Goal: Task Accomplishment & Management: Complete application form

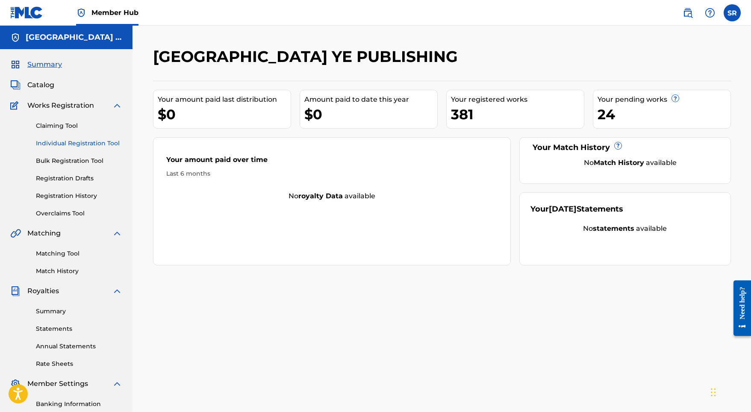
click at [76, 141] on link "Individual Registration Tool" at bounding box center [79, 143] width 86 height 9
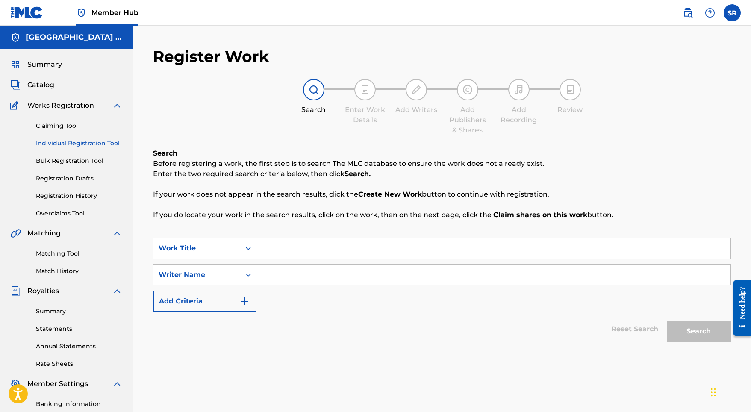
click at [318, 248] on input "Search Form" at bounding box center [493, 248] width 474 height 21
click at [303, 247] on input "Search Form" at bounding box center [493, 248] width 474 height 21
paste input "Awe Adagio"
type input "Awe Adagio"
click at [286, 282] on input "Search Form" at bounding box center [493, 275] width 474 height 21
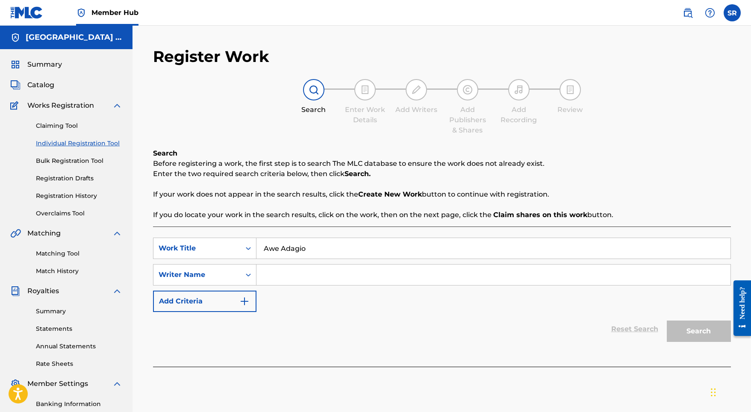
paste input "[PERSON_NAME] Thermolaise"
type input "[PERSON_NAME] Thermolaise"
drag, startPoint x: 370, startPoint y: 244, endPoint x: 215, endPoint y: 238, distance: 154.4
click at [215, 238] on div "SearchWithCriteria3c2e9a00-4acd-478c-a284-c364d27f168f Work Title Awe Adagio" at bounding box center [442, 248] width 578 height 21
click at [694, 329] on button "Search" at bounding box center [699, 331] width 64 height 21
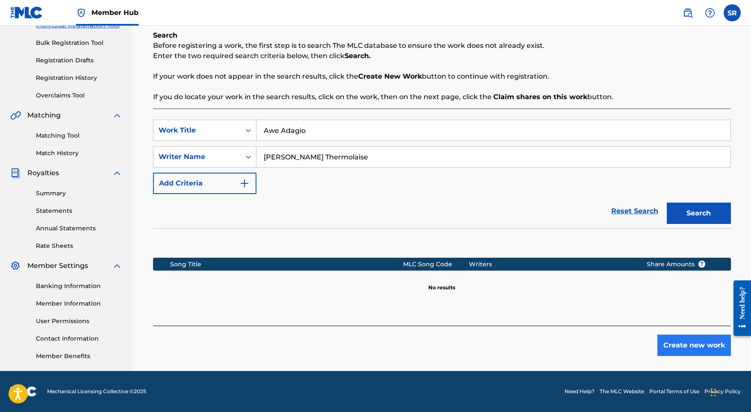
scroll to position [118, 0]
click at [669, 347] on button "Create new work" at bounding box center [694, 345] width 74 height 21
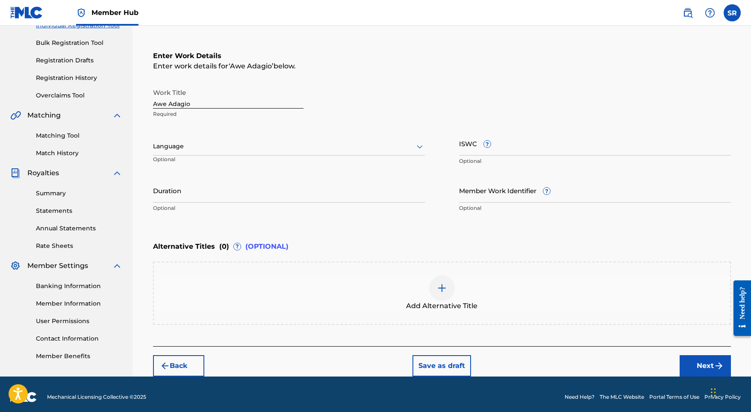
click at [241, 100] on input "Awe Adagio" at bounding box center [228, 96] width 150 height 24
click at [321, 147] on div at bounding box center [289, 146] width 272 height 11
click at [222, 166] on div "English" at bounding box center [288, 165] width 271 height 19
click at [224, 199] on input "Duration" at bounding box center [289, 190] width 272 height 24
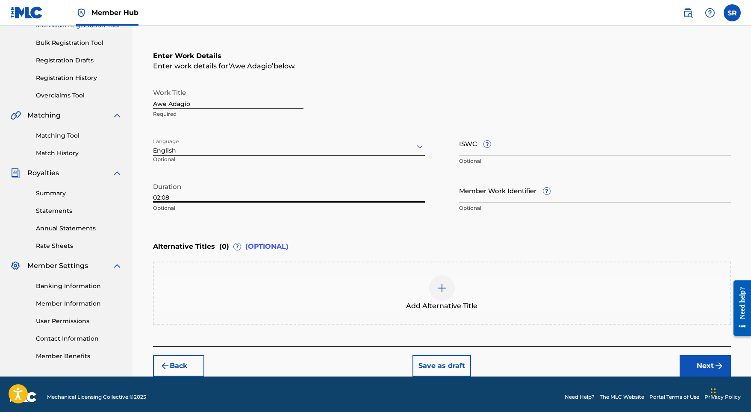
type input "02:08"
click at [418, 270] on div "Add Alternative Title" at bounding box center [442, 293] width 578 height 63
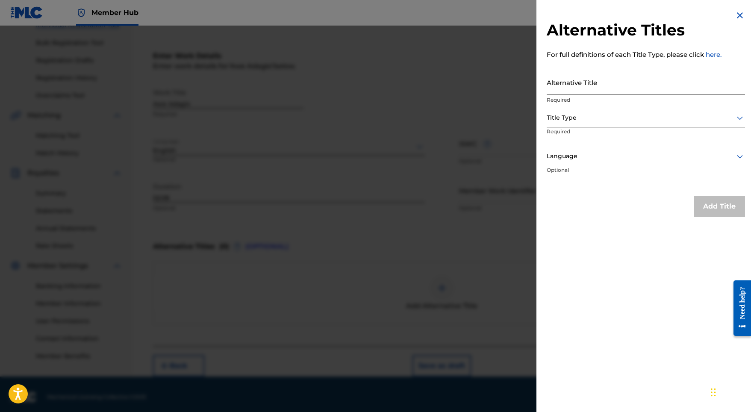
click at [599, 81] on input "Alternative Title" at bounding box center [646, 82] width 198 height 24
paste input "Awe Adagio"
type input "Awe Adagio"
click at [596, 119] on div at bounding box center [646, 117] width 198 height 11
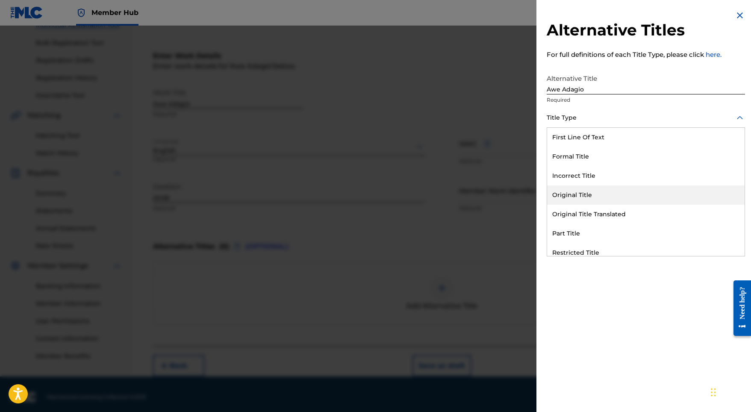
click at [577, 186] on div "Original Title" at bounding box center [645, 194] width 197 height 19
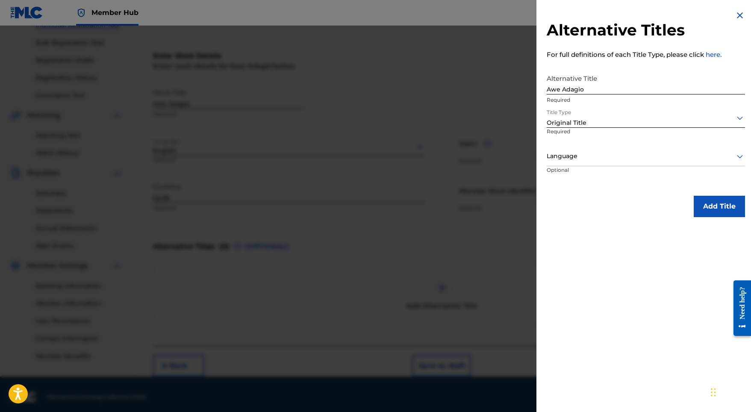
click at [582, 146] on p "Required" at bounding box center [578, 137] width 63 height 19
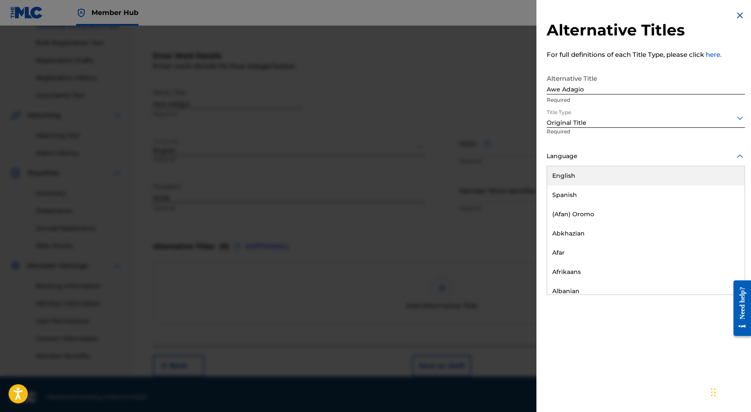
click at [580, 156] on div at bounding box center [646, 156] width 198 height 11
click at [574, 177] on div "English" at bounding box center [645, 175] width 197 height 19
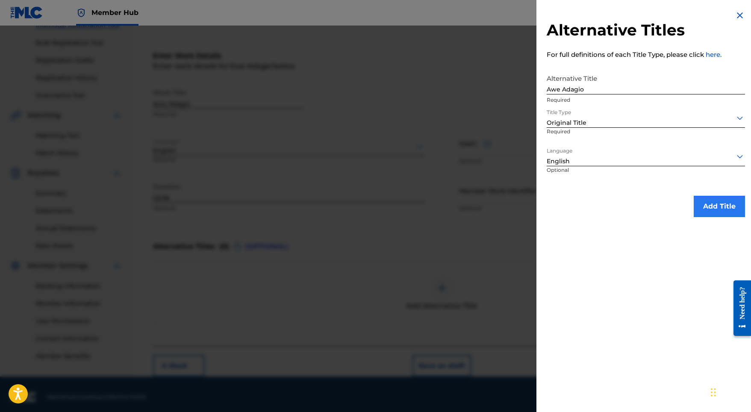
click at [710, 208] on button "Add Title" at bounding box center [719, 206] width 51 height 21
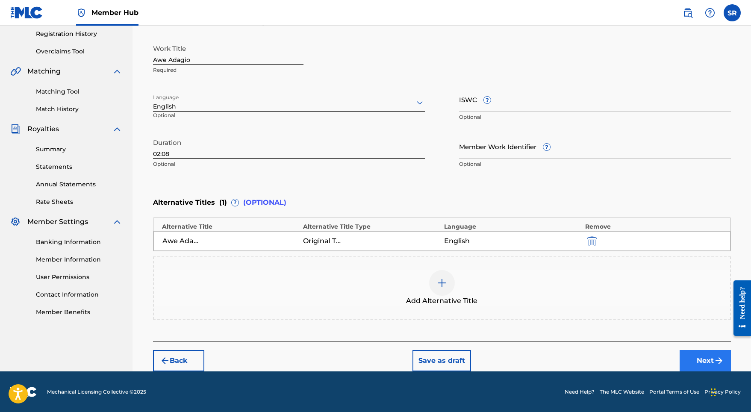
click at [685, 353] on button "Next" at bounding box center [705, 360] width 51 height 21
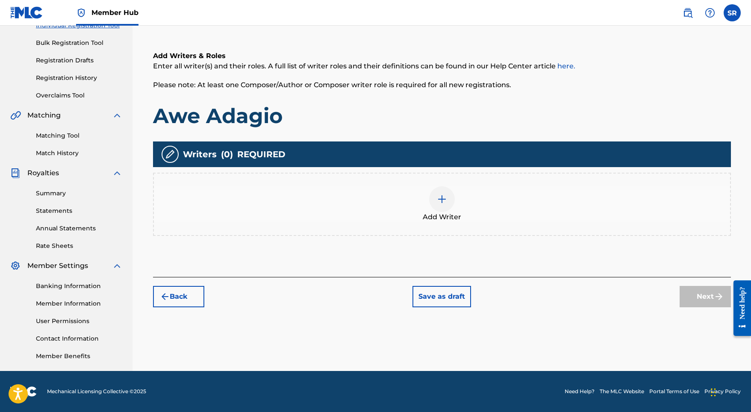
click at [440, 199] on img at bounding box center [442, 199] width 10 height 10
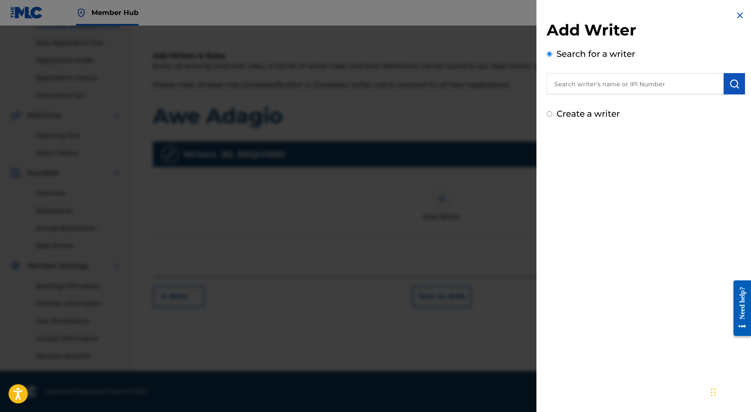
click at [586, 75] on input "text" at bounding box center [635, 83] width 177 height 21
paste input "[PERSON_NAME]"
click at [718, 84] on input "[PERSON_NAME]" at bounding box center [635, 83] width 177 height 21
type input "[PERSON_NAME]"
click at [725, 84] on button "submit" at bounding box center [734, 83] width 21 height 21
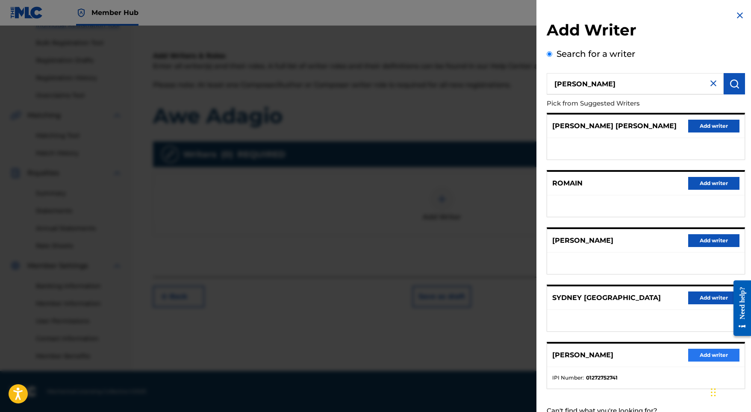
click at [696, 362] on button "Add writer" at bounding box center [713, 355] width 51 height 13
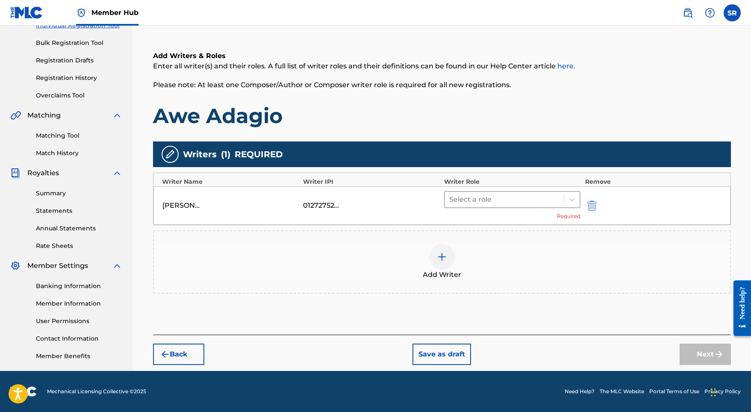
click at [516, 202] on div at bounding box center [504, 200] width 111 height 12
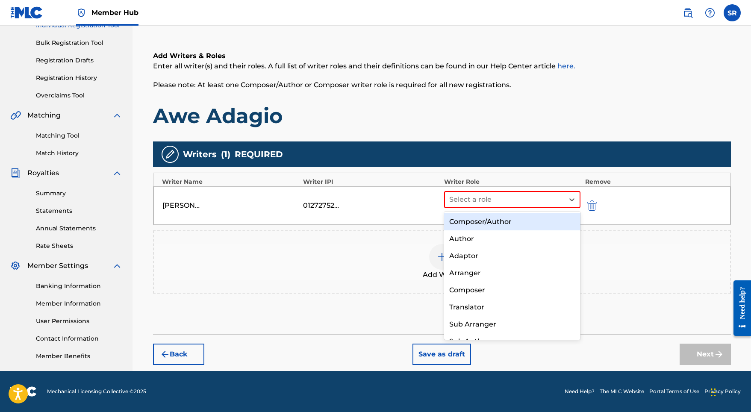
click at [507, 218] on div "Composer/Author" at bounding box center [512, 221] width 137 height 17
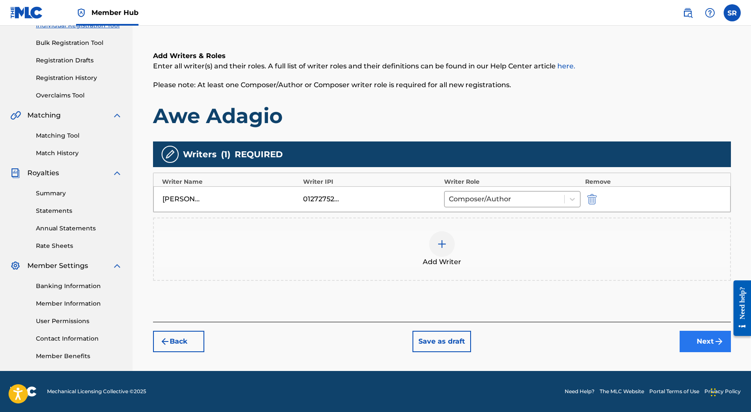
click at [697, 345] on button "Next" at bounding box center [705, 341] width 51 height 21
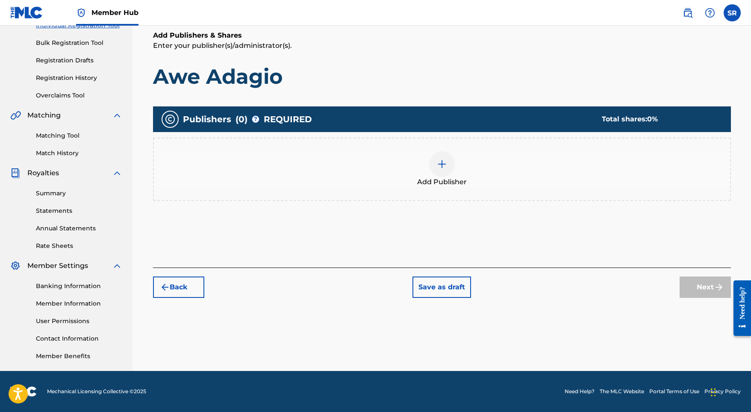
scroll to position [38, 0]
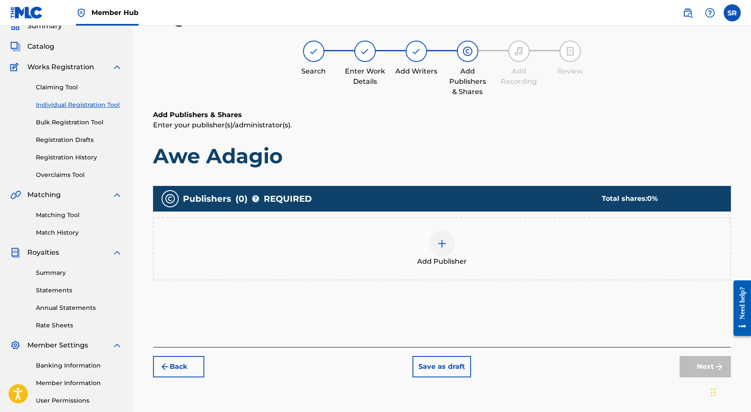
click at [437, 246] on img at bounding box center [442, 243] width 10 height 10
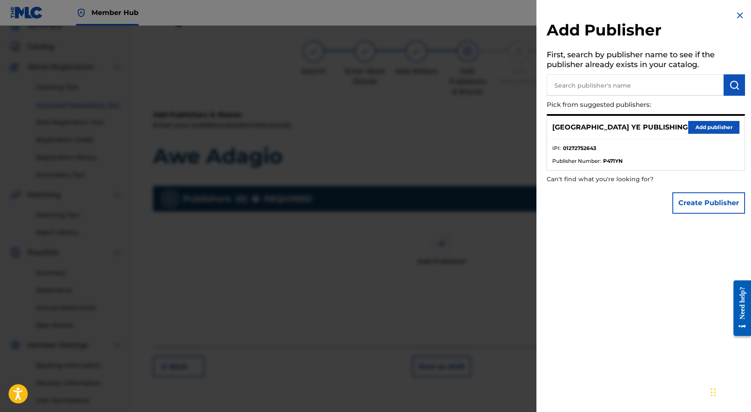
click at [677, 125] on div "SYDNEY YE PUBLISHING Add publisher" at bounding box center [645, 128] width 197 height 24
click at [688, 125] on button "Add publisher" at bounding box center [713, 127] width 51 height 13
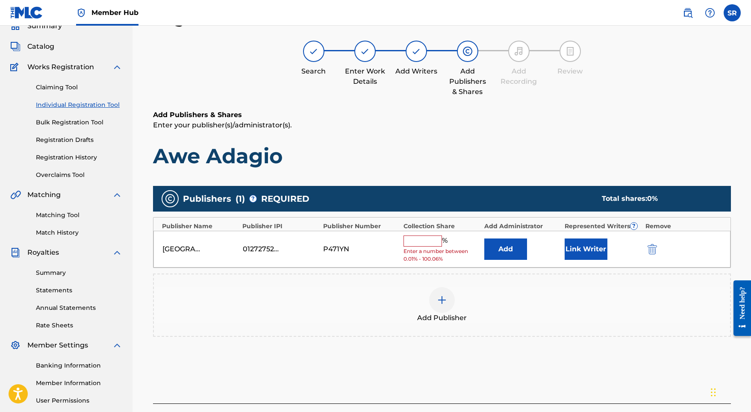
click at [424, 240] on input "text" at bounding box center [422, 241] width 38 height 11
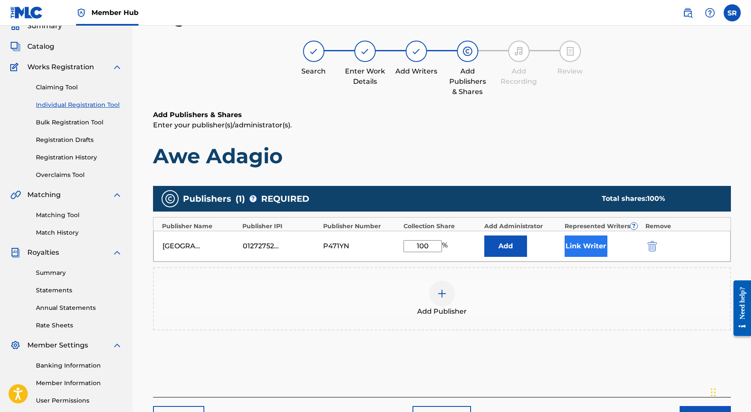
type input "100"
click at [576, 247] on button "Link Writer" at bounding box center [586, 246] width 43 height 21
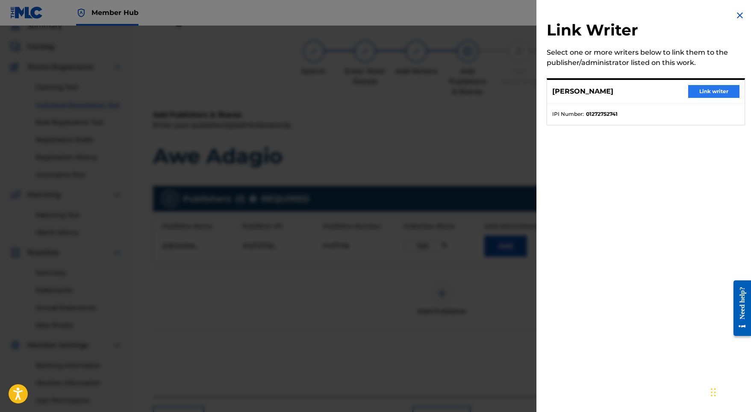
click at [700, 95] on button "Link writer" at bounding box center [713, 91] width 51 height 13
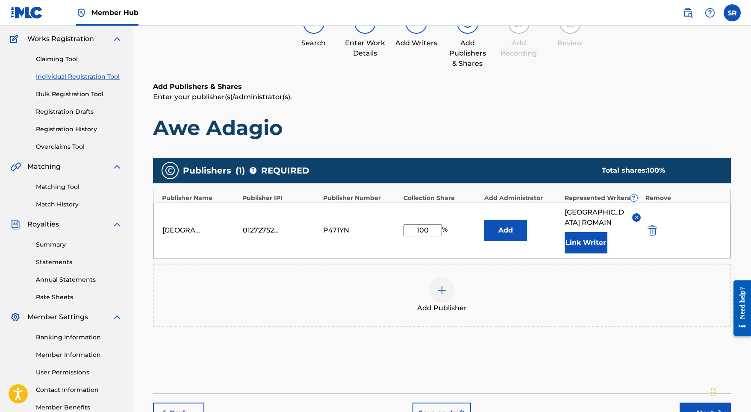
scroll to position [71, 0]
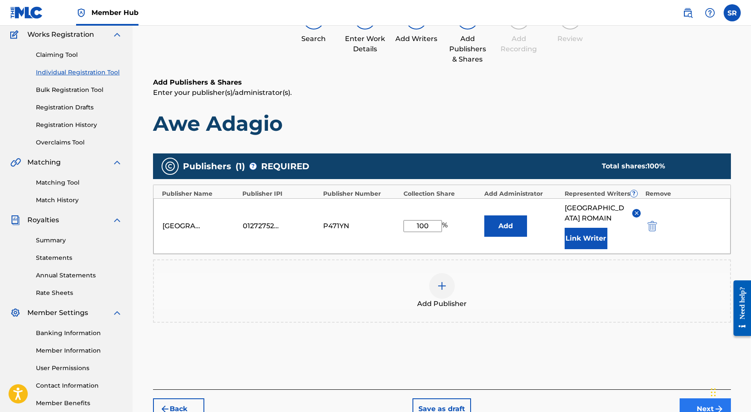
click at [700, 398] on button "Next" at bounding box center [705, 408] width 51 height 21
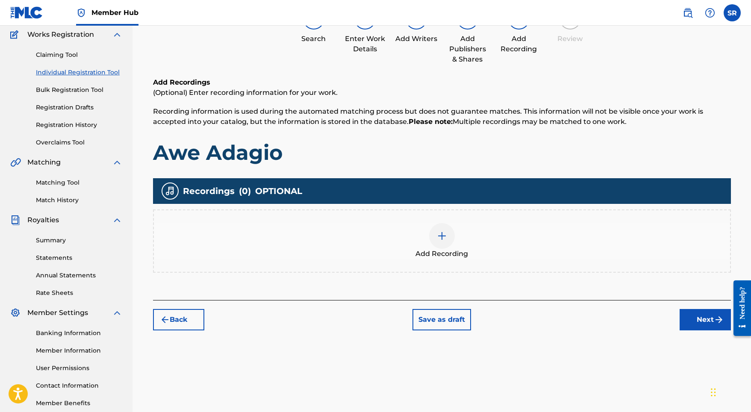
scroll to position [38, 0]
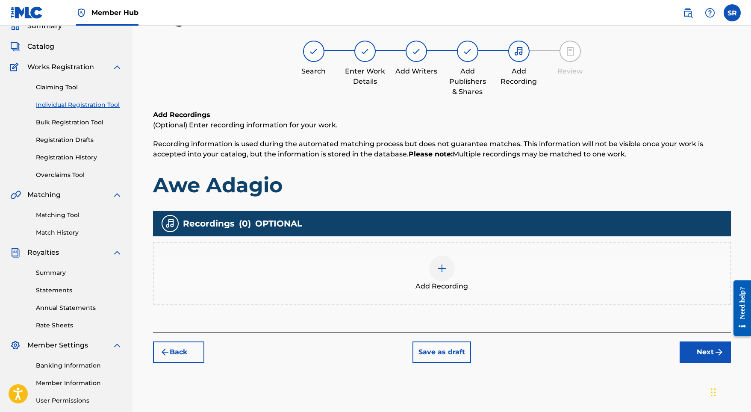
click at [448, 266] on div at bounding box center [442, 269] width 26 height 26
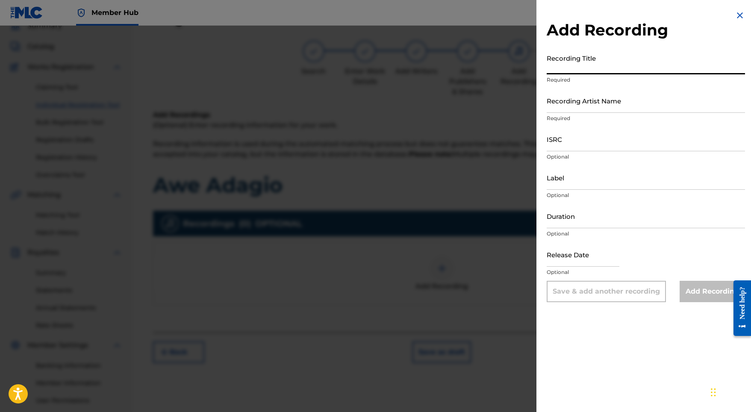
click at [603, 74] on input "Recording Title" at bounding box center [646, 62] width 198 height 24
paste input "Awe Adagio"
type input "Awe Adagio"
click at [573, 104] on input "Recording Artist Name" at bounding box center [646, 100] width 198 height 24
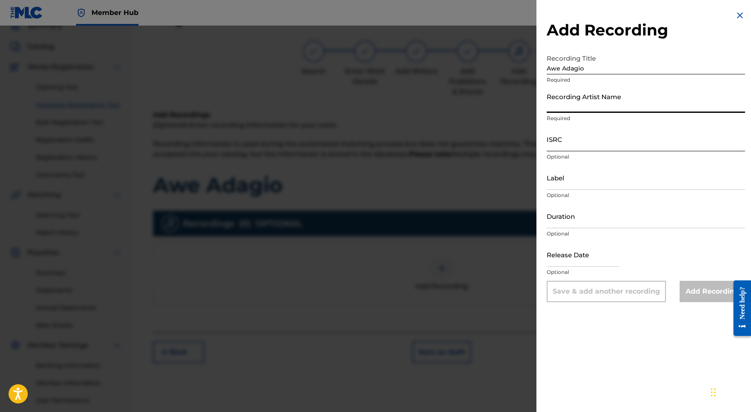
click at [570, 137] on input "ISRC" at bounding box center [646, 139] width 198 height 24
paste input "GX5MY2311350"
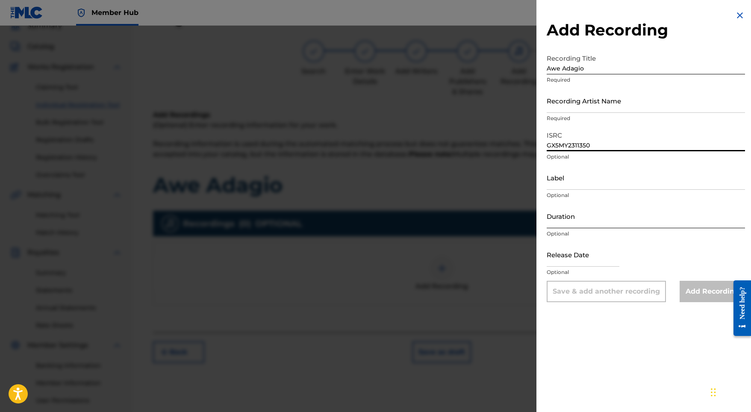
type input "GX5MY2311350"
click at [568, 219] on input "Duration" at bounding box center [646, 216] width 198 height 24
type input "02:08"
click at [581, 259] on input "text" at bounding box center [583, 254] width 73 height 24
select select "8"
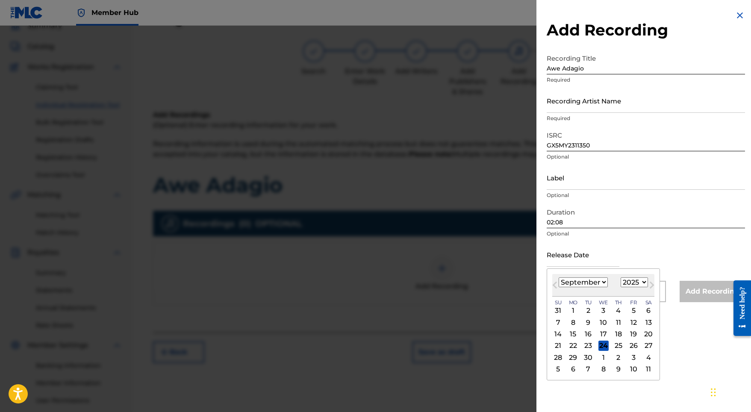
select select "2023"
select select "11"
click at [575, 322] on div "4" at bounding box center [573, 322] width 10 height 10
type input "[DATE]"
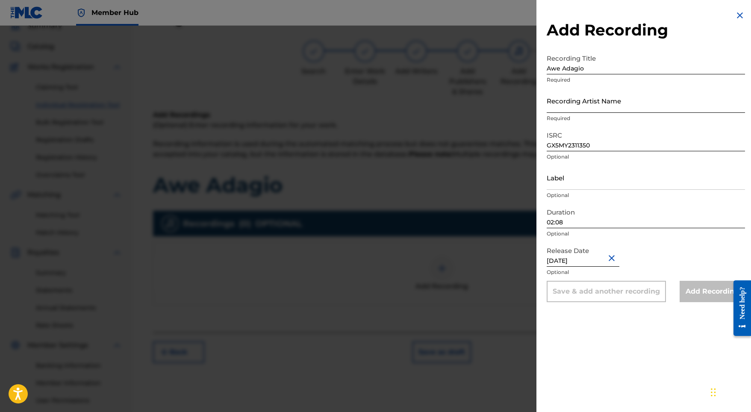
click at [586, 100] on input "Recording Artist Name" at bounding box center [646, 100] width 198 height 24
paste input "[PERSON_NAME] Thermolaise"
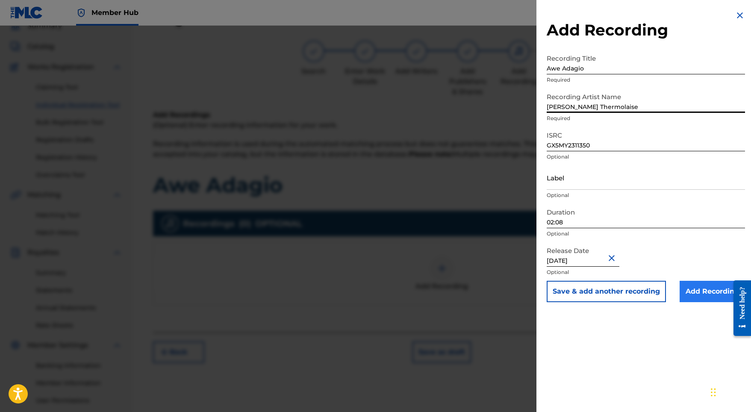
type input "[PERSON_NAME] Thermolaise"
click at [699, 293] on input "Add Recording" at bounding box center [712, 291] width 65 height 21
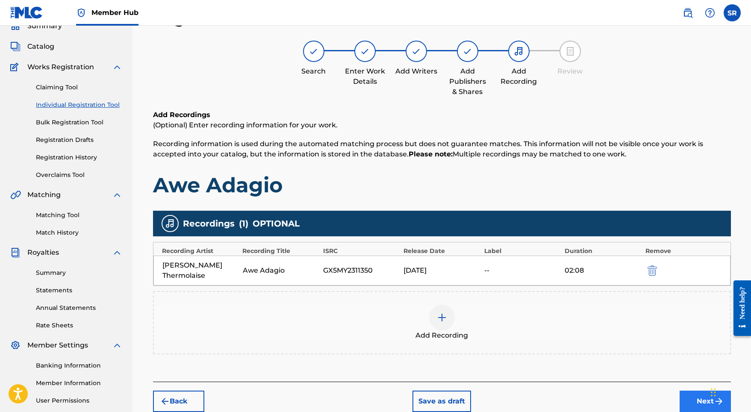
click at [699, 391] on button "Next" at bounding box center [705, 401] width 51 height 21
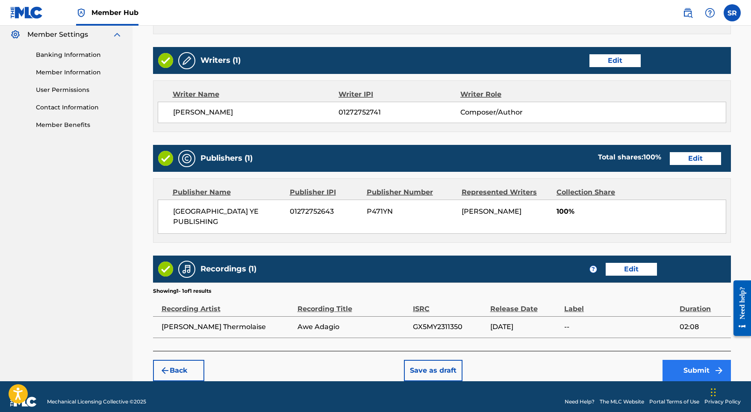
scroll to position [349, 0]
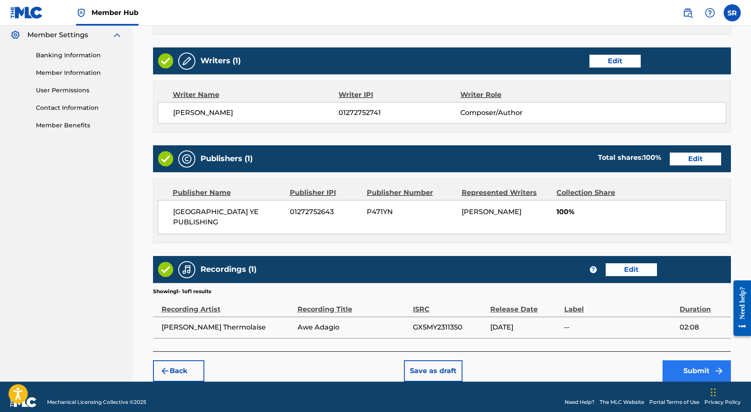
click at [674, 365] on button "Submit" at bounding box center [696, 370] width 68 height 21
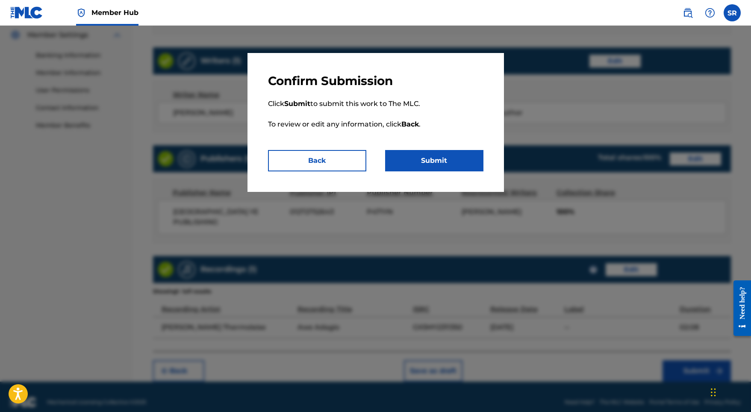
click at [427, 148] on p "Click Submit to submit this work to The MLC. To review or edit any information,…" at bounding box center [375, 119] width 215 height 62
click at [427, 159] on button "Submit" at bounding box center [434, 160] width 98 height 21
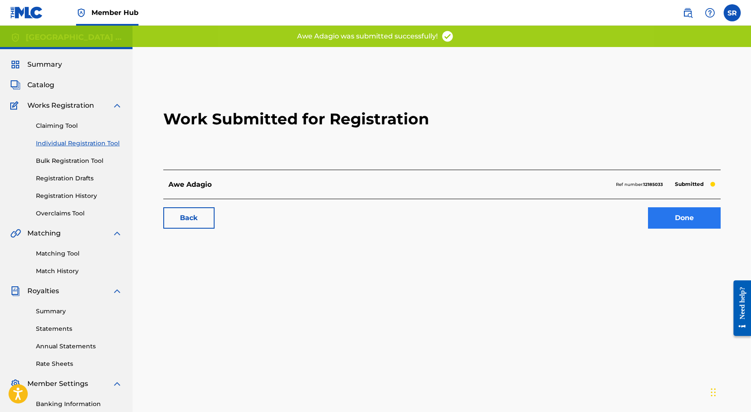
click at [678, 212] on link "Done" at bounding box center [684, 217] width 73 height 21
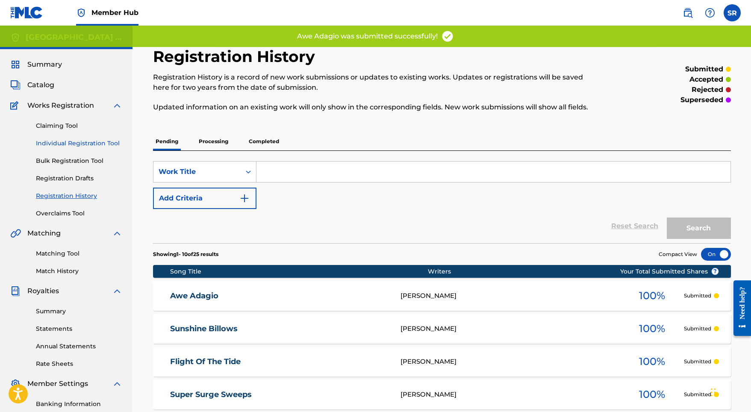
click at [90, 142] on link "Individual Registration Tool" at bounding box center [79, 143] width 86 height 9
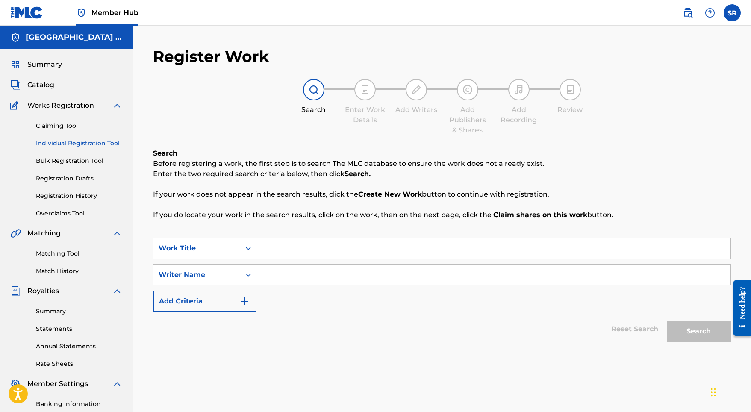
click at [286, 257] on input "Search Form" at bounding box center [493, 248] width 474 height 21
paste input "Tidological Tea"
type input "Tidological Tea"
click at [341, 274] on input "Search Form" at bounding box center [493, 275] width 474 height 21
paste input "[PERSON_NAME] Thermolaise"
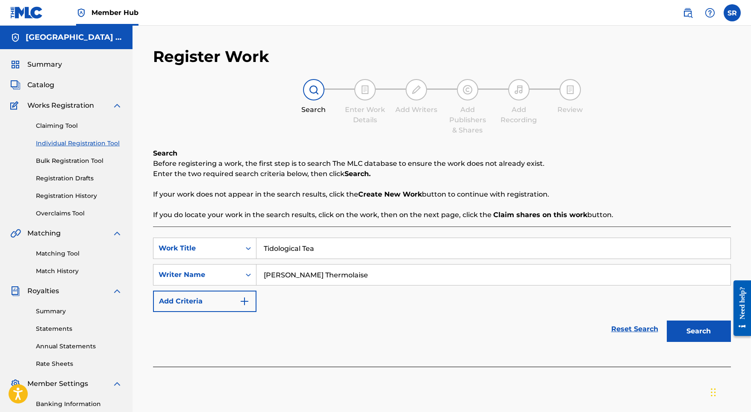
type input "[PERSON_NAME] Thermolaise"
drag, startPoint x: 332, startPoint y: 248, endPoint x: 228, endPoint y: 234, distance: 104.4
click at [228, 234] on div "SearchWithCriteria3c2e9a00-4acd-478c-a284-c364d27f168f Work Title Tidological T…" at bounding box center [442, 297] width 578 height 140
click at [686, 322] on button "Search" at bounding box center [699, 331] width 64 height 21
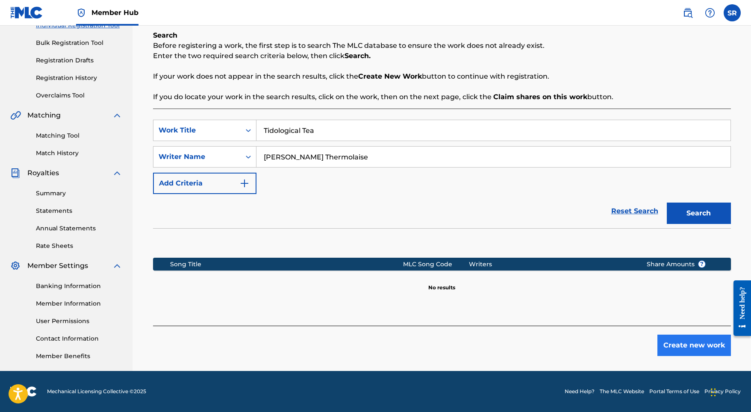
scroll to position [118, 0]
click at [674, 347] on button "Create new work" at bounding box center [694, 345] width 74 height 21
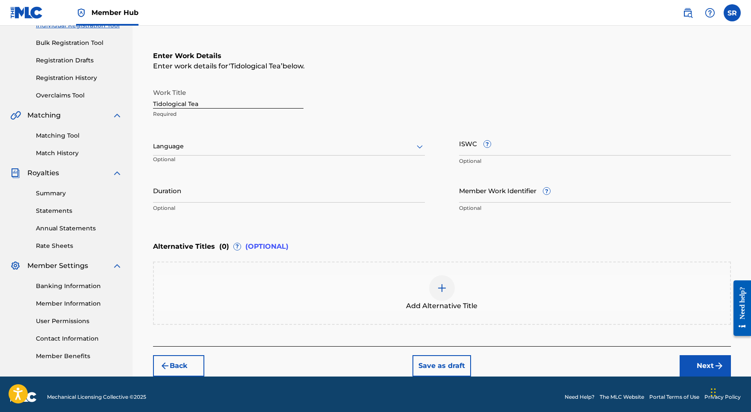
click at [292, 150] on div at bounding box center [289, 146] width 272 height 11
click at [260, 165] on div "English" at bounding box center [288, 165] width 271 height 19
click at [259, 184] on input "Duration" at bounding box center [289, 190] width 272 height 24
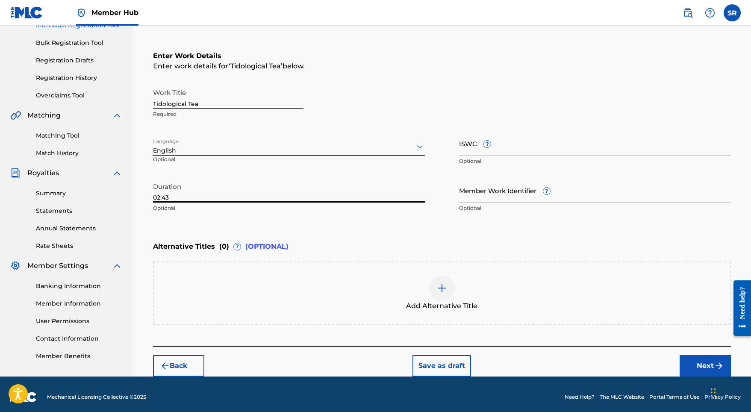
type input "02:43"
click at [450, 273] on div "Add Alternative Title" at bounding box center [442, 293] width 578 height 63
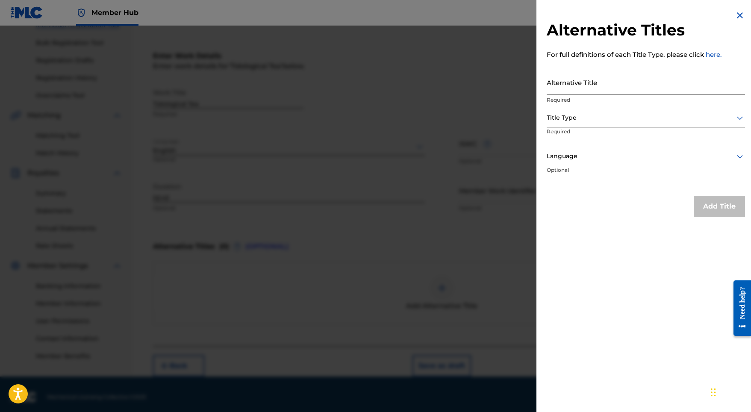
click at [565, 84] on input "Alternative Title" at bounding box center [646, 82] width 198 height 24
paste input "Tidological Tea"
type input "Tidological Tea"
click at [571, 114] on div at bounding box center [646, 117] width 198 height 11
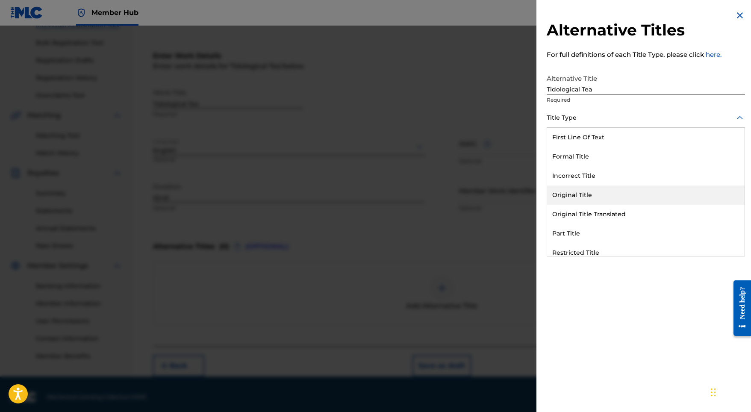
click at [574, 188] on div "Original Title" at bounding box center [645, 194] width 197 height 19
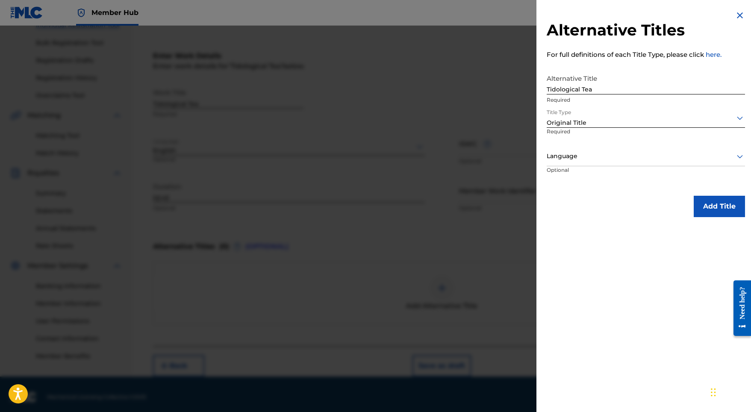
click at [577, 152] on div at bounding box center [646, 156] width 198 height 11
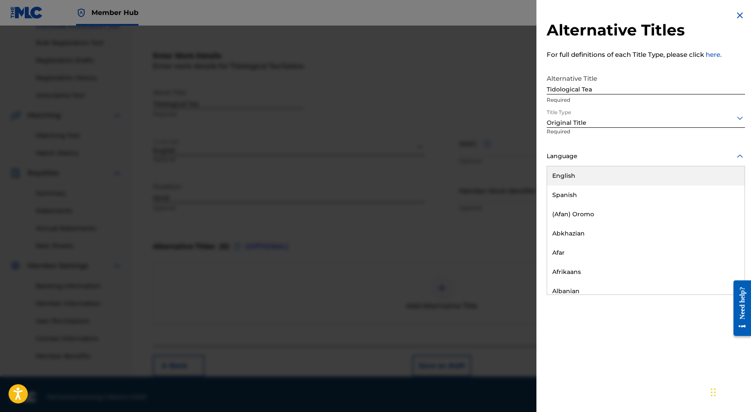
click at [575, 176] on div "English" at bounding box center [645, 175] width 197 height 19
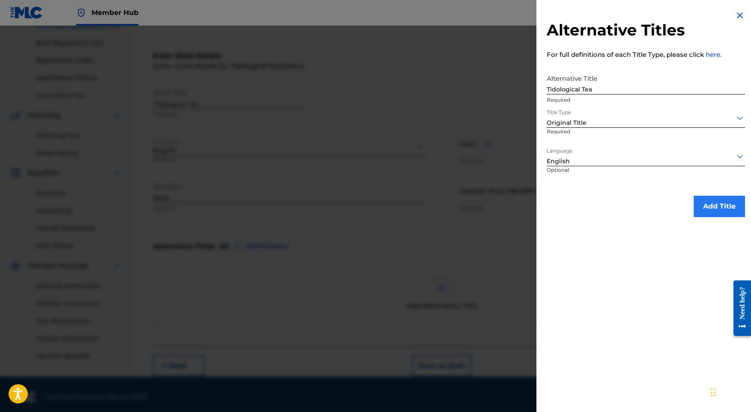
click at [699, 208] on button "Add Title" at bounding box center [719, 206] width 51 height 21
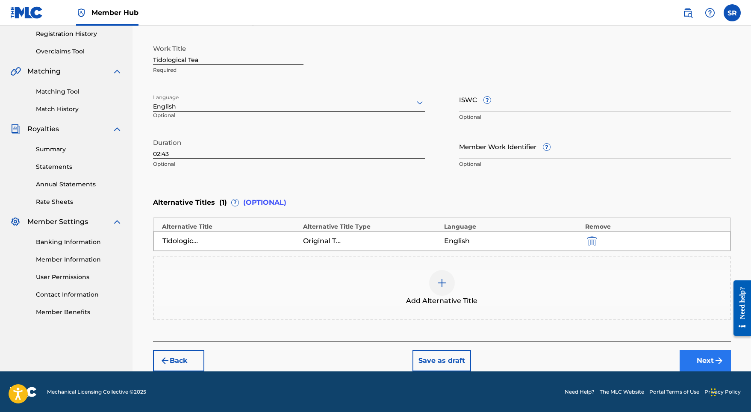
click at [686, 351] on button "Next" at bounding box center [705, 360] width 51 height 21
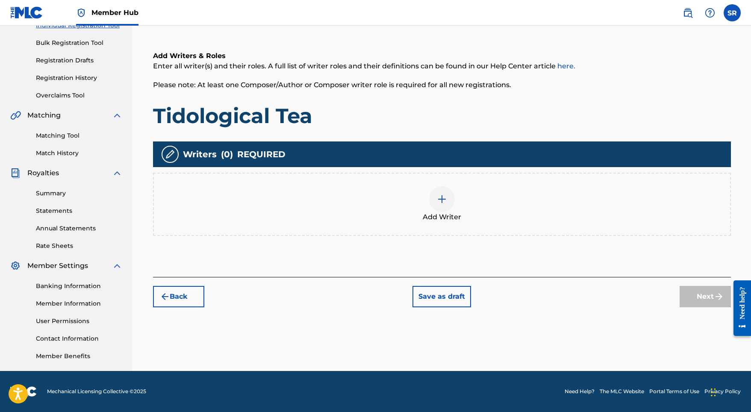
click at [464, 224] on div "Add Writer" at bounding box center [442, 204] width 578 height 63
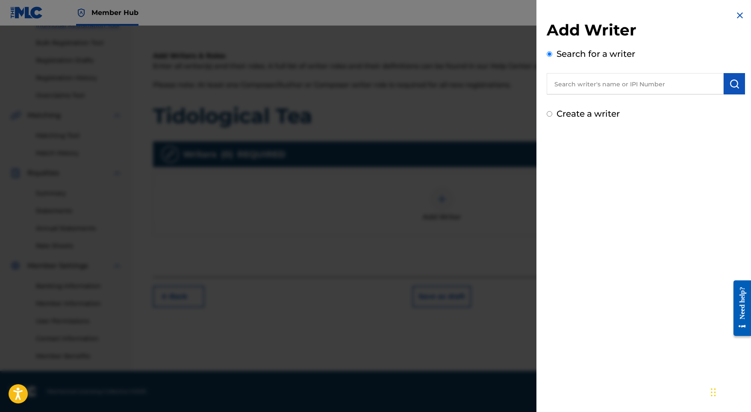
click at [621, 93] on input "text" at bounding box center [635, 83] width 177 height 21
paste input "[PERSON_NAME]"
type input "[PERSON_NAME]"
click at [729, 85] on img "submit" at bounding box center [734, 84] width 10 height 10
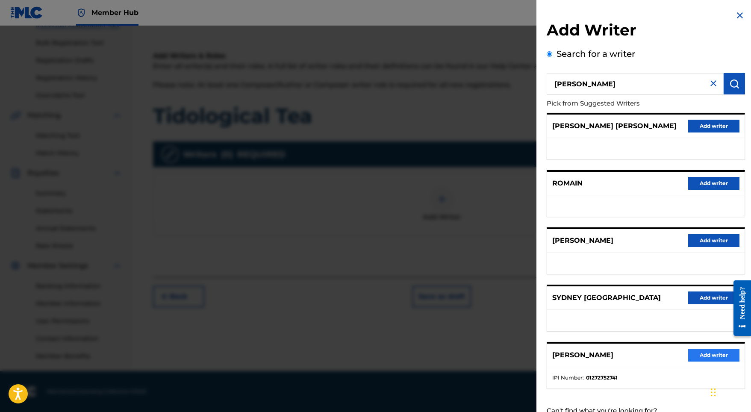
click at [695, 362] on button "Add writer" at bounding box center [713, 355] width 51 height 13
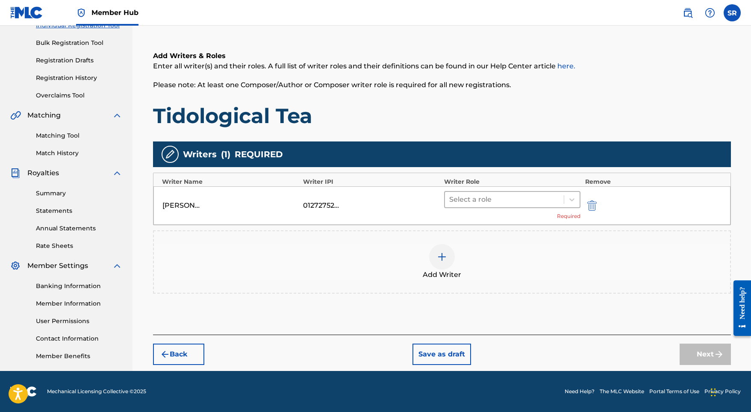
click at [528, 205] on div at bounding box center [504, 200] width 111 height 12
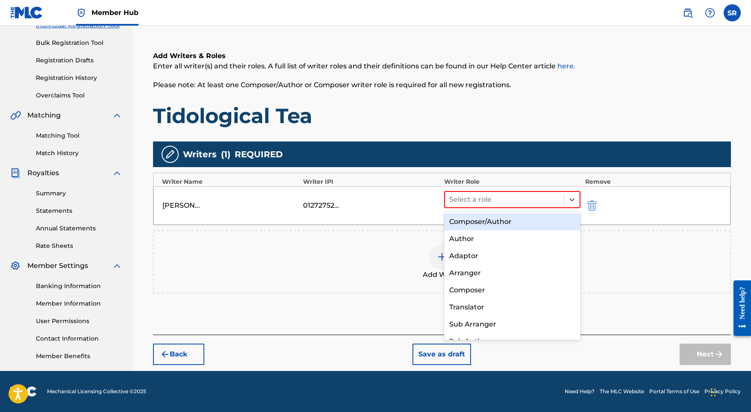
click at [512, 230] on div "Author" at bounding box center [512, 238] width 137 height 17
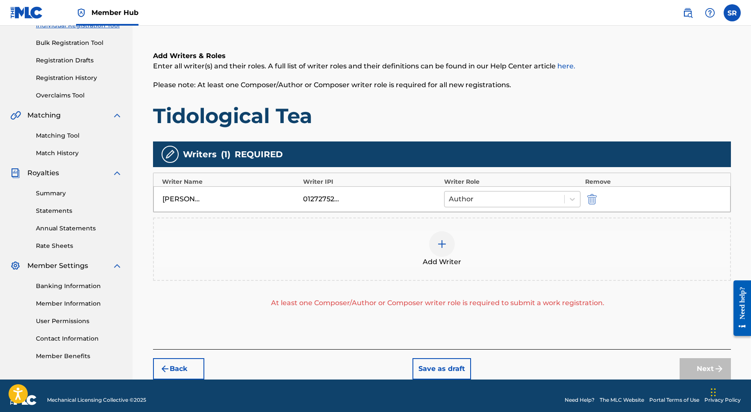
click at [524, 196] on div at bounding box center [505, 199] width 112 height 12
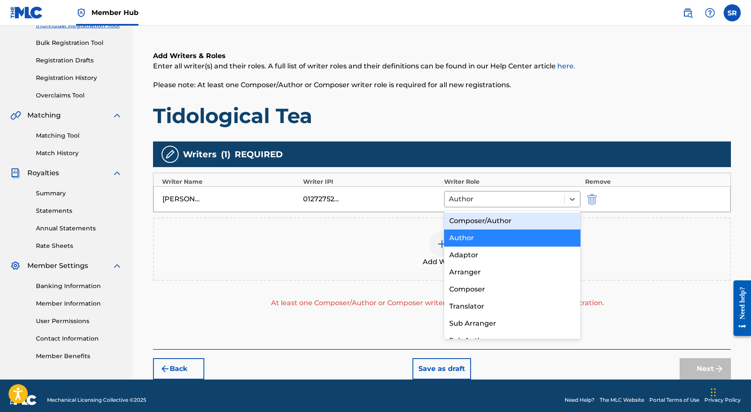
click at [499, 213] on div "Composer/Author" at bounding box center [512, 220] width 137 height 17
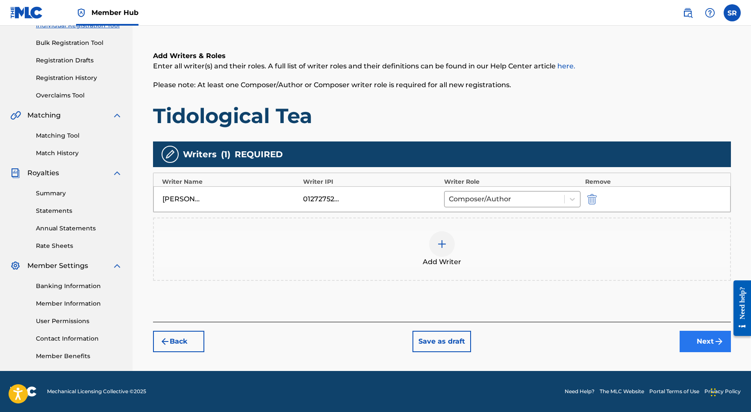
click at [691, 333] on button "Next" at bounding box center [705, 341] width 51 height 21
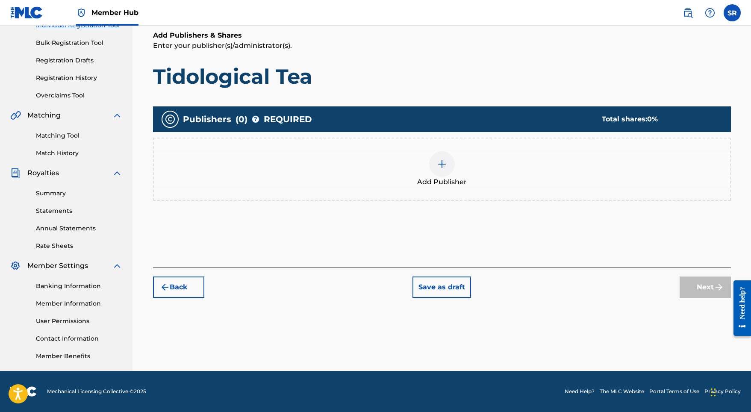
scroll to position [38, 0]
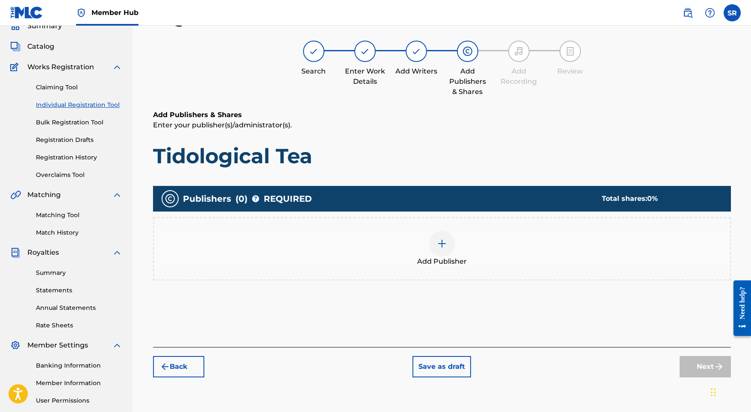
click at [442, 239] on img at bounding box center [442, 243] width 10 height 10
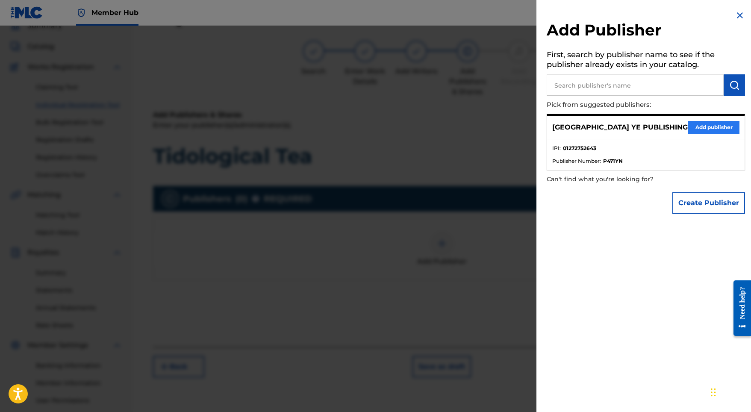
click at [707, 125] on button "Add publisher" at bounding box center [713, 127] width 51 height 13
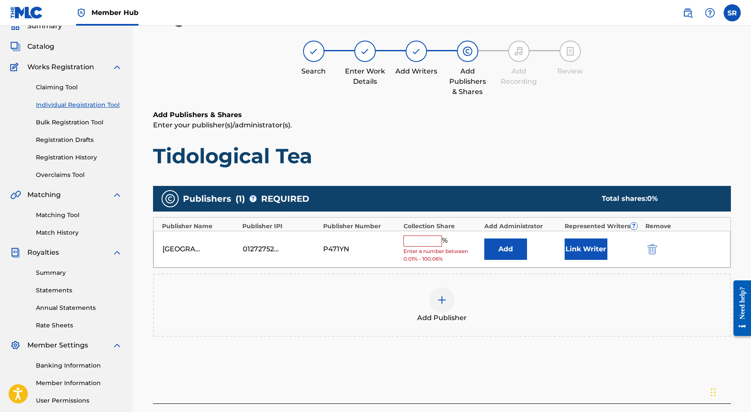
click at [433, 243] on input "text" at bounding box center [422, 241] width 38 height 11
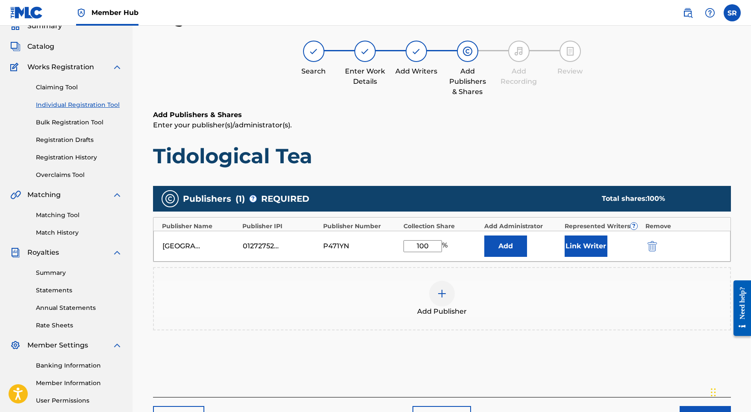
type input "100"
click at [559, 241] on div "Add" at bounding box center [522, 246] width 76 height 21
click at [569, 242] on button "Link Writer" at bounding box center [586, 246] width 43 height 21
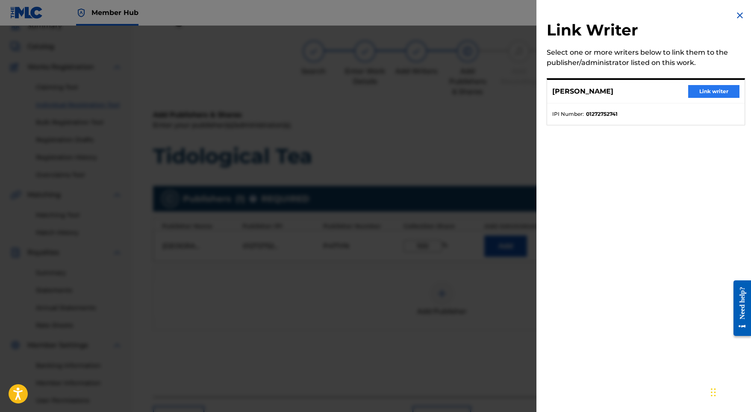
click at [713, 97] on button "Link writer" at bounding box center [713, 91] width 51 height 13
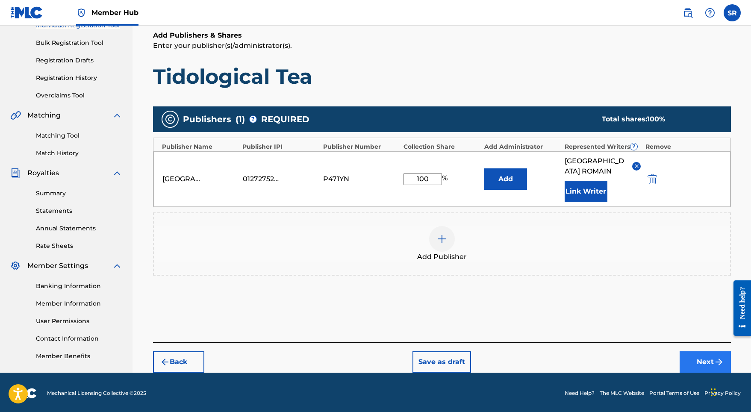
click at [696, 355] on button "Next" at bounding box center [705, 361] width 51 height 21
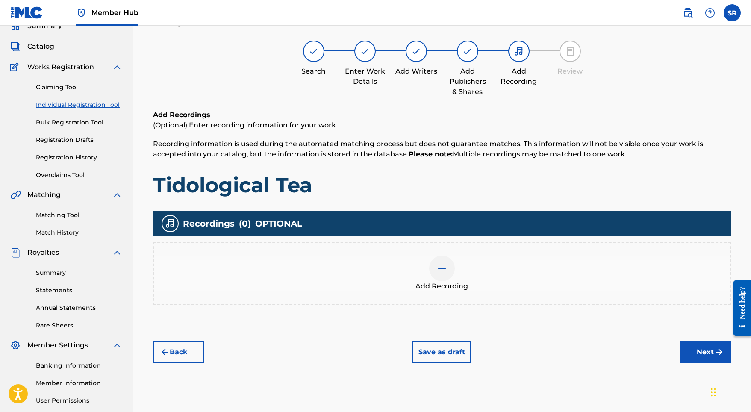
click at [468, 265] on div "Add Recording" at bounding box center [442, 274] width 576 height 36
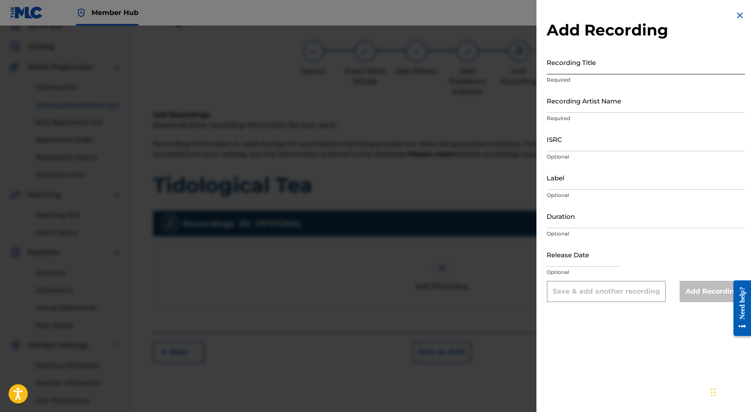
click at [609, 74] on input "Recording Title" at bounding box center [646, 62] width 198 height 24
paste input "[PERSON_NAME]"
drag, startPoint x: 602, startPoint y: 62, endPoint x: 619, endPoint y: 67, distance: 18.0
click at [619, 67] on input "[PERSON_NAME]" at bounding box center [646, 62] width 198 height 24
paste input "Tidological Tea"
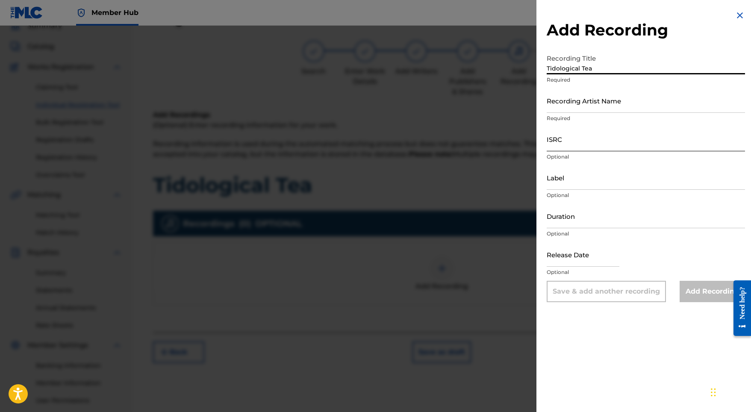
type input "Tidological Tea"
click at [556, 128] on input "ISRC" at bounding box center [646, 139] width 198 height 24
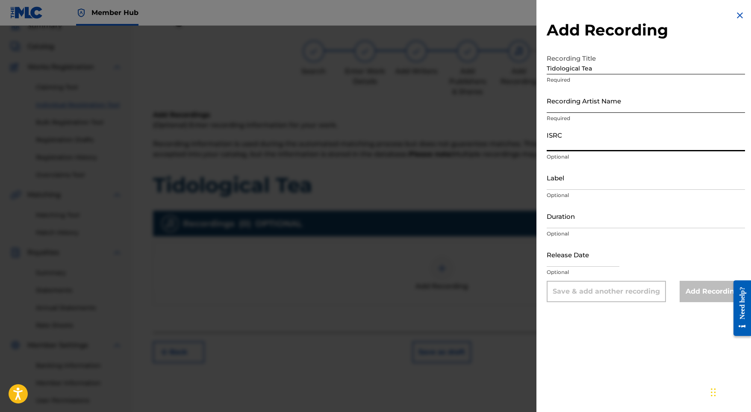
click at [562, 109] on input "Recording Artist Name" at bounding box center [646, 100] width 198 height 24
paste input "[PERSON_NAME] Thermolaise"
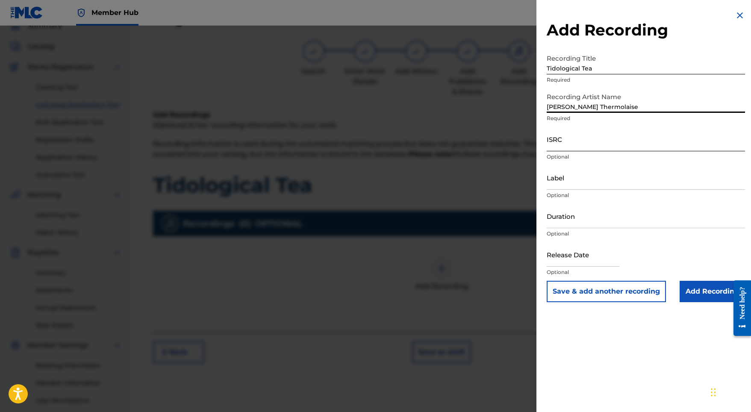
type input "[PERSON_NAME] Thermolaise"
click at [567, 142] on input "ISRC" at bounding box center [646, 139] width 198 height 24
paste input "GX5MY2354041"
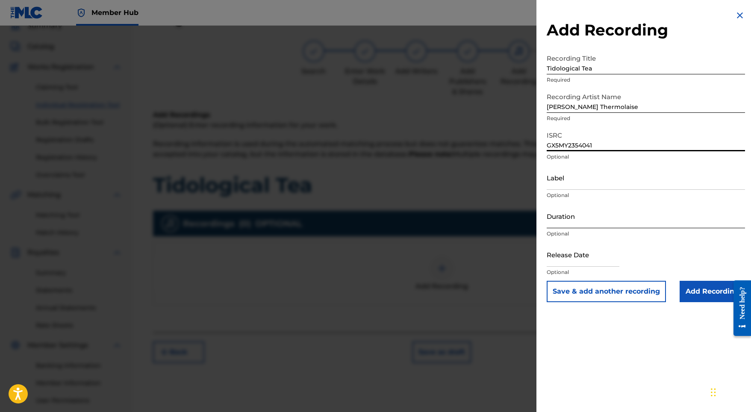
type input "GX5MY2354041"
click at [587, 218] on input "Duration" at bounding box center [646, 216] width 198 height 24
type input "02:43"
click at [594, 250] on input "text" at bounding box center [583, 254] width 73 height 24
select select "8"
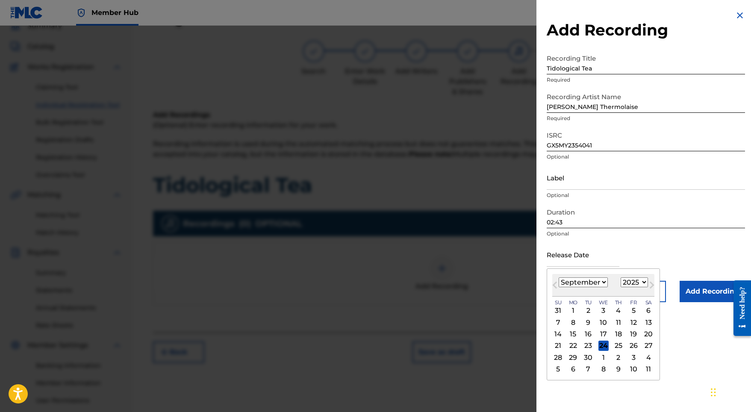
select select "2023"
select select "11"
click at [573, 325] on div "4" at bounding box center [573, 322] width 10 height 10
type input "[DATE]"
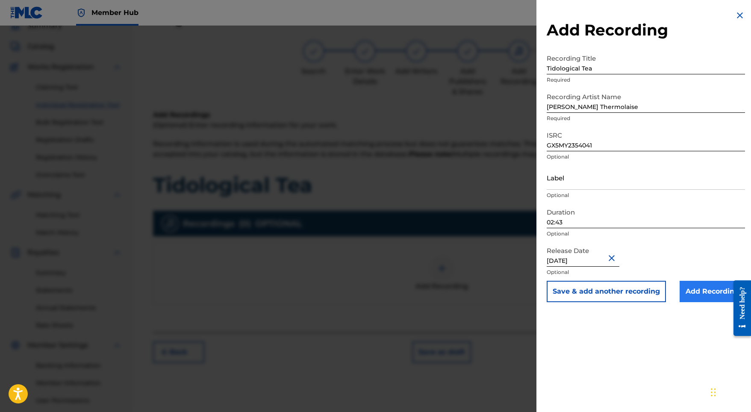
click at [680, 294] on input "Add Recording" at bounding box center [712, 291] width 65 height 21
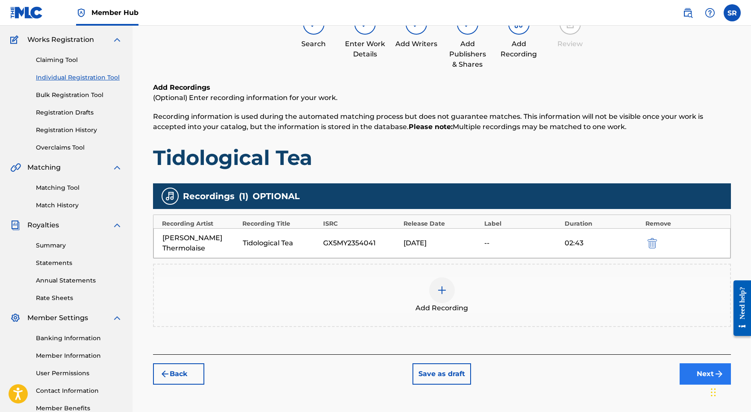
click at [701, 367] on button "Next" at bounding box center [705, 373] width 51 height 21
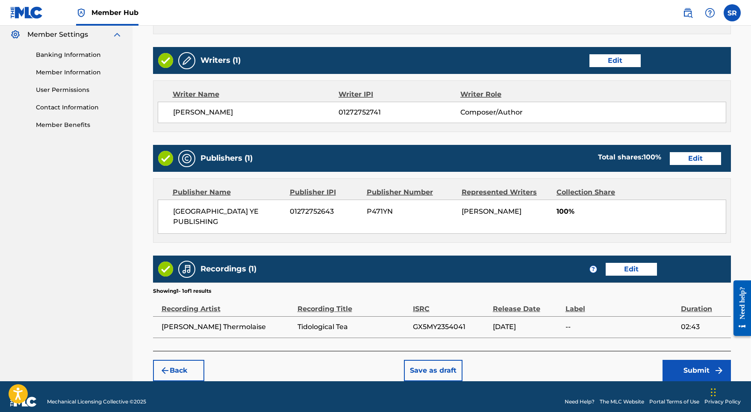
scroll to position [349, 0]
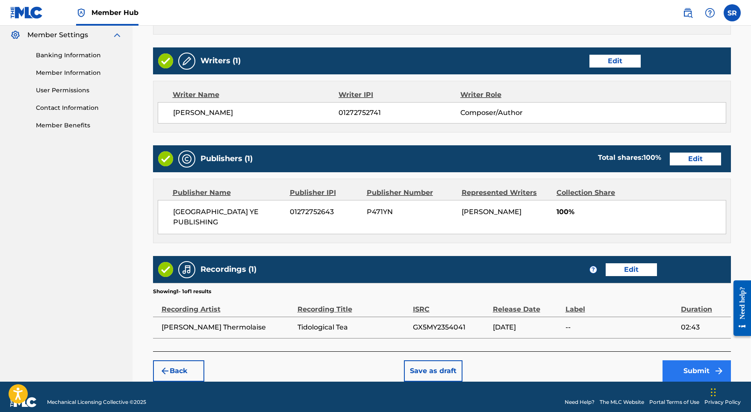
click at [697, 362] on button "Submit" at bounding box center [696, 370] width 68 height 21
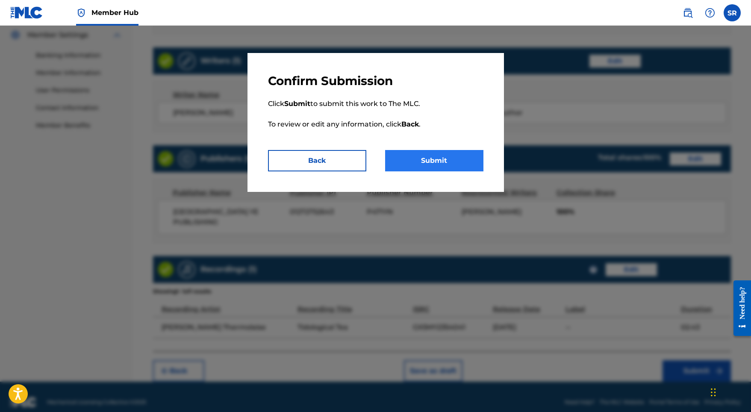
click at [444, 166] on button "Submit" at bounding box center [434, 160] width 98 height 21
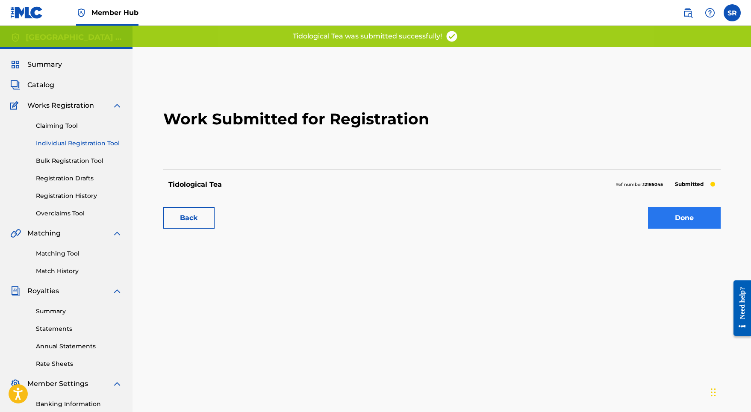
click at [687, 220] on link "Done" at bounding box center [684, 217] width 73 height 21
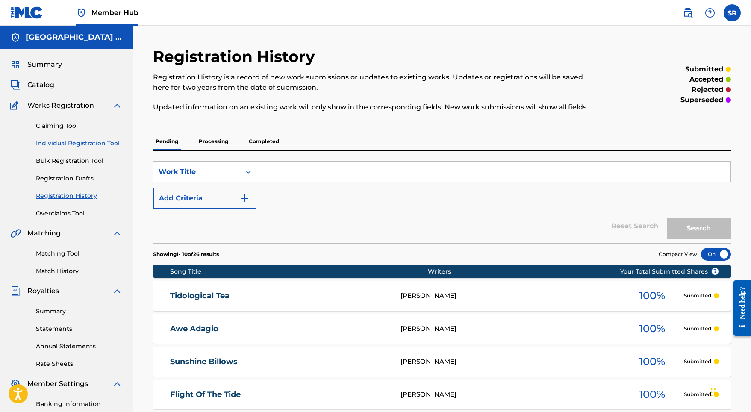
click at [76, 139] on link "Individual Registration Tool" at bounding box center [79, 143] width 86 height 9
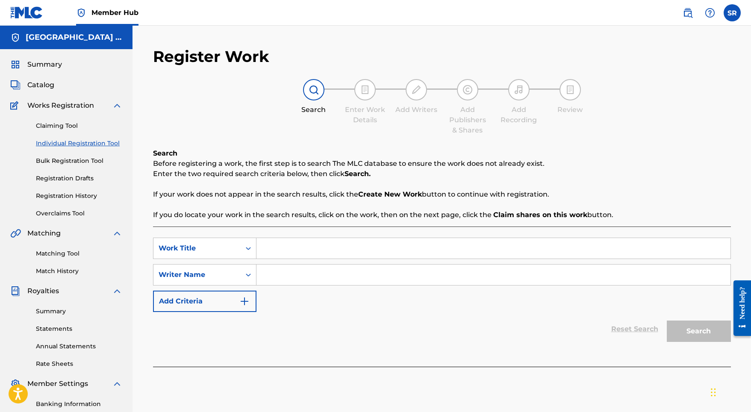
click at [311, 246] on input "Search Form" at bounding box center [493, 248] width 474 height 21
paste input "Shimmery Cease"
type input "Shimmery Cease"
click at [317, 280] on input "Search Form" at bounding box center [493, 275] width 474 height 21
paste input "Shimmery Cease"
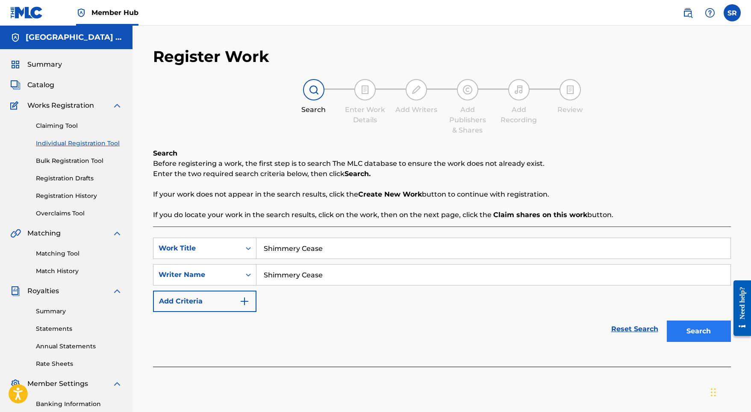
type input "Shimmery Cease"
click at [687, 334] on button "Search" at bounding box center [699, 331] width 64 height 21
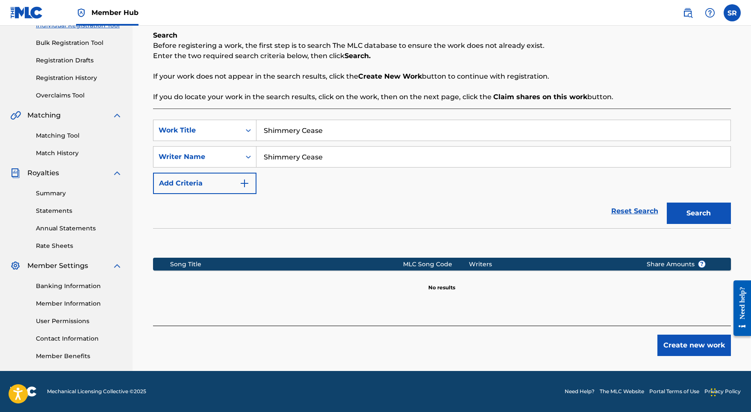
scroll to position [118, 0]
click at [698, 363] on div "Register Work Search Enter Work Details Add Writers Add Publishers & Shares Add…" at bounding box center [442, 150] width 598 height 442
click at [691, 351] on button "Create new work" at bounding box center [694, 345] width 74 height 21
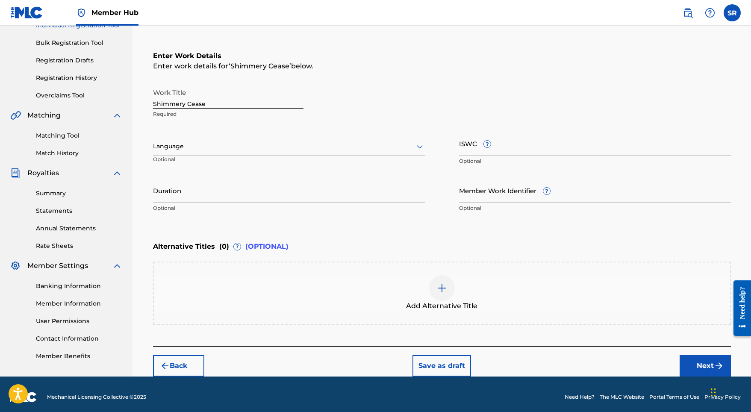
click at [319, 148] on div at bounding box center [289, 146] width 272 height 11
click at [279, 160] on div "English" at bounding box center [288, 165] width 271 height 19
click at [527, 5] on nav "Member Hub SR SR Sydney Romain [EMAIL_ADDRESS][DOMAIN_NAME] Notification Prefer…" at bounding box center [375, 13] width 751 height 26
click at [257, 192] on input "Duration" at bounding box center [289, 190] width 272 height 24
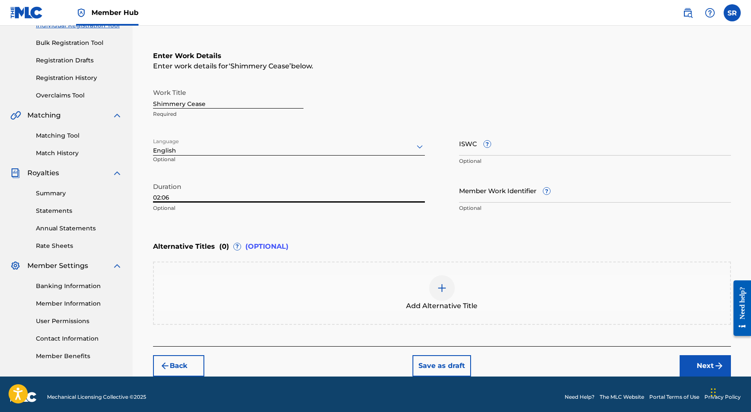
type input "02:06"
click at [457, 318] on div "Add Alternative Title" at bounding box center [442, 293] width 578 height 63
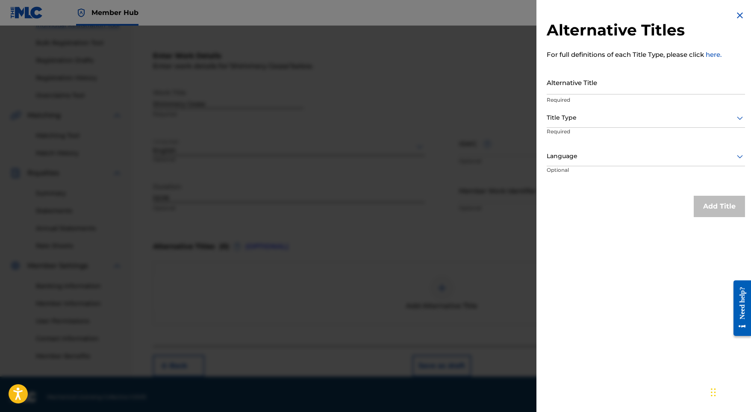
click at [589, 95] on div "Alternative Title Required" at bounding box center [646, 89] width 198 height 38
paste input "Shimmery Cease"
click at [589, 91] on input "Shimmery Cease" at bounding box center [646, 82] width 198 height 24
type input "Shimmery Cease"
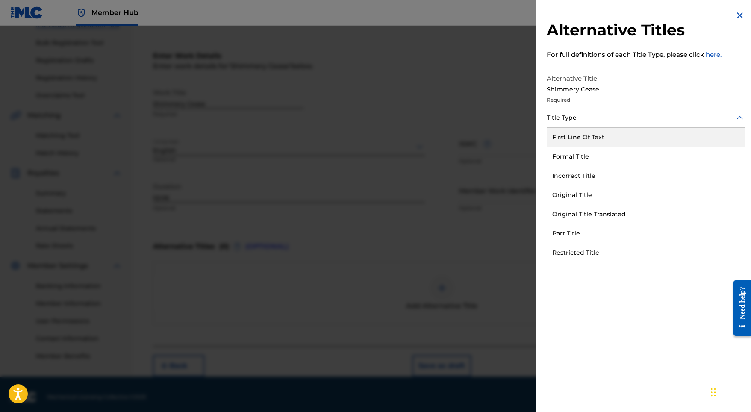
click at [578, 117] on div at bounding box center [646, 117] width 198 height 11
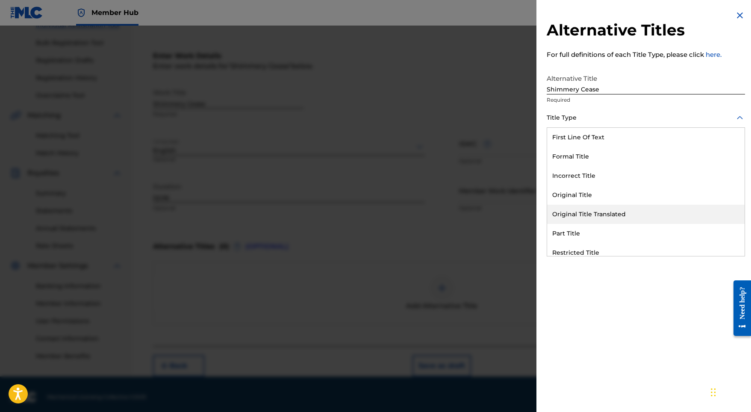
click at [576, 197] on div "Original Title" at bounding box center [645, 194] width 197 height 19
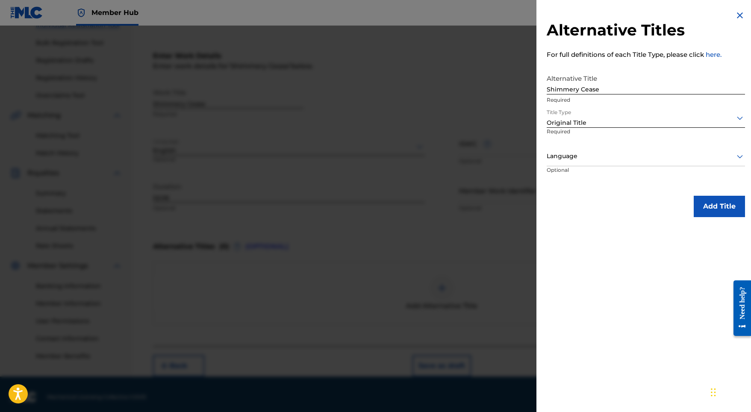
click at [577, 156] on div at bounding box center [646, 156] width 198 height 11
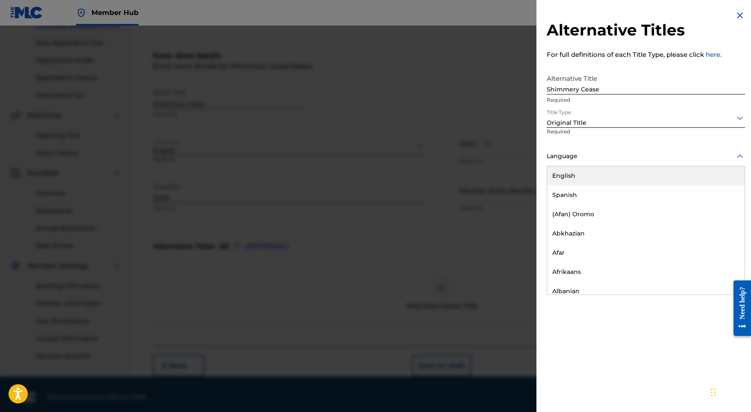
click at [577, 177] on div "English" at bounding box center [645, 175] width 197 height 19
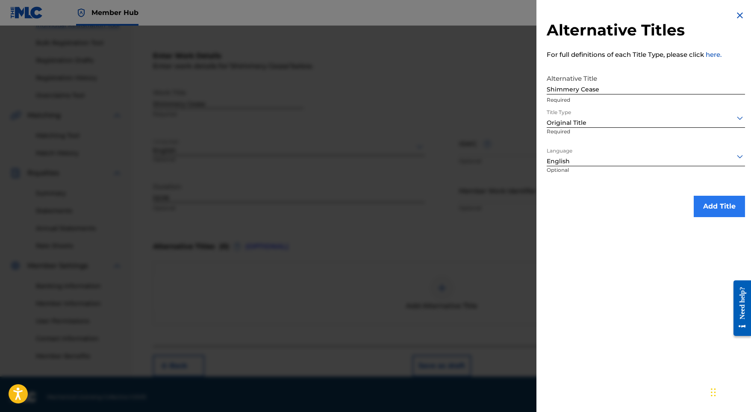
click at [698, 197] on button "Add Title" at bounding box center [719, 206] width 51 height 21
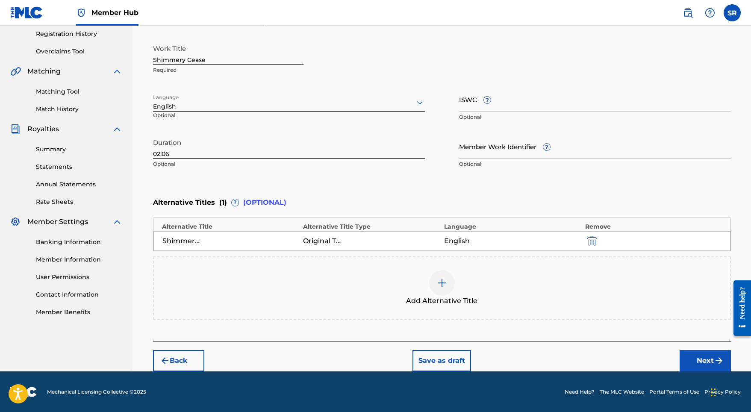
click at [693, 341] on div "Back Save as draft Next" at bounding box center [442, 356] width 578 height 30
click at [693, 362] on button "Next" at bounding box center [705, 360] width 51 height 21
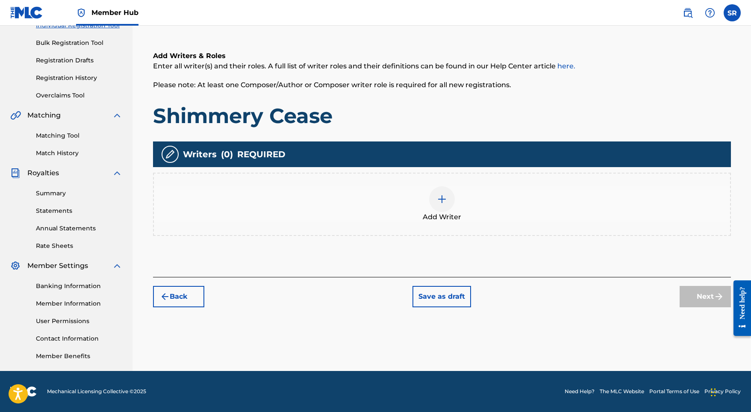
click at [471, 212] on div "Add Writer" at bounding box center [442, 204] width 576 height 36
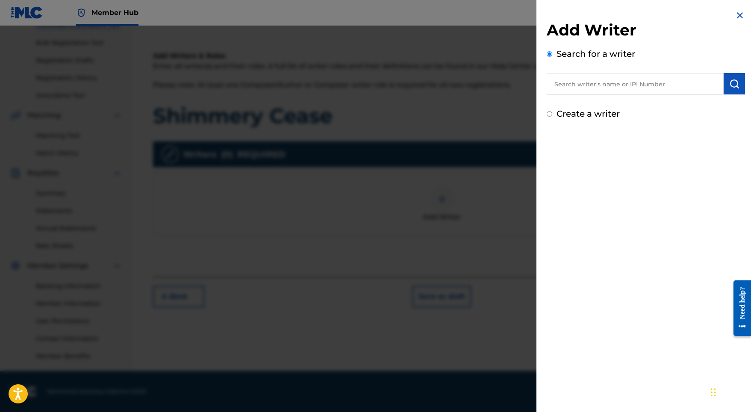
click at [650, 92] on input "text" at bounding box center [635, 83] width 177 height 21
paste input "[PERSON_NAME]"
type input "[PERSON_NAME]"
click at [729, 79] on img "submit" at bounding box center [734, 84] width 10 height 10
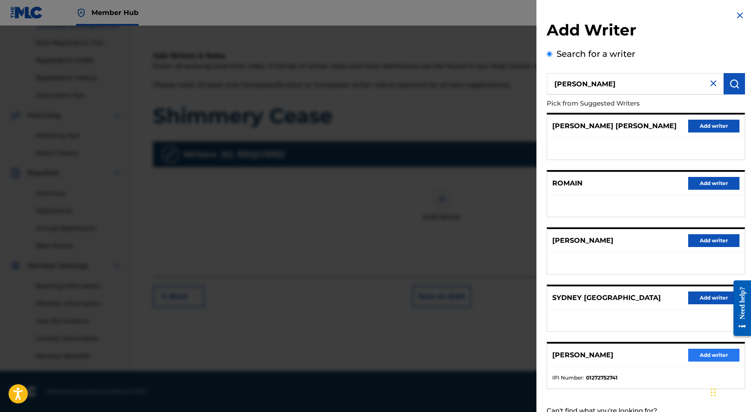
click at [704, 362] on button "Add writer" at bounding box center [713, 355] width 51 height 13
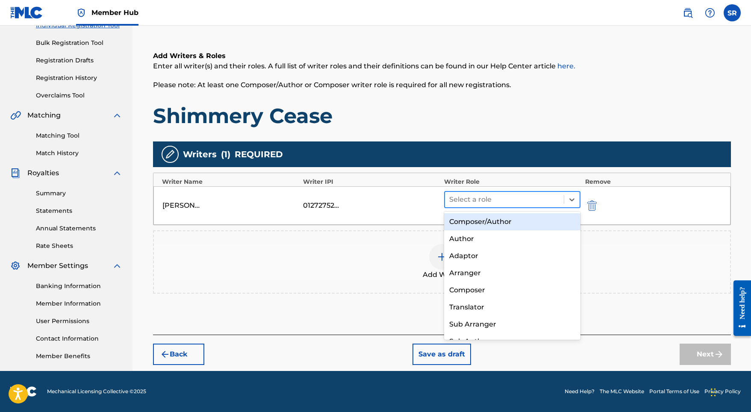
click at [521, 201] on div at bounding box center [504, 200] width 111 height 12
click at [508, 219] on div "Composer/Author" at bounding box center [512, 221] width 137 height 17
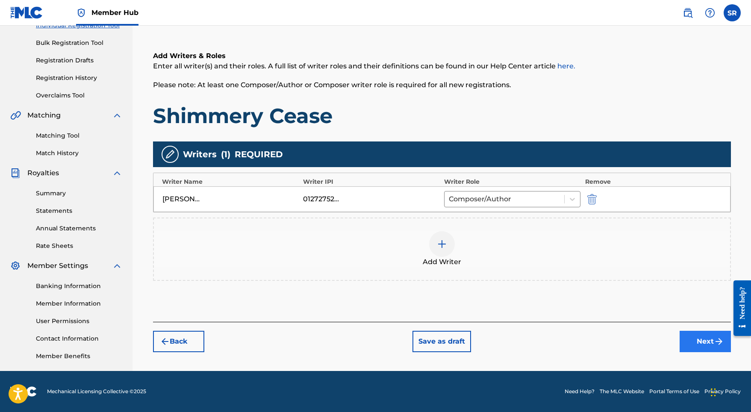
click at [698, 341] on button "Next" at bounding box center [705, 341] width 51 height 21
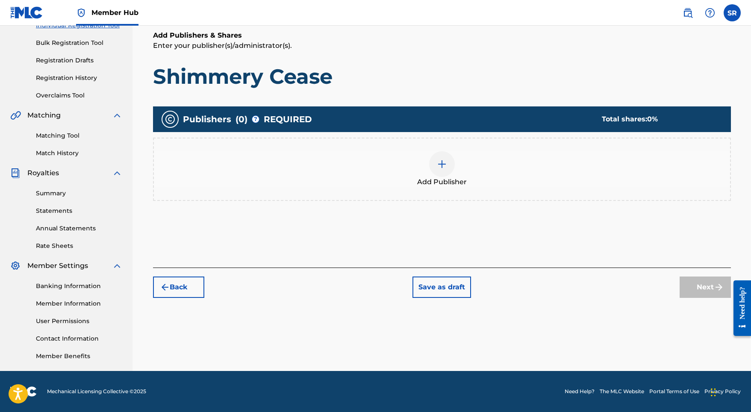
scroll to position [38, 0]
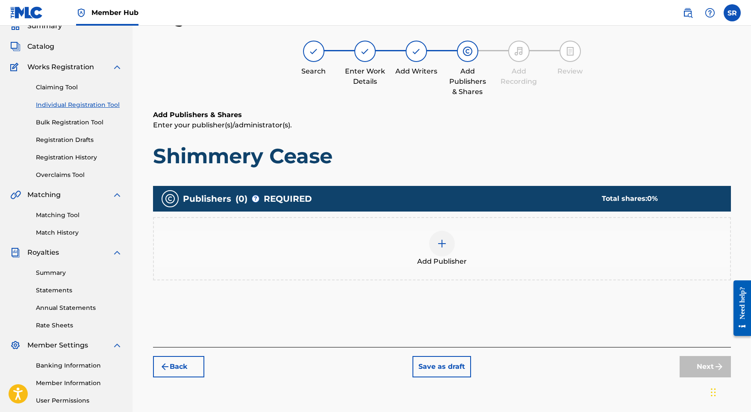
click at [444, 253] on div at bounding box center [442, 244] width 26 height 26
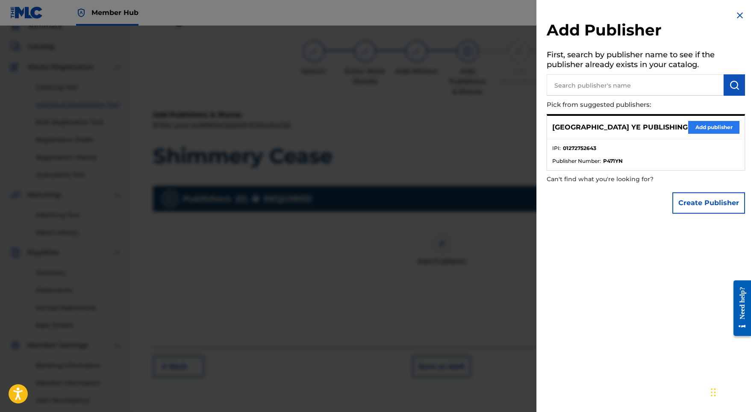
click at [692, 125] on button "Add publisher" at bounding box center [713, 127] width 51 height 13
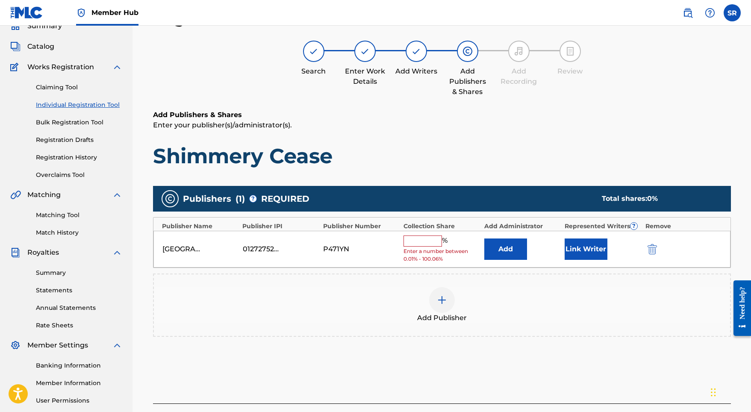
click at [431, 241] on input "text" at bounding box center [422, 241] width 38 height 11
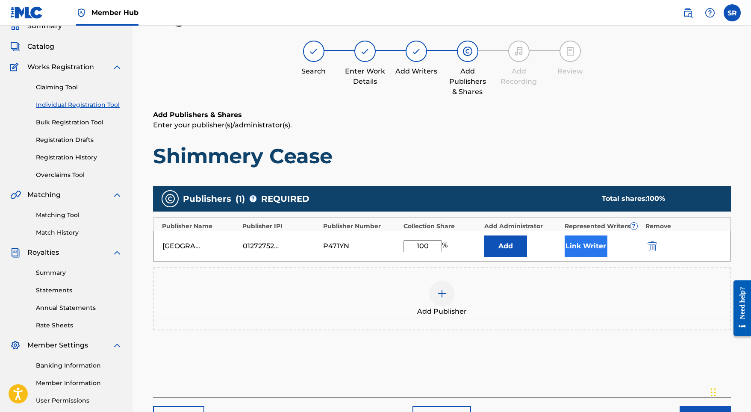
type input "100"
click at [580, 253] on button "Link Writer" at bounding box center [586, 246] width 43 height 21
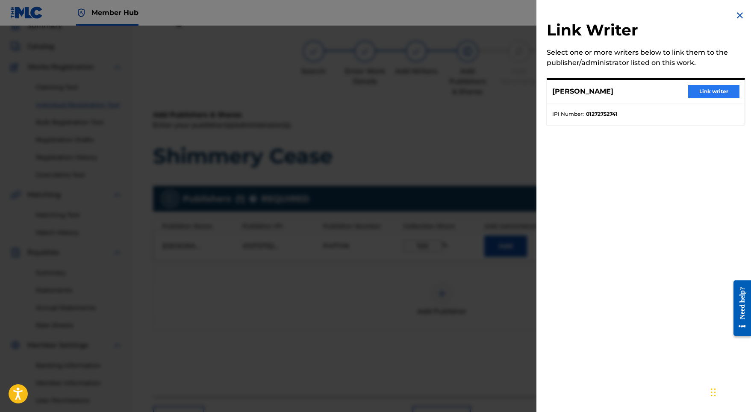
click at [718, 88] on button "Link writer" at bounding box center [713, 91] width 51 height 13
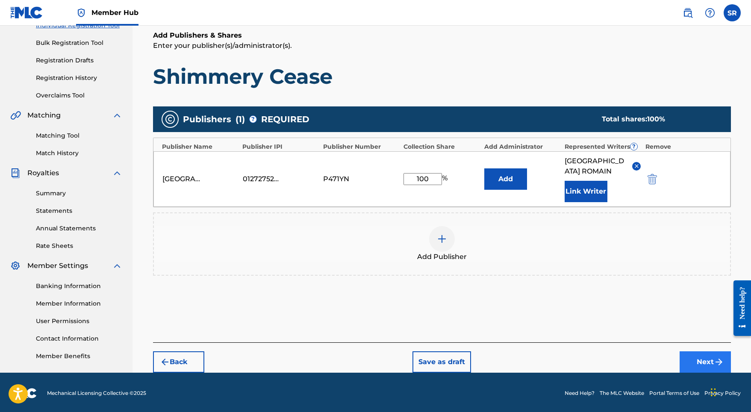
click at [703, 351] on button "Next" at bounding box center [705, 361] width 51 height 21
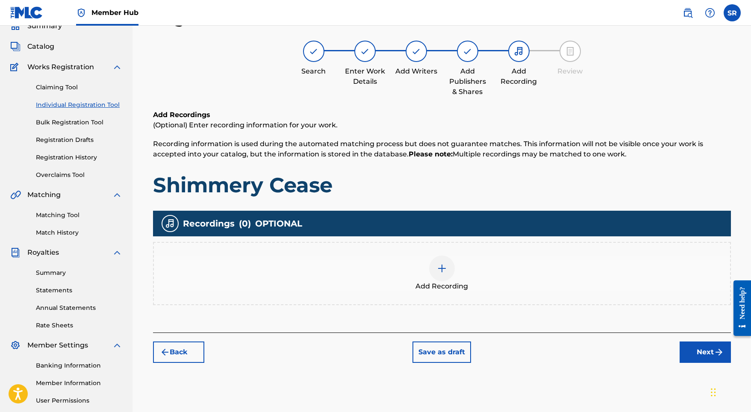
click at [429, 261] on div "Add Recording" at bounding box center [442, 274] width 576 height 36
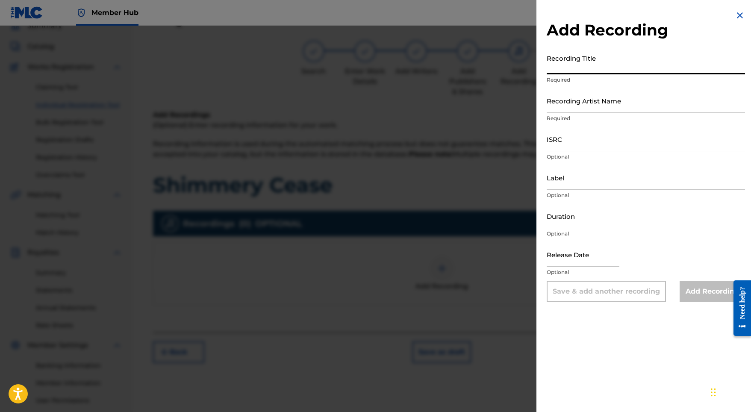
click at [611, 60] on input "Recording Title" at bounding box center [646, 62] width 198 height 24
paste input "Shimmery Cease"
type input "Shimmery Cease"
click at [602, 219] on input "Duration" at bounding box center [646, 216] width 198 height 24
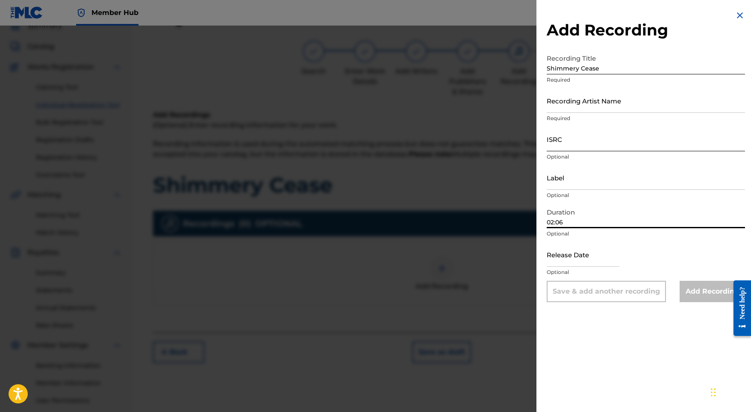
type input "02:06"
click at [618, 141] on input "ISRC" at bounding box center [646, 139] width 198 height 24
paste input "GX5MY2303843"
type input "GX5MY2303843"
click at [576, 257] on input "text" at bounding box center [583, 254] width 73 height 24
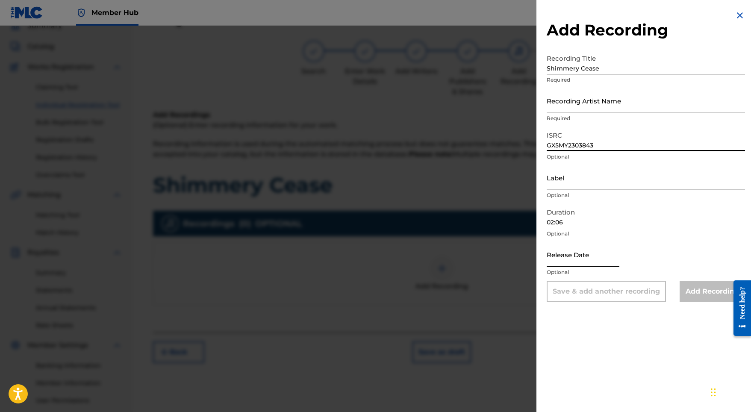
select select "8"
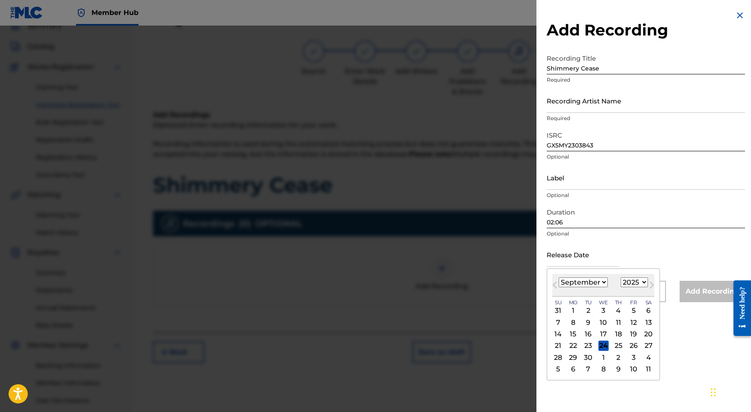
select select "2023"
select select "11"
click at [571, 323] on div "4" at bounding box center [573, 322] width 10 height 10
type input "[DATE]"
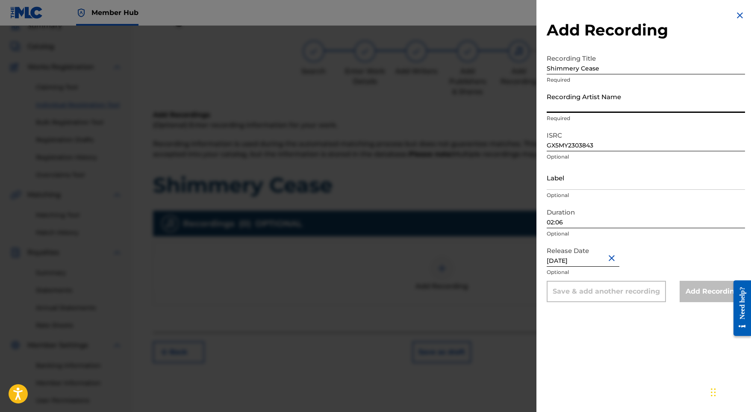
click at [597, 94] on input "Recording Artist Name" at bounding box center [646, 100] width 198 height 24
paste input "[PERSON_NAME] Thermolaise"
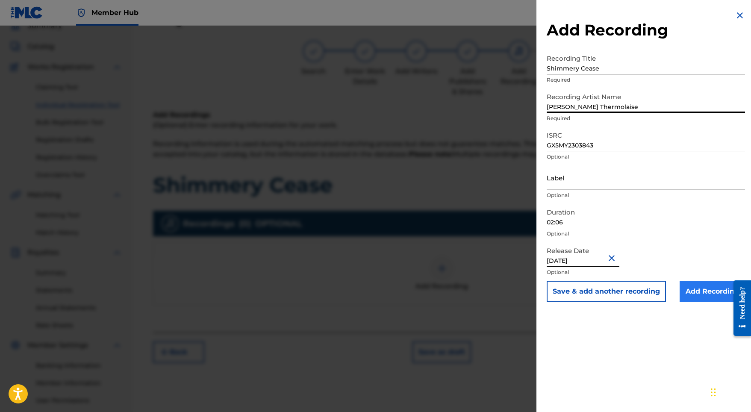
type input "[PERSON_NAME] Thermolaise"
click at [705, 290] on input "Add Recording" at bounding box center [712, 291] width 65 height 21
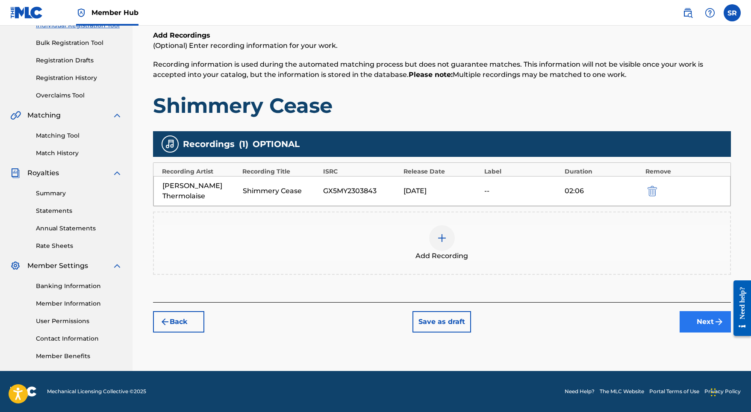
click at [695, 314] on button "Next" at bounding box center [705, 321] width 51 height 21
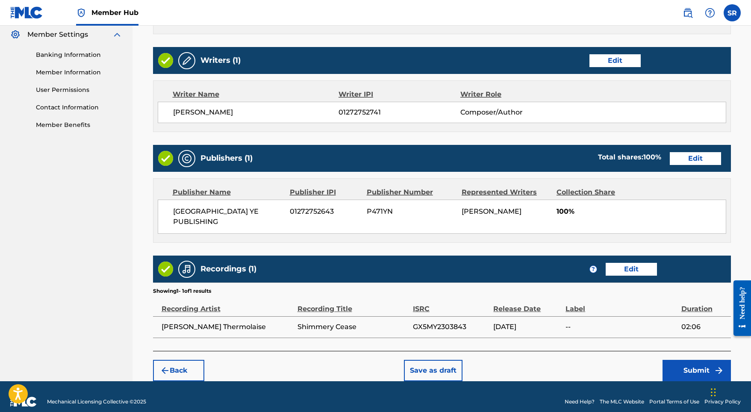
scroll to position [349, 0]
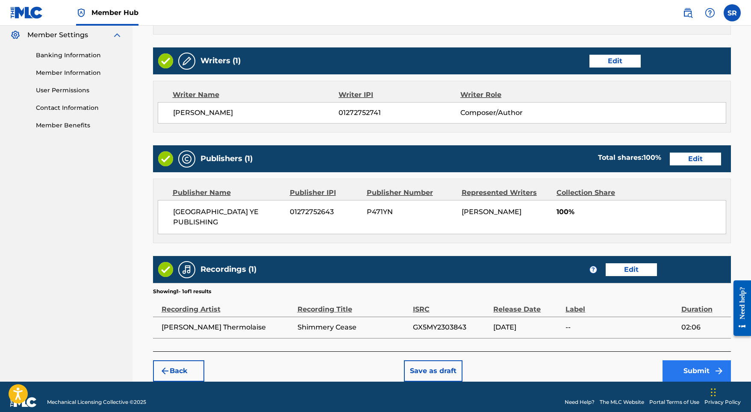
click at [675, 351] on div "Back Save as draft Submit" at bounding box center [442, 366] width 578 height 30
click at [689, 360] on button "Submit" at bounding box center [696, 370] width 68 height 21
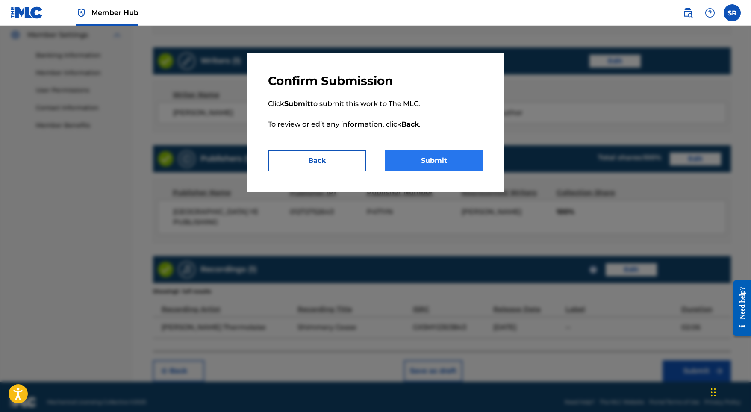
click at [462, 168] on button "Submit" at bounding box center [434, 160] width 98 height 21
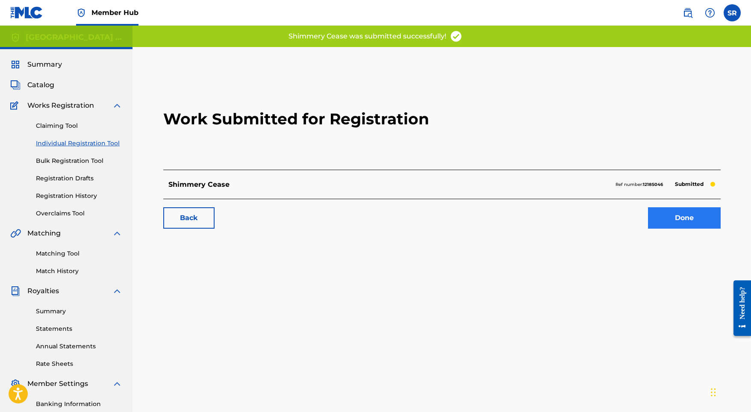
click at [667, 218] on link "Done" at bounding box center [684, 217] width 73 height 21
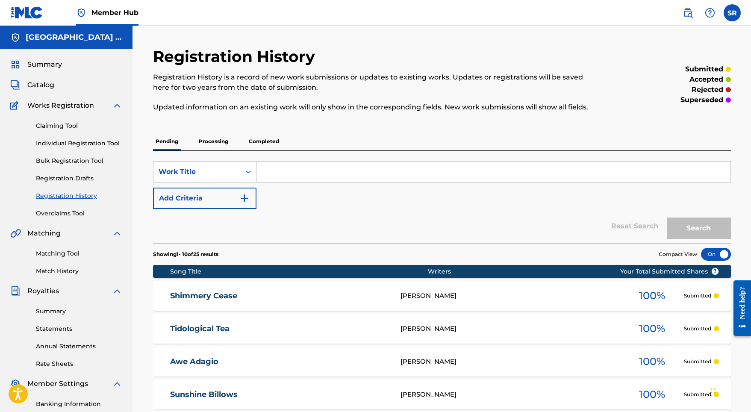
click at [79, 137] on div "Claiming Tool Individual Registration Tool Bulk Registration Tool Registration …" at bounding box center [66, 164] width 112 height 107
click at [79, 139] on link "Individual Registration Tool" at bounding box center [79, 143] width 86 height 9
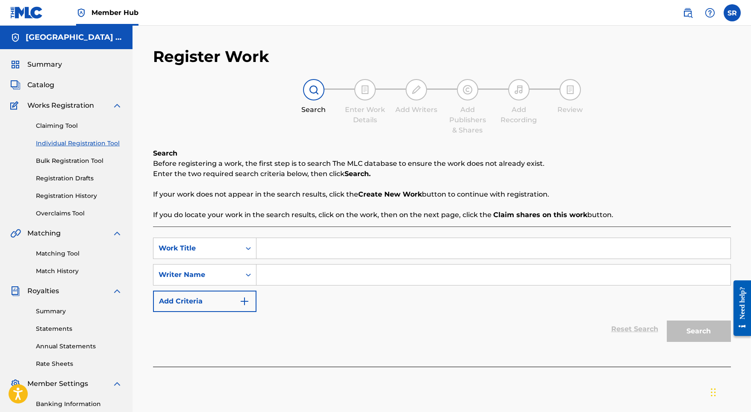
click at [327, 237] on div "SearchWithCriteria3c2e9a00-4acd-478c-a284-c364d27f168f Work Title SearchWithCri…" at bounding box center [442, 297] width 578 height 140
paste input "Pleasing Ploos"
click at [324, 244] on input "Search Form" at bounding box center [493, 248] width 474 height 21
type input "Pleasing Ploos"
click at [321, 274] on input "Search Form" at bounding box center [493, 275] width 474 height 21
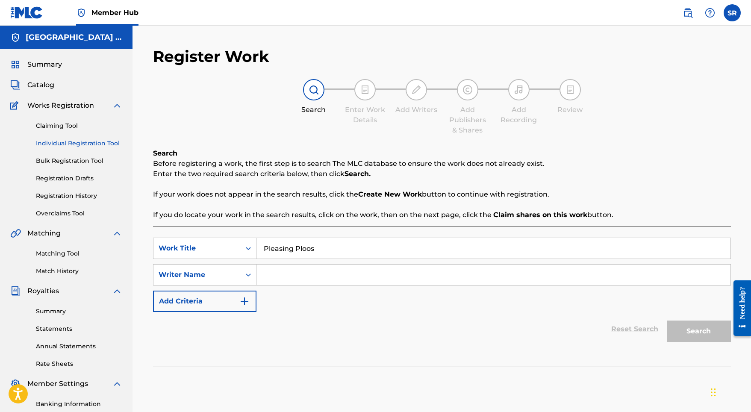
paste input "Pleasing Ploos"
type input "Pleasing Ploos"
click at [688, 333] on button "Search" at bounding box center [699, 331] width 64 height 21
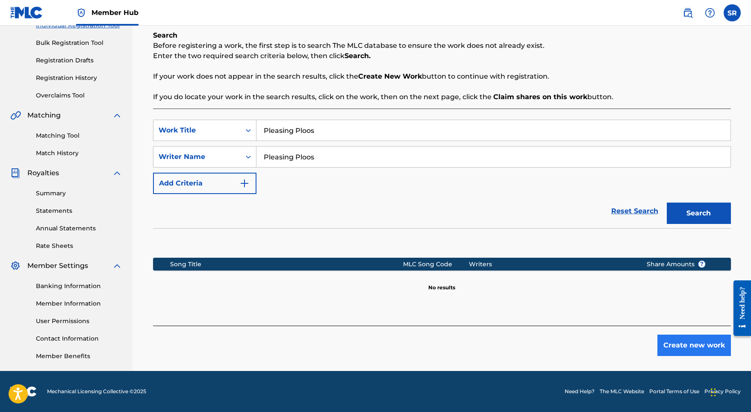
click at [687, 351] on button "Create new work" at bounding box center [694, 345] width 74 height 21
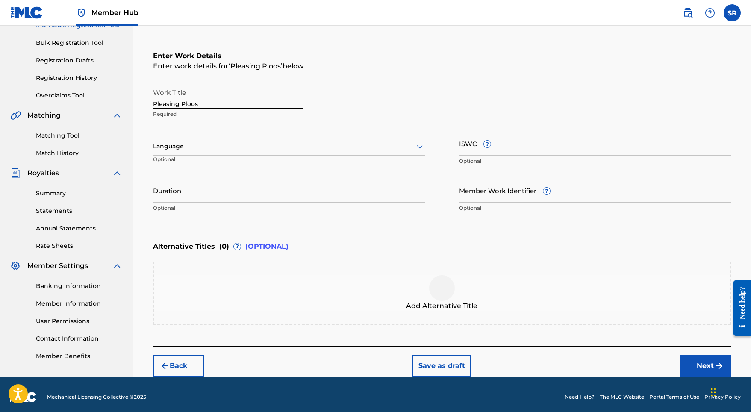
click at [274, 158] on div "Language Optional" at bounding box center [289, 150] width 272 height 38
click at [268, 149] on div at bounding box center [289, 146] width 272 height 11
click at [240, 164] on div "English" at bounding box center [288, 165] width 271 height 19
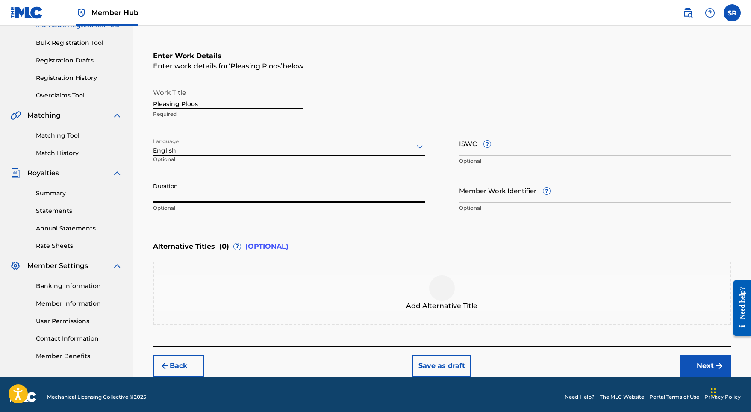
click at [264, 185] on input "Duration" at bounding box center [289, 190] width 272 height 24
type input "02:11"
click at [471, 309] on span "Add Alternative Title" at bounding box center [441, 306] width 71 height 10
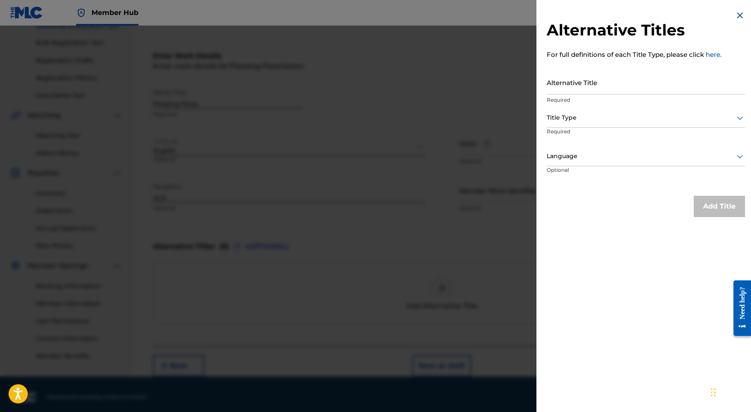
click at [607, 69] on div "Alternative Titles For full definitions of each Title Type, please click here. …" at bounding box center [645, 113] width 219 height 227
click at [604, 77] on input "Alternative Title" at bounding box center [646, 82] width 198 height 24
paste input "Pleasing Ploos"
type input "Pleasing Ploos"
click at [581, 112] on div "Title Type" at bounding box center [646, 118] width 198 height 19
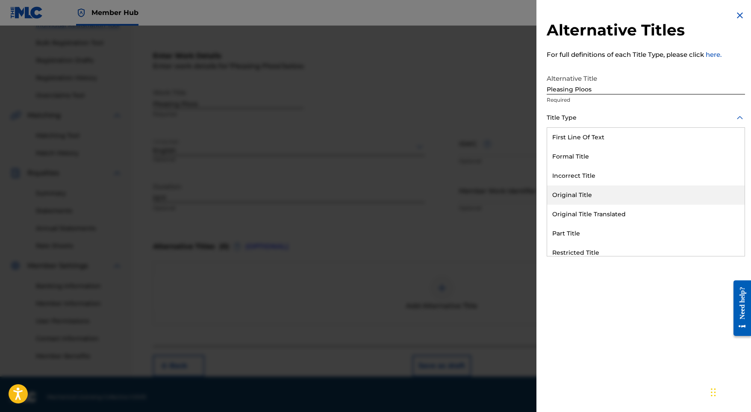
click at [575, 197] on div "Original Title" at bounding box center [645, 194] width 197 height 19
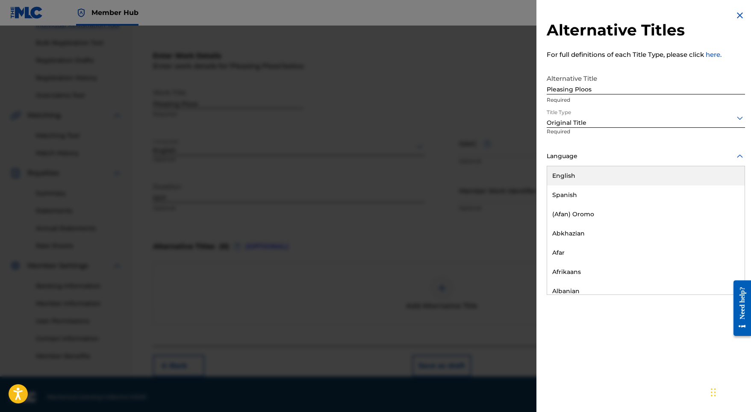
click at [590, 153] on div at bounding box center [646, 156] width 198 height 11
click at [587, 175] on div "English" at bounding box center [645, 175] width 197 height 19
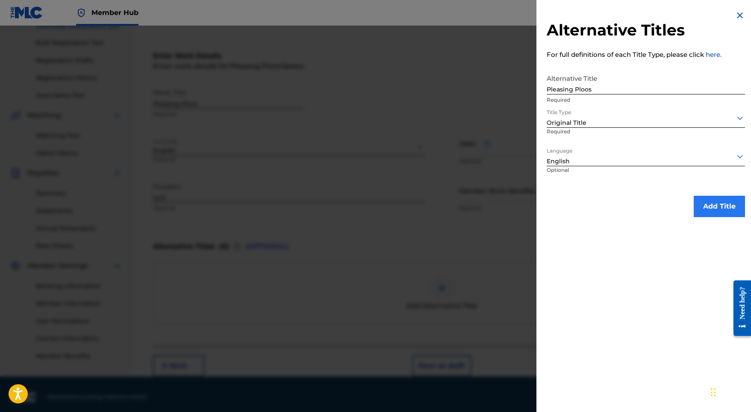
click at [701, 209] on button "Add Title" at bounding box center [719, 206] width 51 height 21
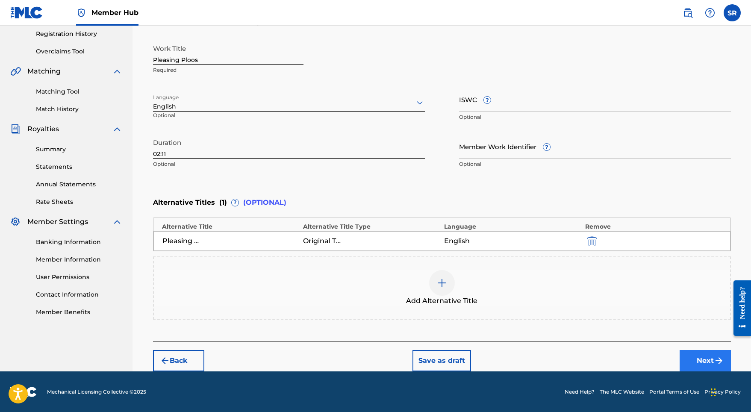
click at [709, 358] on button "Next" at bounding box center [705, 360] width 51 height 21
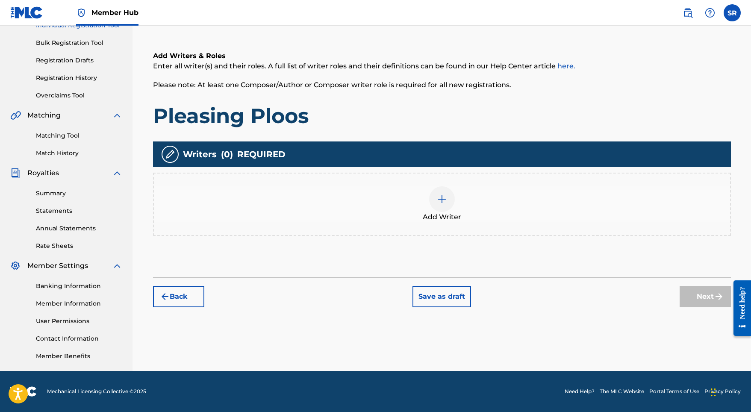
click at [442, 206] on div at bounding box center [442, 199] width 26 height 26
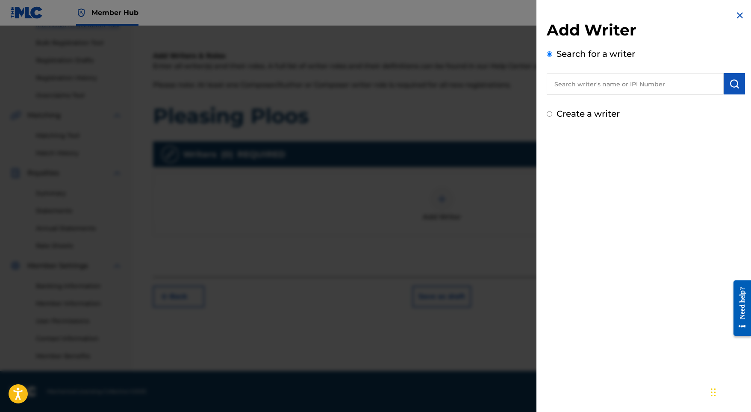
click at [696, 96] on div "Add Writer Search for a writer Create a writer" at bounding box center [646, 71] width 198 height 100
click at [695, 90] on input "text" at bounding box center [635, 83] width 177 height 21
paste input "[PERSON_NAME]"
type input "[PERSON_NAME]"
click at [726, 85] on button "submit" at bounding box center [734, 83] width 21 height 21
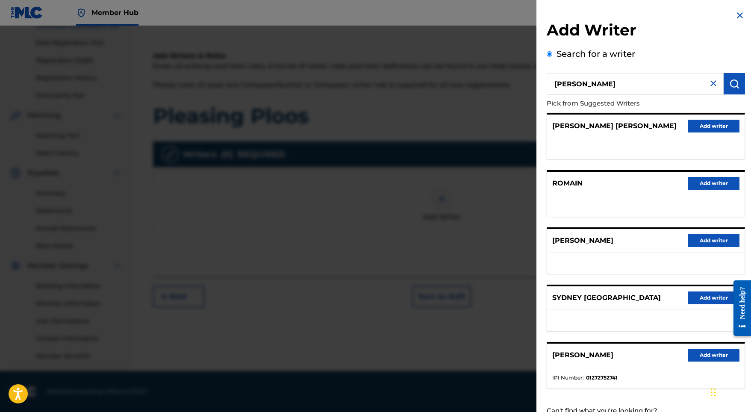
click at [707, 352] on div "[PERSON_NAME] Add writer" at bounding box center [645, 356] width 197 height 24
click at [702, 362] on button "Add writer" at bounding box center [713, 355] width 51 height 13
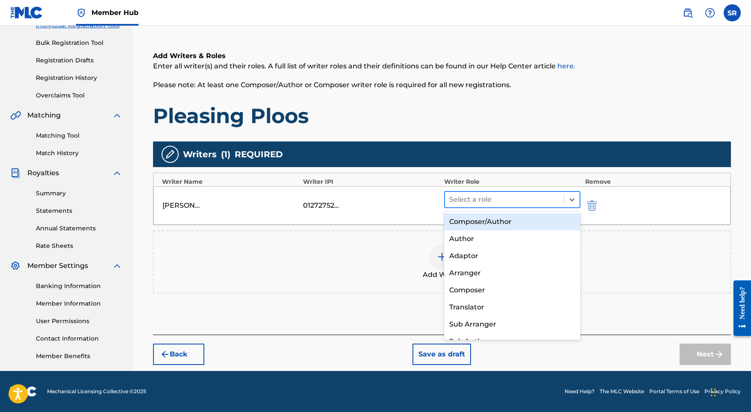
click at [459, 197] on div at bounding box center [504, 200] width 111 height 12
click at [460, 211] on div "Composer/Author, 1 of 8. 8 results available. Use Up and Down to choose options…" at bounding box center [512, 205] width 137 height 29
click at [533, 200] on div at bounding box center [504, 200] width 111 height 12
click at [531, 222] on div "Composer/Author" at bounding box center [512, 221] width 137 height 17
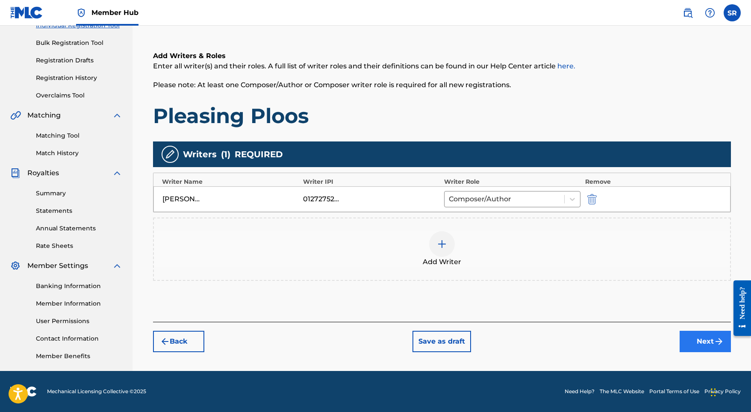
click at [694, 336] on button "Next" at bounding box center [705, 341] width 51 height 21
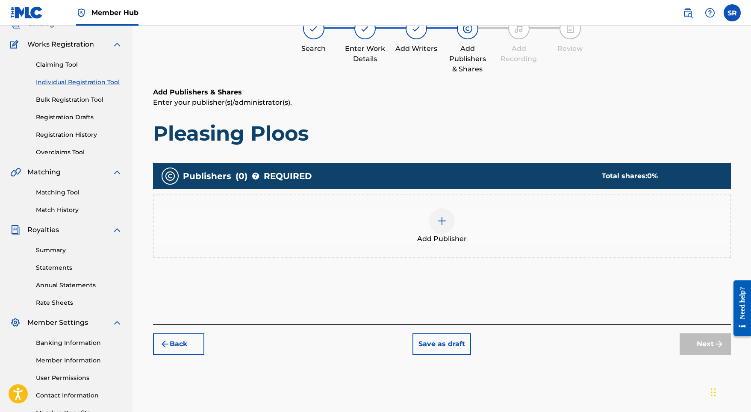
scroll to position [38, 0]
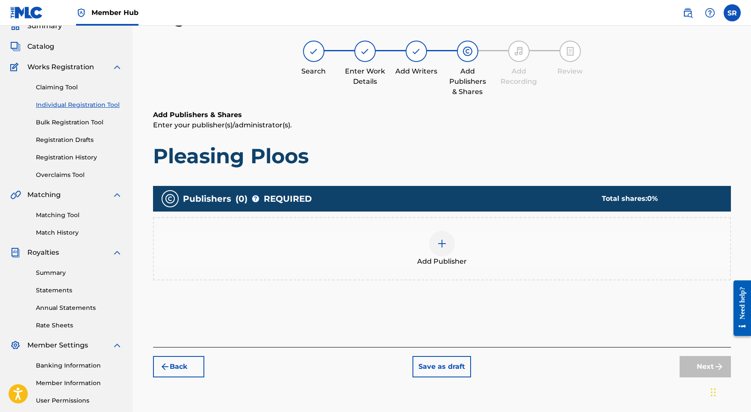
click at [460, 241] on div "Add Publisher" at bounding box center [442, 249] width 576 height 36
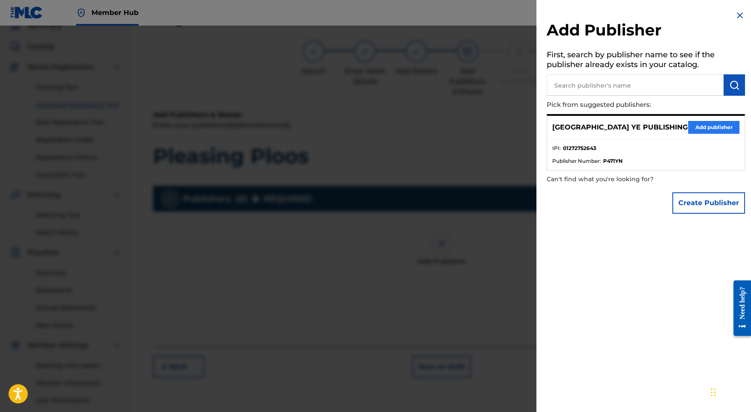
click at [701, 128] on button "Add publisher" at bounding box center [713, 127] width 51 height 13
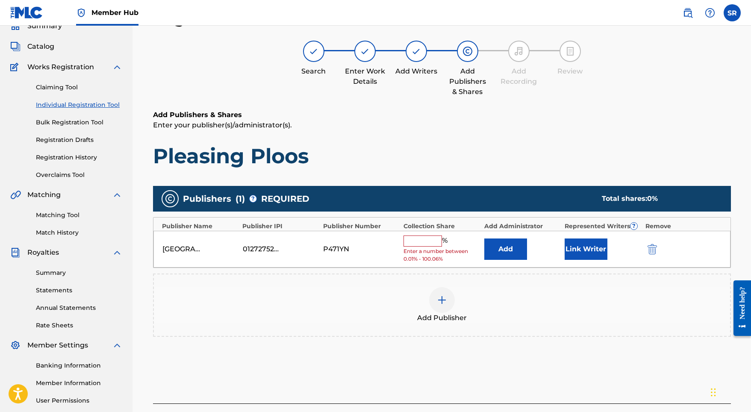
click at [404, 243] on input "text" at bounding box center [422, 241] width 38 height 11
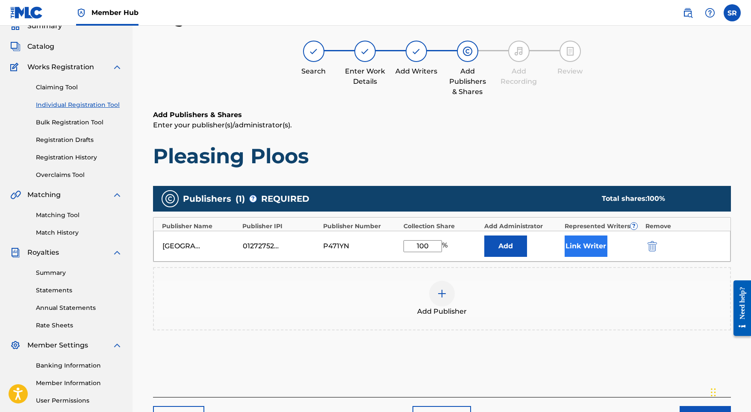
type input "100"
click at [589, 245] on button "Link Writer" at bounding box center [586, 246] width 43 height 21
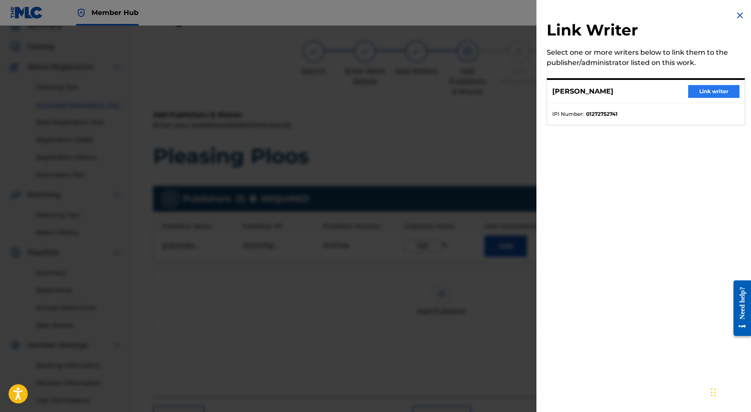
click at [699, 92] on button "Link writer" at bounding box center [713, 91] width 51 height 13
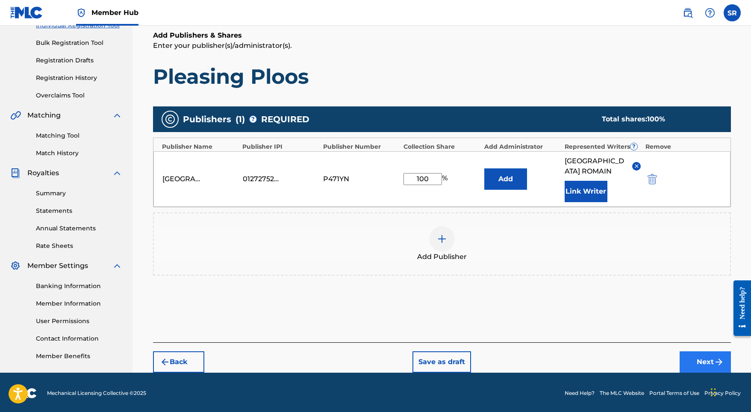
click at [680, 351] on button "Next" at bounding box center [705, 361] width 51 height 21
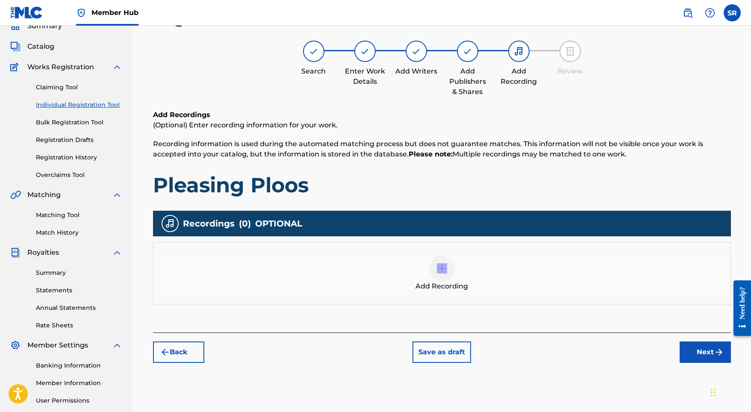
click at [461, 272] on div "Add Recording" at bounding box center [442, 274] width 576 height 36
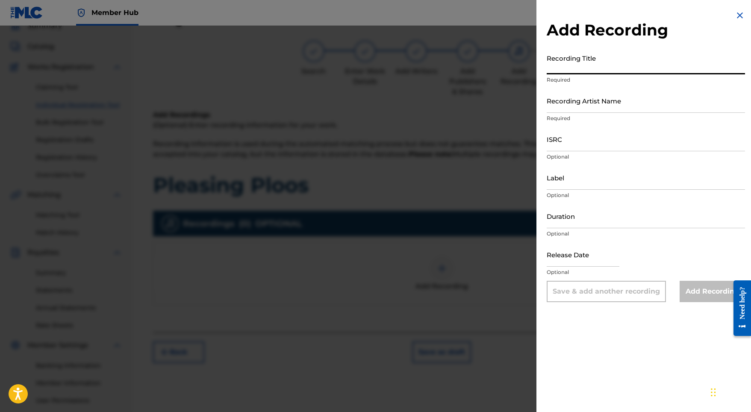
click at [622, 65] on input "Recording Title" at bounding box center [646, 62] width 198 height 24
paste input "Pleasing Ploos"
type input "Pleasing Ploos"
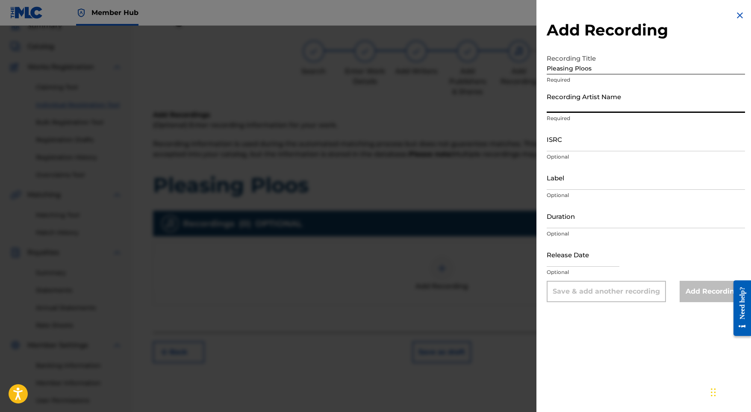
click at [596, 103] on input "Recording Artist Name" at bounding box center [646, 100] width 198 height 24
paste input "[PERSON_NAME] Thermolaise"
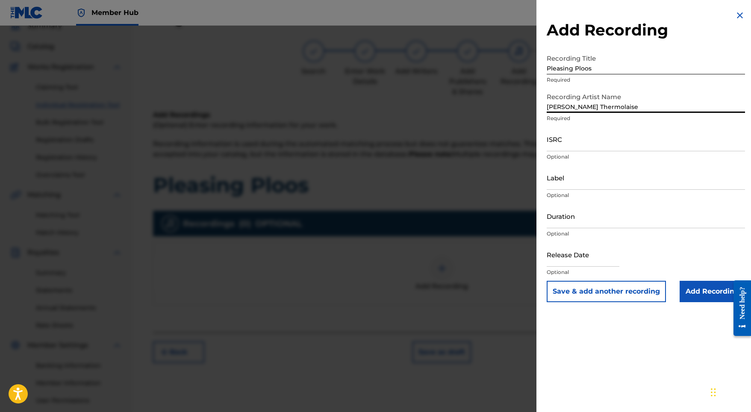
type input "[PERSON_NAME] Thermolaise"
click at [585, 153] on p "Optional" at bounding box center [646, 157] width 198 height 8
click at [583, 147] on input "ISRC" at bounding box center [646, 139] width 198 height 24
paste input "GX5MY2308900"
type input "GX5MY2308900"
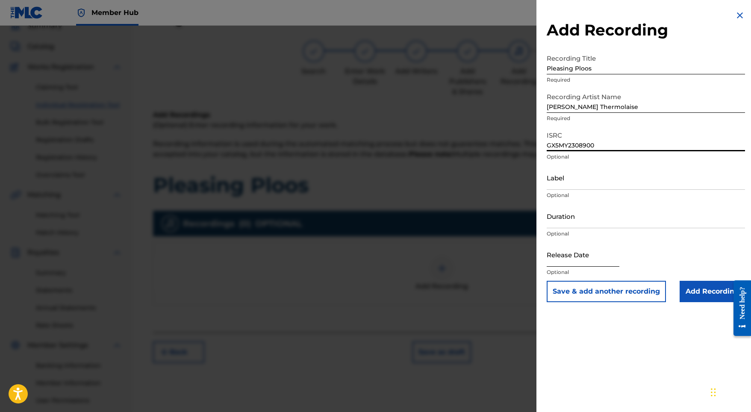
click at [570, 252] on input "text" at bounding box center [583, 254] width 73 height 24
select select "8"
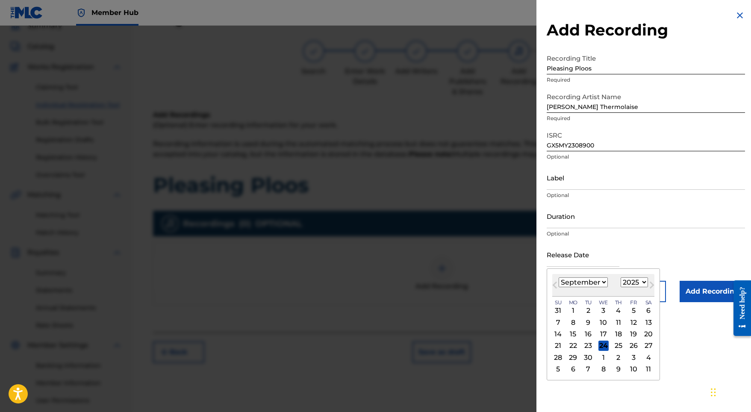
select select "2023"
select select "11"
click at [574, 324] on div "4" at bounding box center [573, 322] width 10 height 10
type input "[DATE]"
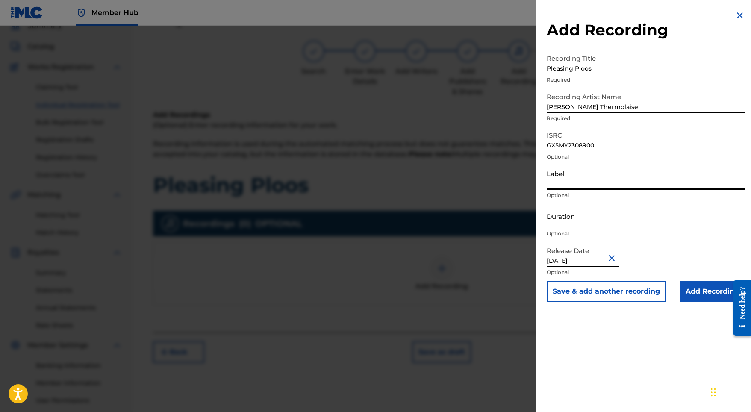
click at [562, 179] on input "Label" at bounding box center [646, 177] width 198 height 24
click at [560, 221] on input "Duration" at bounding box center [646, 216] width 198 height 24
type input "02:11"
click at [695, 291] on input "Add Recording" at bounding box center [712, 291] width 65 height 21
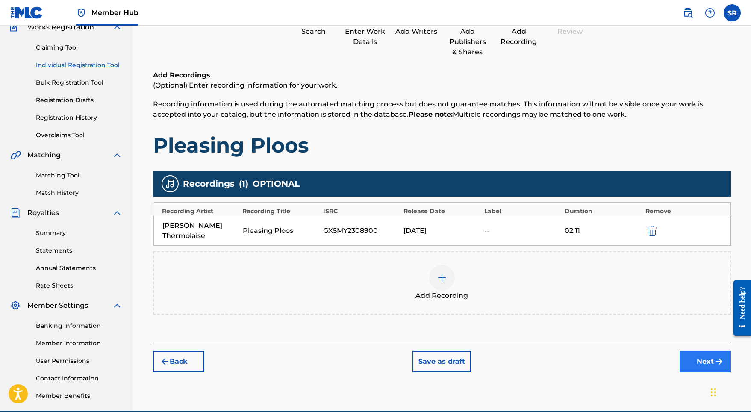
click at [706, 356] on button "Next" at bounding box center [705, 361] width 51 height 21
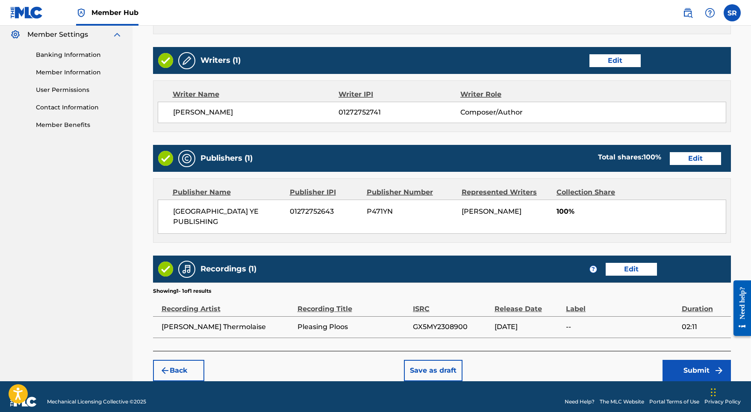
scroll to position [349, 0]
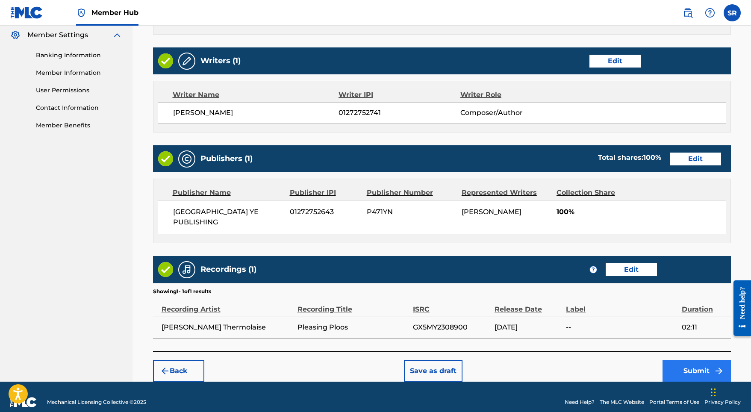
click at [687, 369] on button "Submit" at bounding box center [696, 370] width 68 height 21
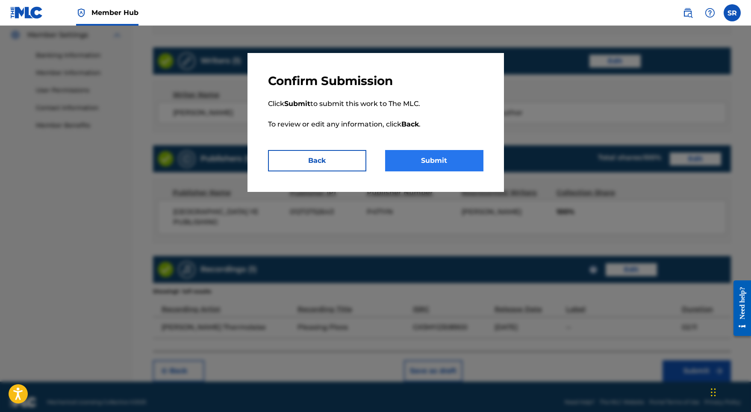
click at [450, 157] on button "Submit" at bounding box center [434, 160] width 98 height 21
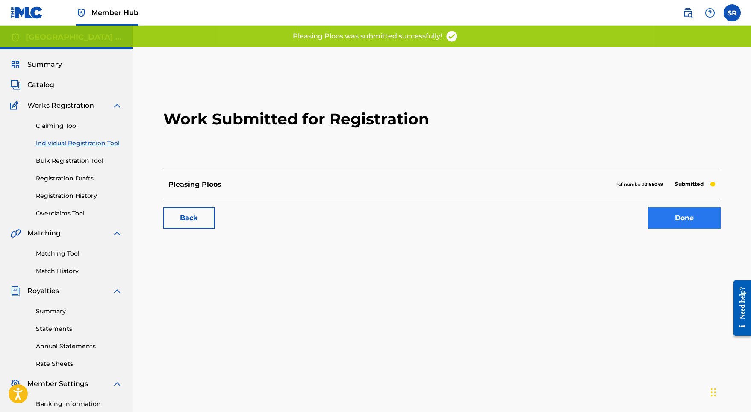
click at [691, 221] on link "Done" at bounding box center [684, 217] width 73 height 21
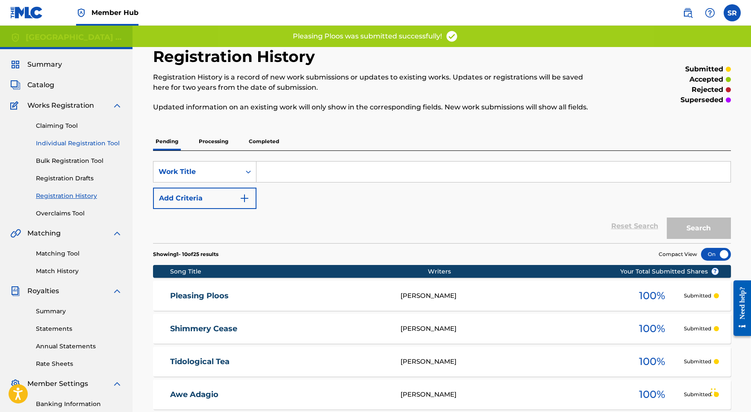
click at [96, 146] on link "Individual Registration Tool" at bounding box center [79, 143] width 86 height 9
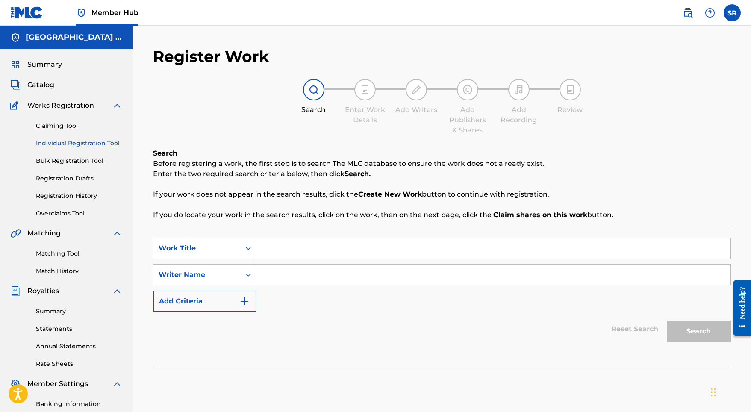
click at [309, 261] on div "SearchWithCriteria3c2e9a00-4acd-478c-a284-c364d27f168f Work Title SearchWithCri…" at bounding box center [442, 275] width 578 height 74
click at [309, 256] on input "Search Form" at bounding box center [493, 248] width 474 height 21
paste input "Une Sola"
type input "Une Sola"
click at [309, 279] on input "Search Form" at bounding box center [493, 275] width 474 height 21
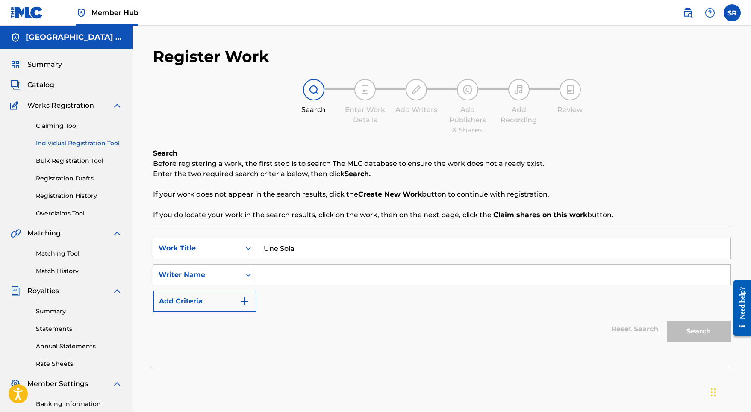
paste input "Une Sola"
type input "Une Sola"
click at [681, 332] on button "Search" at bounding box center [699, 331] width 64 height 21
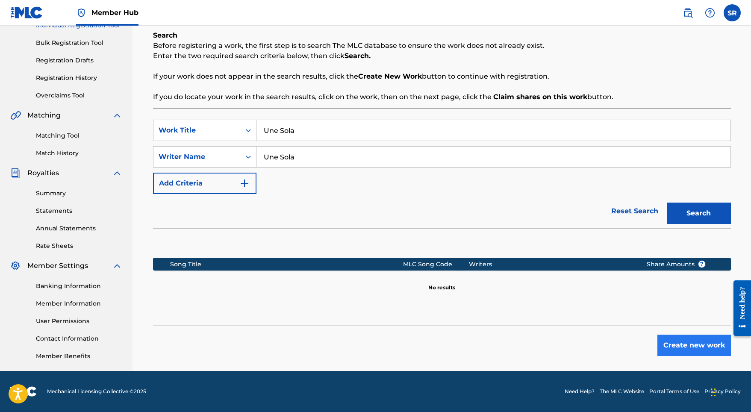
scroll to position [118, 0]
click at [674, 336] on button "Create new work" at bounding box center [694, 345] width 74 height 21
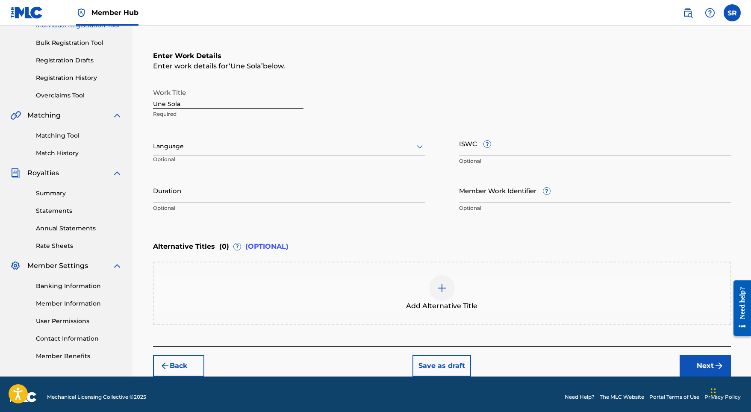
click at [234, 145] on div at bounding box center [289, 146] width 272 height 11
click at [201, 172] on div "English" at bounding box center [288, 165] width 271 height 19
click at [224, 189] on input "Duration" at bounding box center [289, 190] width 272 height 24
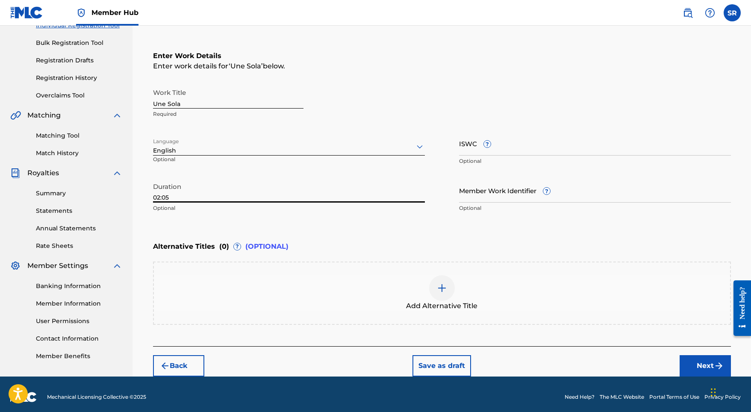
type input "02:05"
click at [447, 297] on div at bounding box center [442, 288] width 26 height 26
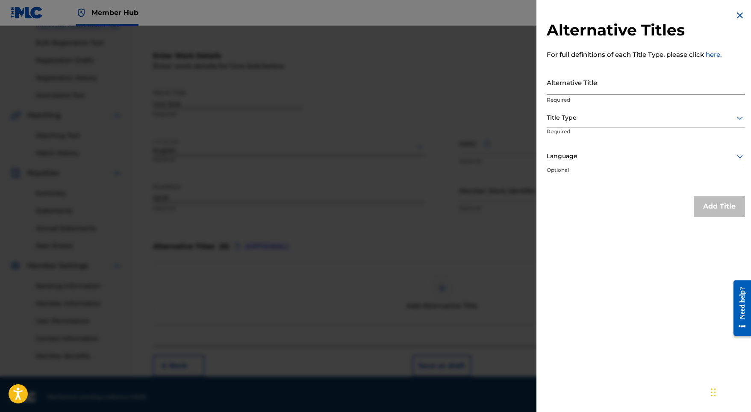
click at [621, 92] on input "Alternative Title" at bounding box center [646, 82] width 198 height 24
paste input "Une Sola"
type input "Une Sola"
click at [605, 130] on p "Required" at bounding box center [579, 137] width 65 height 19
click at [597, 131] on p "Required" at bounding box center [579, 137] width 65 height 19
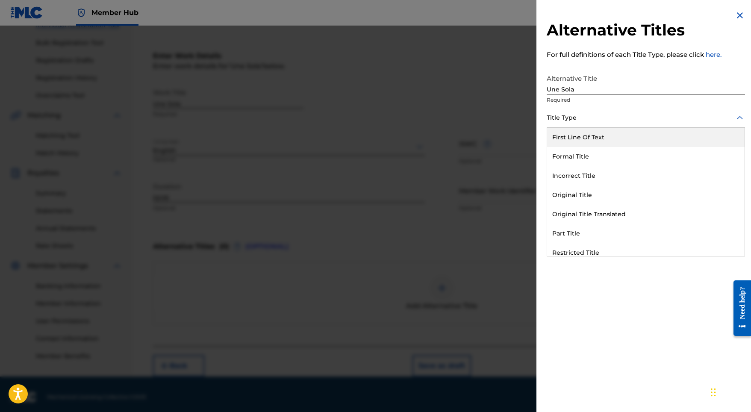
click at [596, 127] on div "Title Type" at bounding box center [646, 118] width 198 height 19
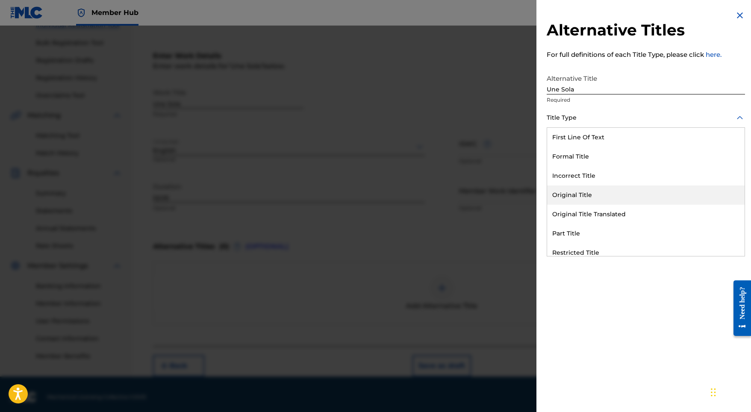
drag, startPoint x: 569, startPoint y: 206, endPoint x: 576, endPoint y: 194, distance: 13.8
click at [576, 194] on div "First Line Of Text Formal Title Incorrect Title Original Title Original Title T…" at bounding box center [645, 192] width 197 height 128
click at [576, 194] on div "Original Title" at bounding box center [645, 194] width 197 height 19
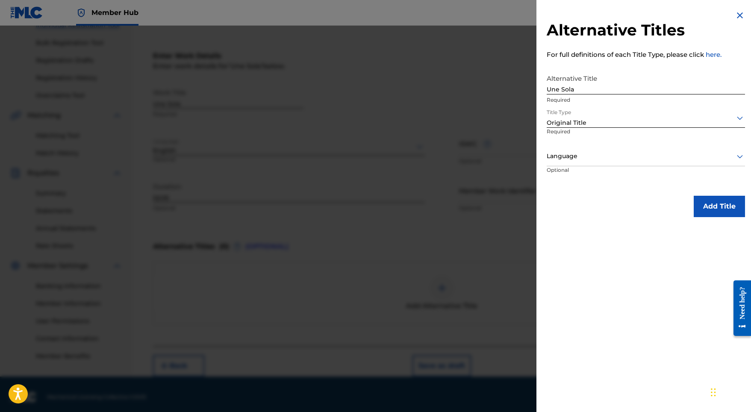
click at [594, 153] on div at bounding box center [646, 156] width 198 height 11
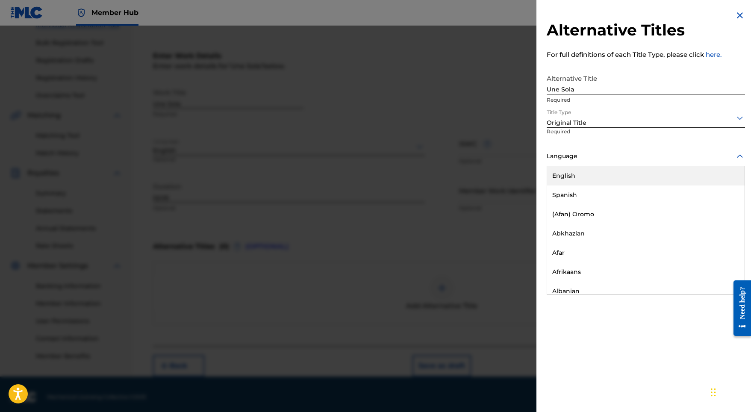
click at [583, 177] on div "English" at bounding box center [645, 175] width 197 height 19
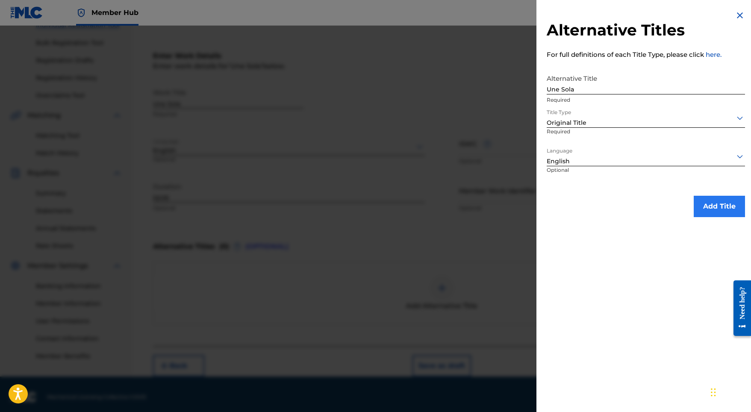
click at [703, 207] on button "Add Title" at bounding box center [719, 206] width 51 height 21
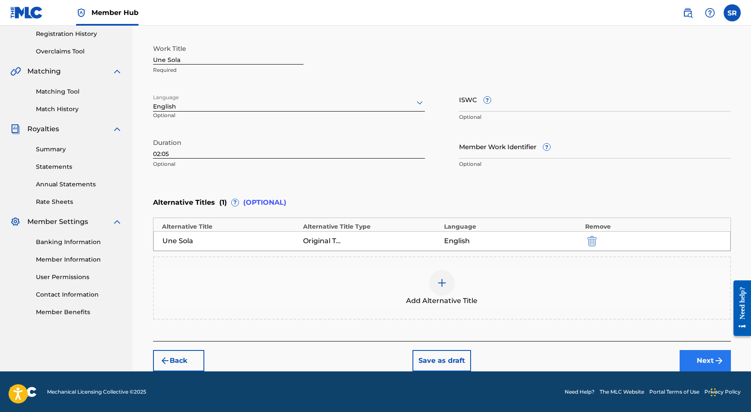
click at [701, 362] on button "Next" at bounding box center [705, 360] width 51 height 21
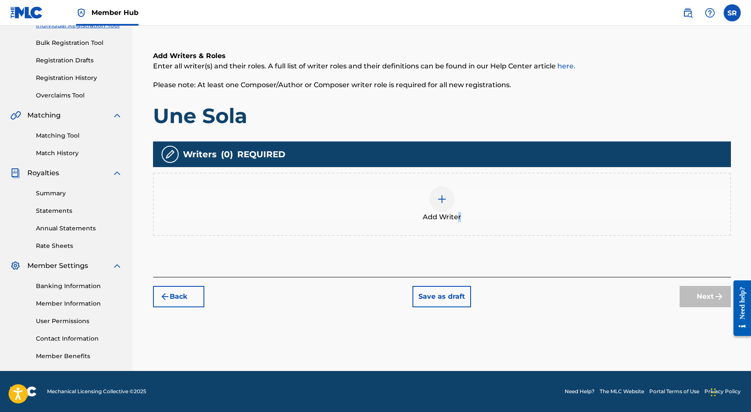
click at [459, 214] on span "Add Writer" at bounding box center [442, 217] width 38 height 10
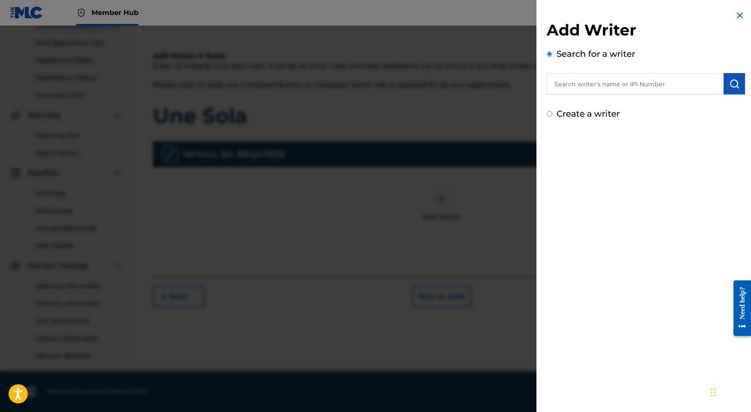
click at [658, 73] on div "Search for a writer" at bounding box center [646, 70] width 198 height 47
click at [658, 82] on input "text" at bounding box center [635, 83] width 177 height 21
paste input "[PERSON_NAME]"
type input "[PERSON_NAME]"
click at [735, 82] on img "submit" at bounding box center [734, 84] width 10 height 10
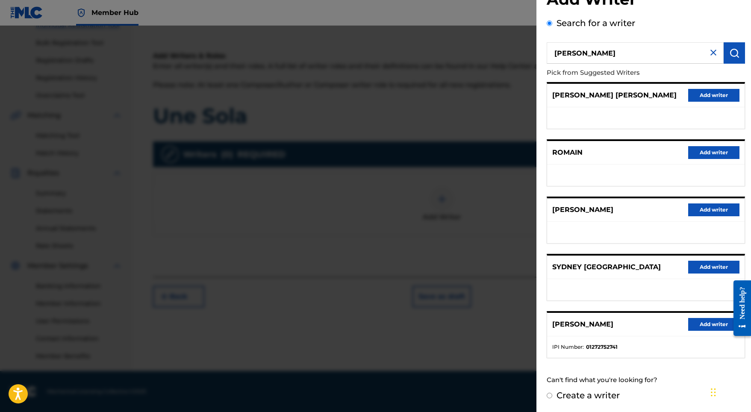
scroll to position [38, 0]
click at [697, 327] on button "Add writer" at bounding box center [713, 324] width 51 height 13
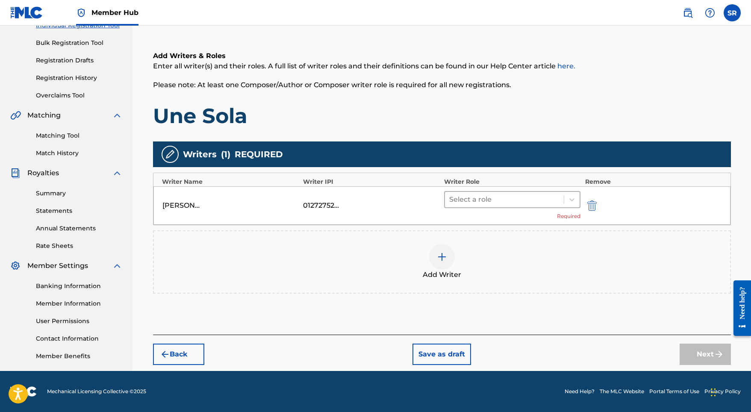
click at [489, 202] on div at bounding box center [504, 200] width 111 height 12
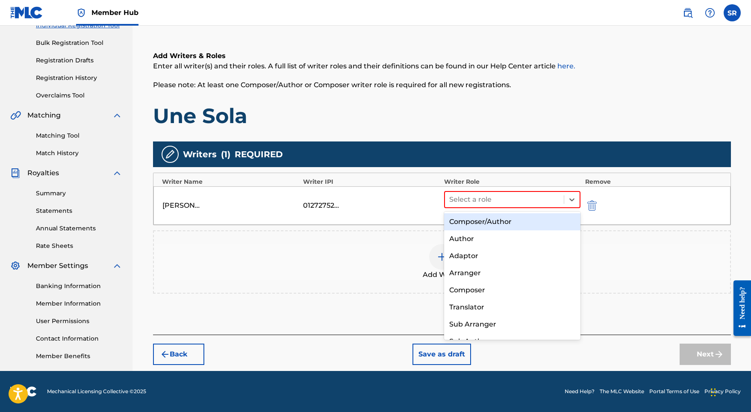
click at [481, 225] on div "Composer/Author" at bounding box center [512, 221] width 137 height 17
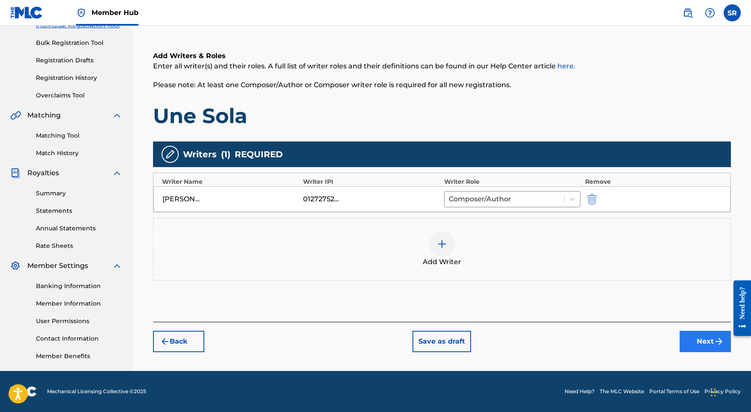
click at [698, 343] on button "Next" at bounding box center [705, 341] width 51 height 21
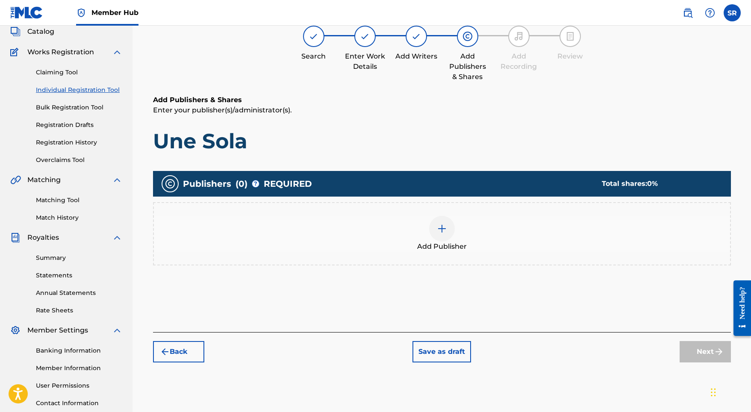
scroll to position [38, 0]
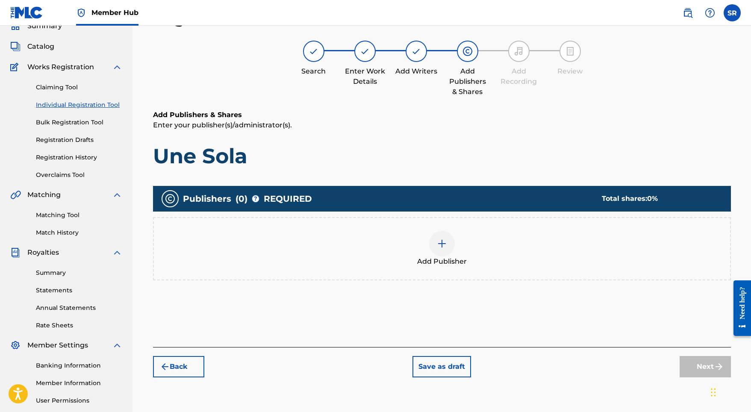
click at [456, 236] on div "Add Publisher" at bounding box center [442, 249] width 576 height 36
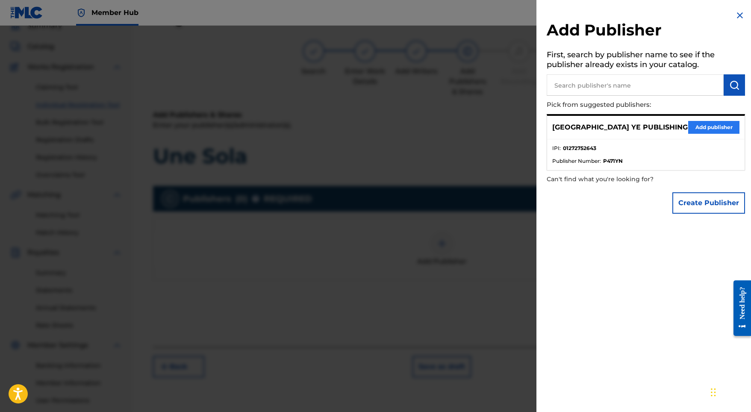
click at [690, 130] on button "Add publisher" at bounding box center [713, 127] width 51 height 13
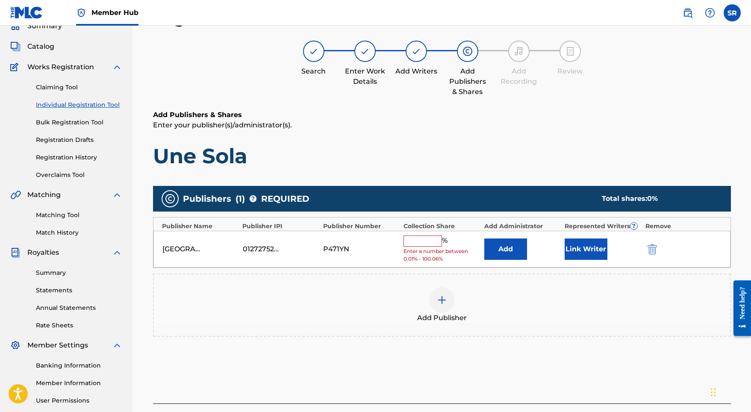
click at [431, 234] on div "[GEOGRAPHIC_DATA] YE PUBLISHING 01272752643 P471YN % Enter a number between 0.0…" at bounding box center [441, 249] width 577 height 37
click at [430, 238] on input "text" at bounding box center [422, 241] width 38 height 11
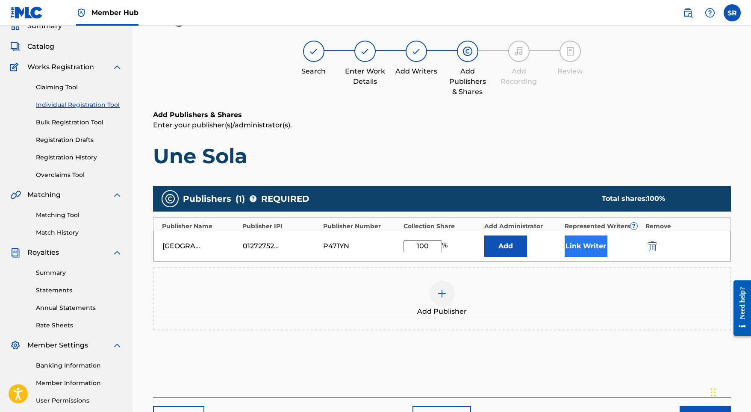
type input "100"
click at [565, 239] on button "Link Writer" at bounding box center [586, 246] width 43 height 21
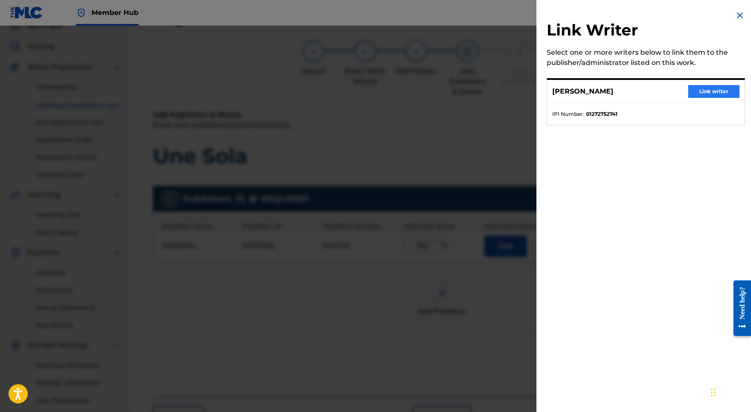
click at [692, 93] on button "Link writer" at bounding box center [713, 91] width 51 height 13
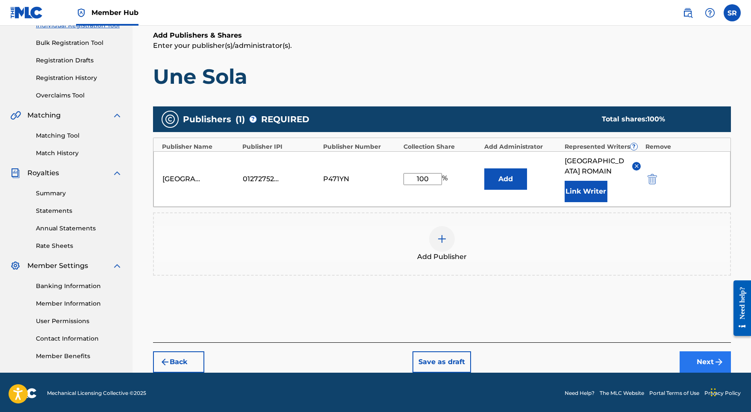
click at [684, 351] on button "Next" at bounding box center [705, 361] width 51 height 21
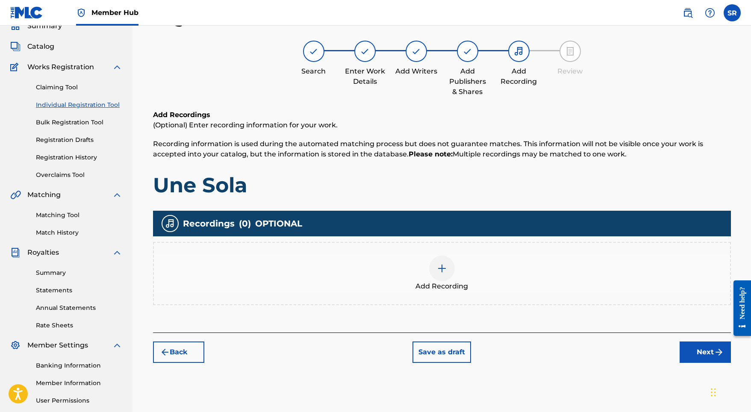
scroll to position [116, 0]
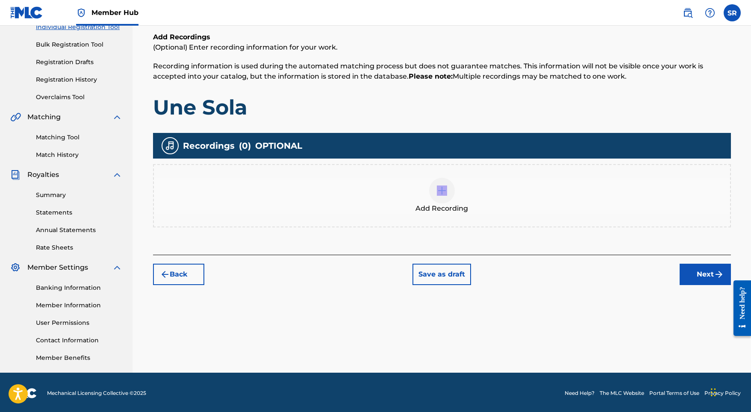
click at [439, 203] on div "Add Recording" at bounding box center [442, 196] width 576 height 36
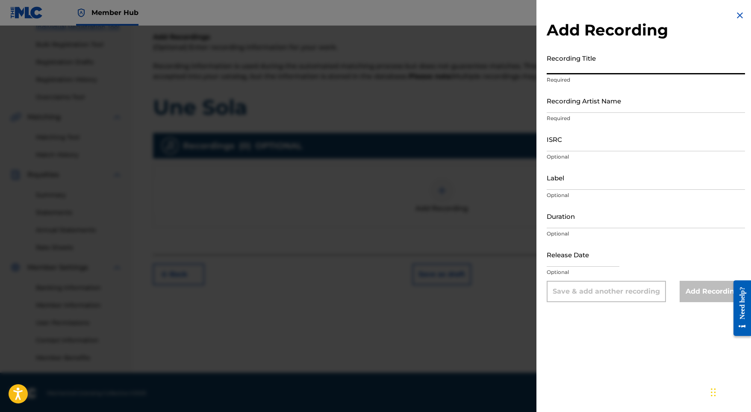
click at [586, 67] on input "Recording Title" at bounding box center [646, 62] width 198 height 24
paste input "Une Sola"
type input "Une Sola"
click at [556, 138] on input "ISRC" at bounding box center [646, 139] width 198 height 24
paste input "GX5MY2318274"
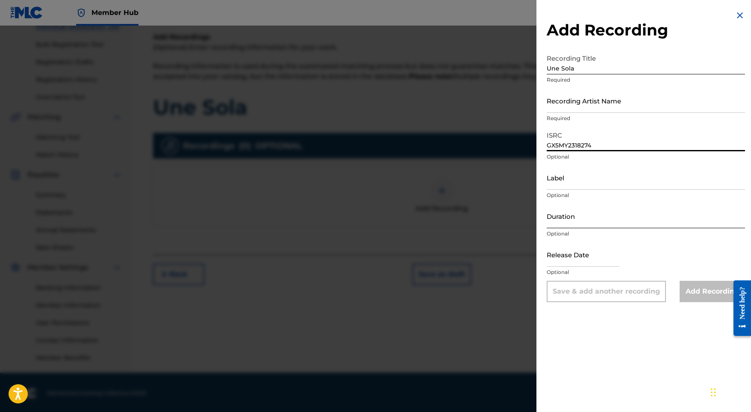
type input "GX5MY2318274"
click at [566, 218] on input "Duration" at bounding box center [646, 216] width 198 height 24
type input "02:05"
click at [601, 251] on input "text" at bounding box center [583, 254] width 73 height 24
select select "8"
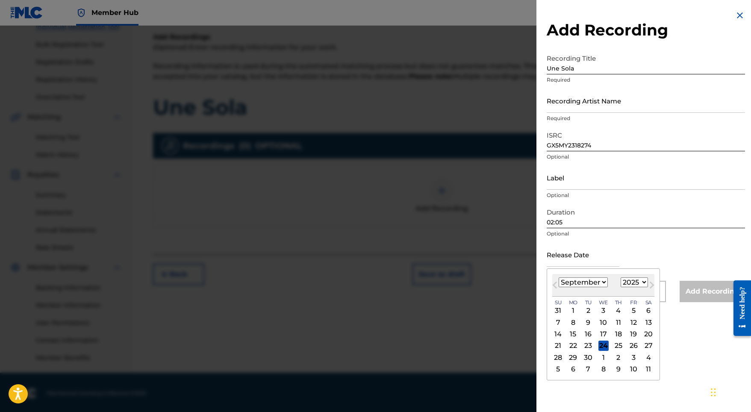
select select "2023"
select select "11"
click at [571, 323] on div "4" at bounding box center [573, 322] width 10 height 10
type input "[DATE]"
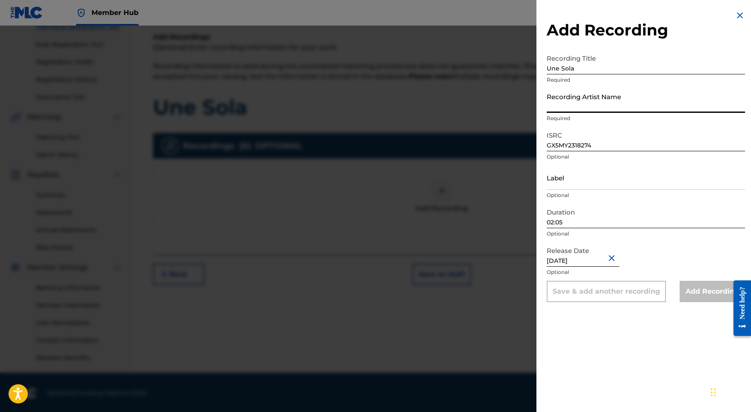
click at [582, 103] on input "Recording Artist Name" at bounding box center [646, 100] width 198 height 24
paste input "[PERSON_NAME] Thermolaise"
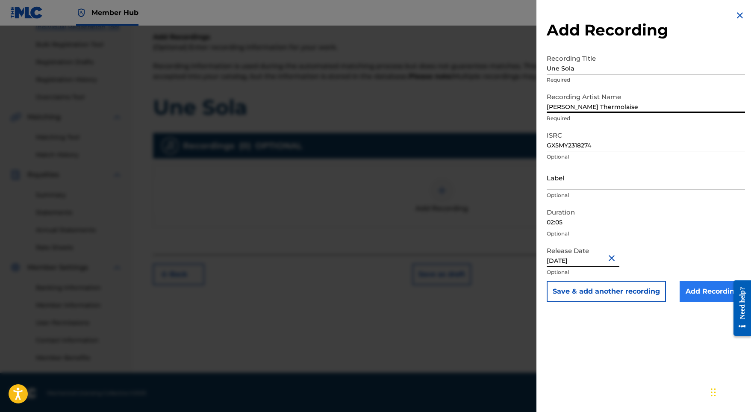
type input "[PERSON_NAME] Thermolaise"
click at [712, 293] on input "Add Recording" at bounding box center [712, 291] width 65 height 21
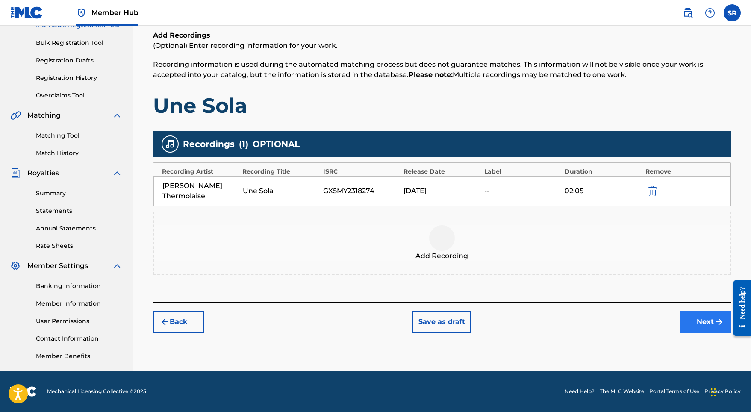
click at [714, 317] on img "submit" at bounding box center [719, 322] width 10 height 10
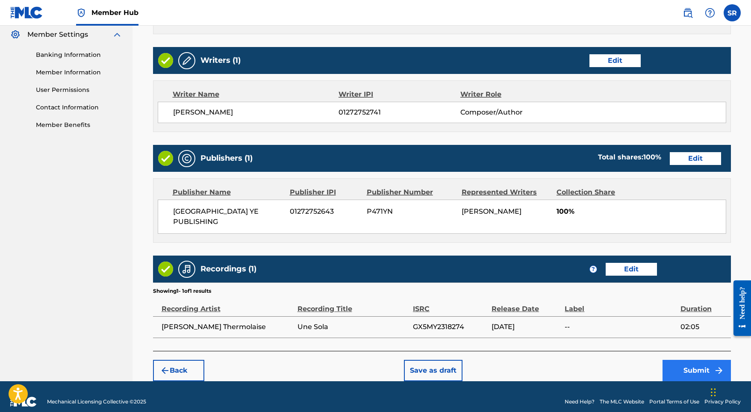
scroll to position [349, 0]
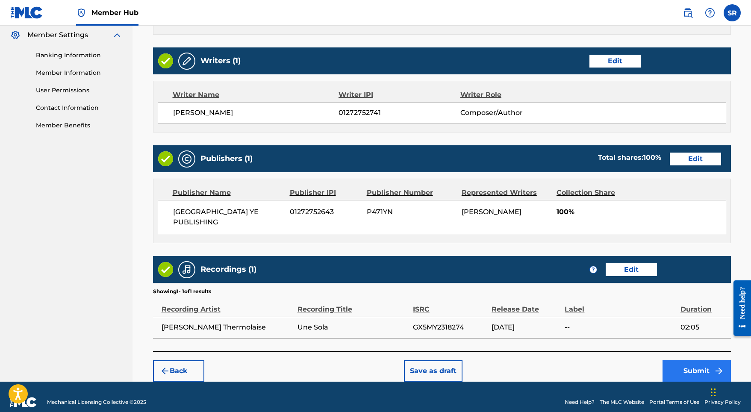
click at [670, 360] on button "Submit" at bounding box center [696, 370] width 68 height 21
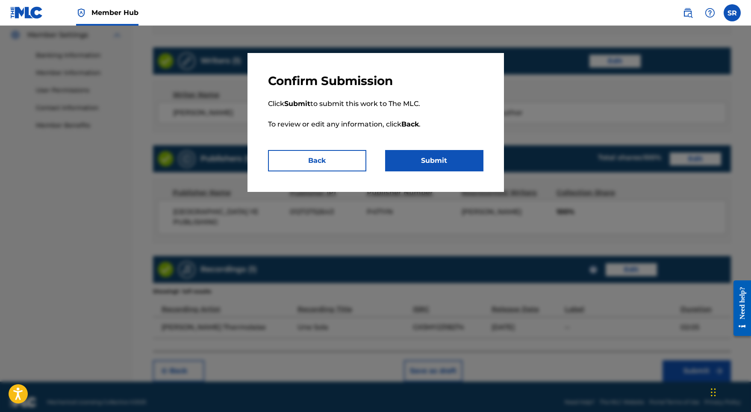
click at [468, 175] on div "Confirm Submission Click Submit to submit this work to The MLC. To review or ed…" at bounding box center [375, 122] width 256 height 139
click at [448, 165] on button "Submit" at bounding box center [434, 160] width 98 height 21
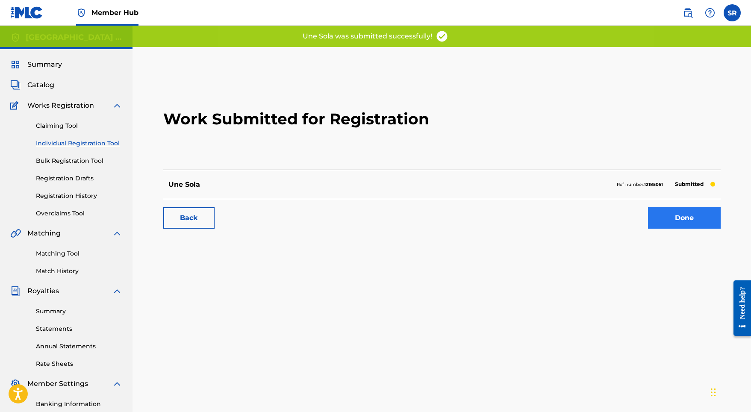
click at [675, 226] on link "Done" at bounding box center [684, 217] width 73 height 21
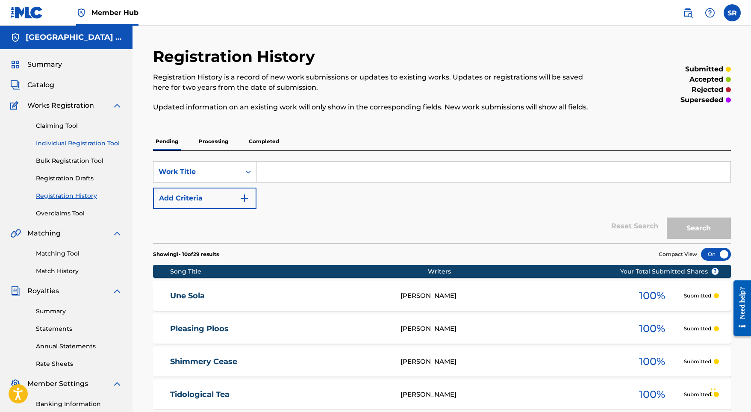
click at [98, 142] on link "Individual Registration Tool" at bounding box center [79, 143] width 86 height 9
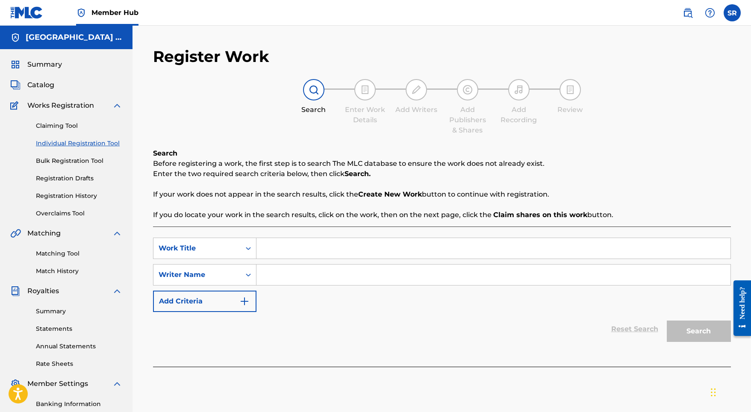
click at [315, 234] on div "SearchWithCriteria3c2e9a00-4acd-478c-a284-c364d27f168f Work Title SearchWithCri…" at bounding box center [442, 297] width 578 height 140
click at [314, 238] on input "Search Form" at bounding box center [493, 248] width 474 height 21
paste input "Majesteque"
type input "Majesteque"
click at [320, 278] on input "Search Form" at bounding box center [493, 275] width 474 height 21
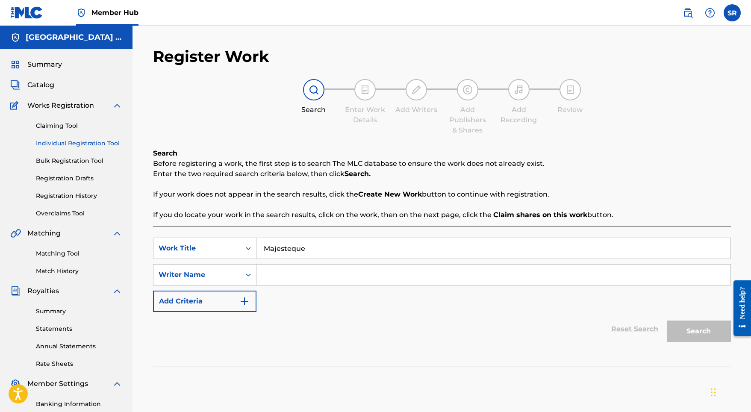
paste input "Majesteque"
type input "Majesteque"
click at [689, 319] on div "Search" at bounding box center [696, 329] width 68 height 34
click at [671, 338] on button "Search" at bounding box center [699, 331] width 64 height 21
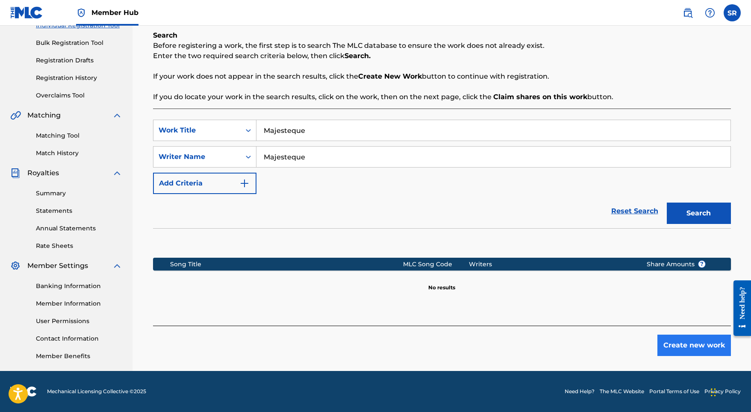
click at [676, 339] on button "Create new work" at bounding box center [694, 345] width 74 height 21
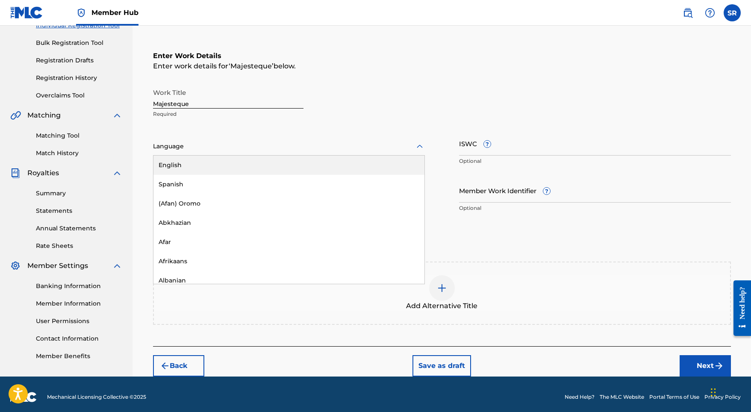
click at [219, 143] on div at bounding box center [289, 146] width 272 height 11
click at [207, 159] on div "English" at bounding box center [288, 165] width 271 height 19
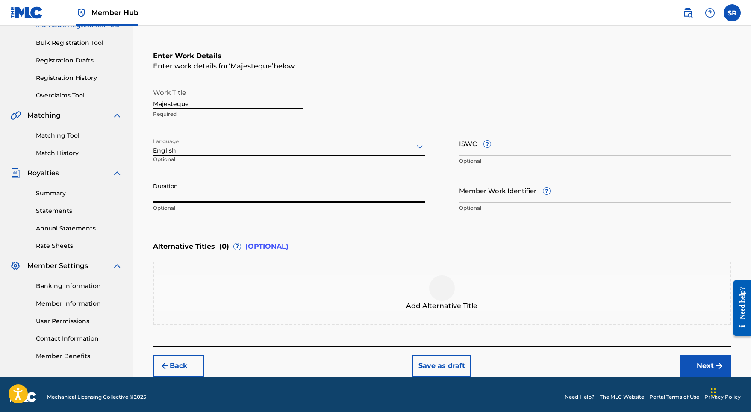
click at [321, 184] on input "Duration" at bounding box center [289, 190] width 272 height 24
type input "02:04"
click at [441, 271] on div "Add Alternative Title" at bounding box center [442, 293] width 578 height 63
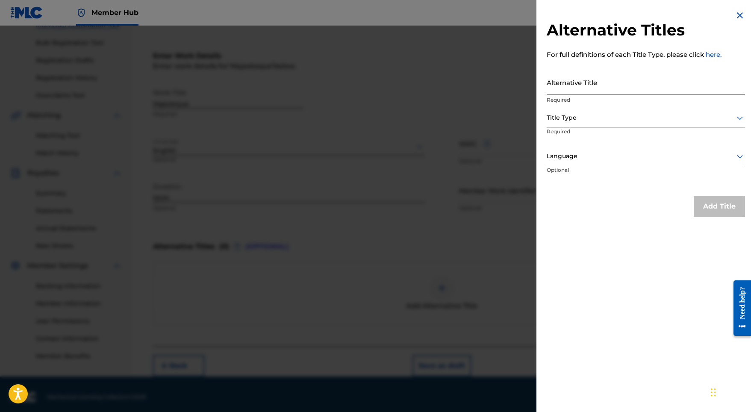
click at [563, 85] on input "Alternative Title" at bounding box center [646, 82] width 198 height 24
paste input "Majesteque"
type input "Majesteque"
click at [571, 114] on div at bounding box center [646, 117] width 198 height 11
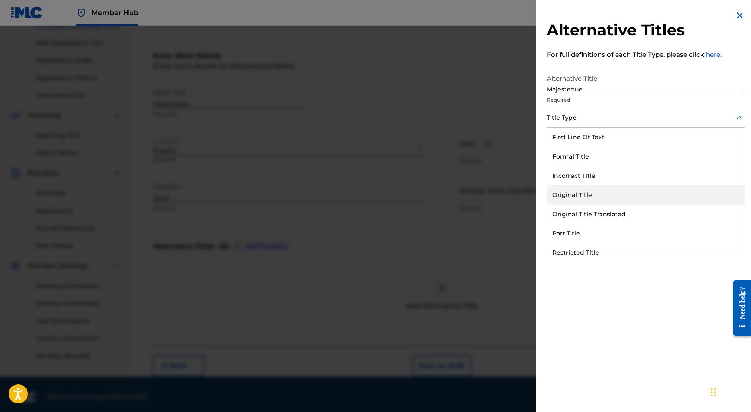
click at [583, 199] on div "Original Title" at bounding box center [645, 194] width 197 height 19
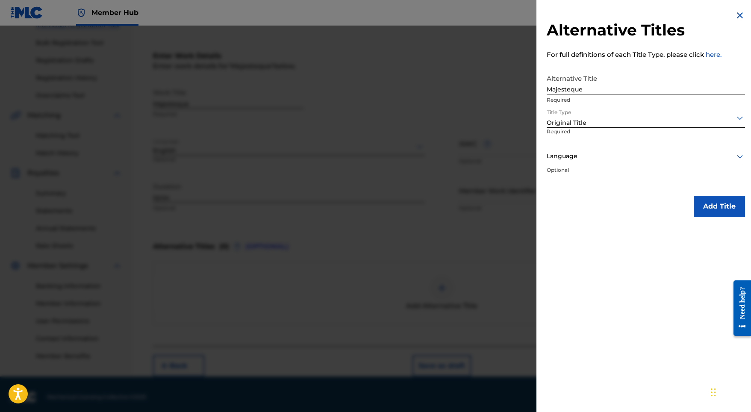
click at [597, 170] on p "Optional" at bounding box center [579, 175] width 64 height 19
click at [597, 160] on div at bounding box center [646, 156] width 198 height 11
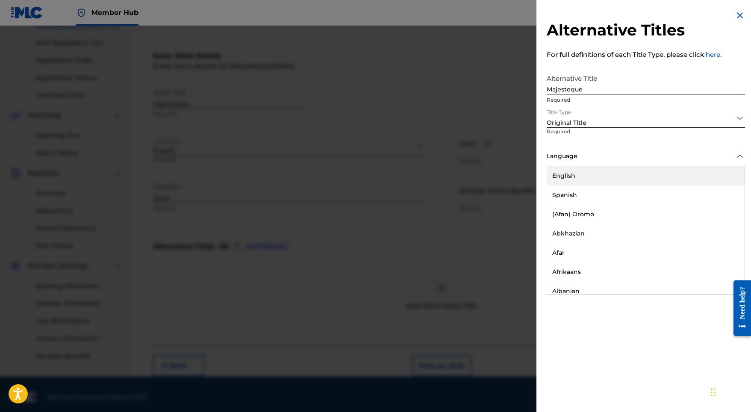
click at [579, 177] on div "English" at bounding box center [645, 175] width 197 height 19
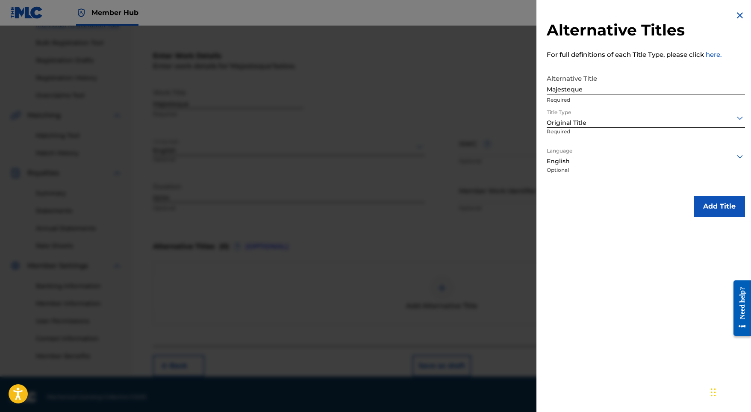
click at [730, 194] on div "Alternative Titles For full definitions of each Title Type, please click here. …" at bounding box center [645, 113] width 219 height 227
click at [721, 201] on button "Add Title" at bounding box center [719, 206] width 51 height 21
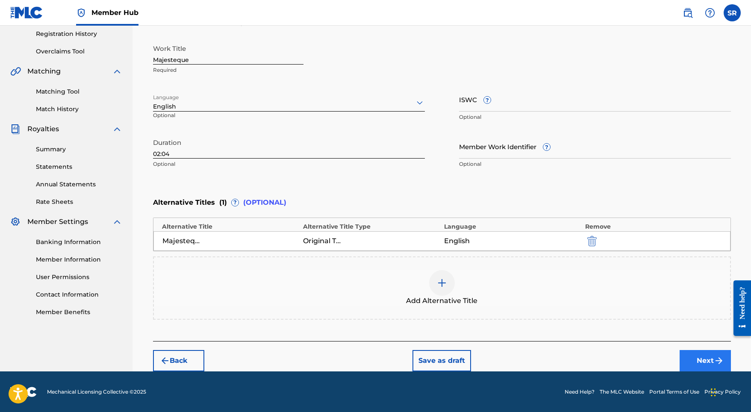
click at [698, 351] on button "Next" at bounding box center [705, 360] width 51 height 21
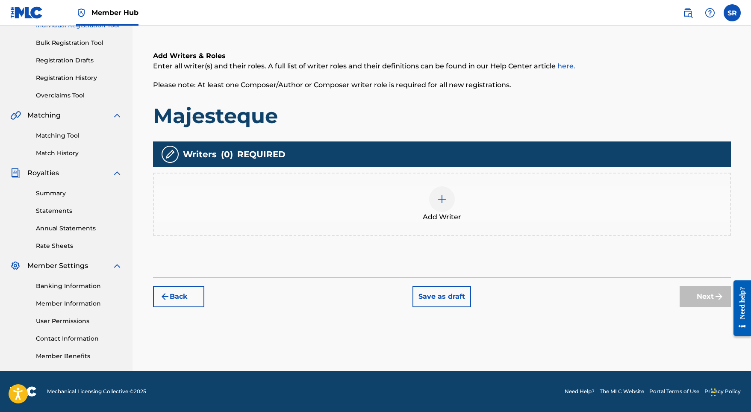
click at [442, 198] on img at bounding box center [442, 199] width 10 height 10
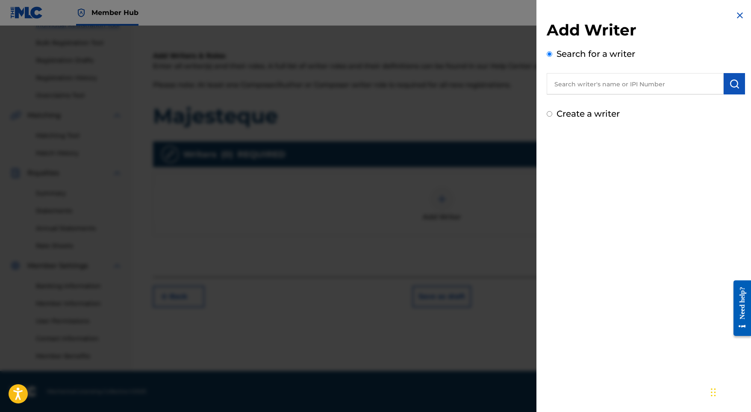
click at [633, 79] on input "text" at bounding box center [635, 83] width 177 height 21
paste input "[PERSON_NAME]"
type input "[PERSON_NAME]"
click at [736, 79] on img "submit" at bounding box center [734, 84] width 10 height 10
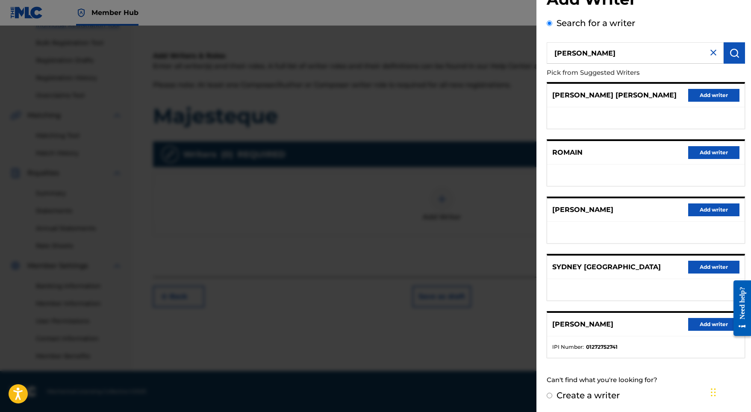
scroll to position [38, 0]
click at [699, 328] on button "Add writer" at bounding box center [713, 324] width 51 height 13
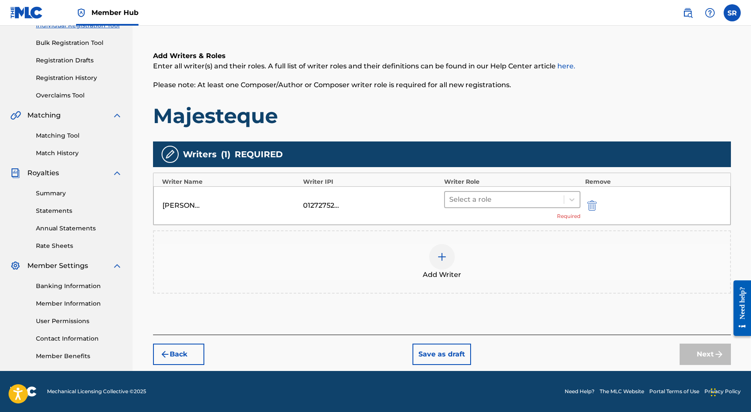
click at [453, 199] on div at bounding box center [504, 200] width 111 height 12
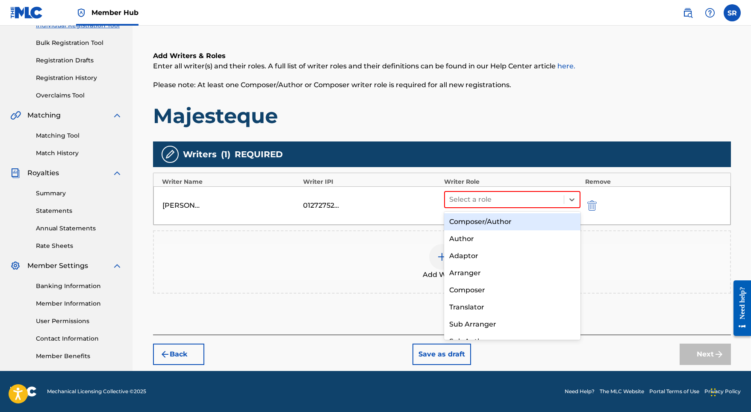
click at [461, 217] on div "Composer/Author" at bounding box center [512, 221] width 137 height 17
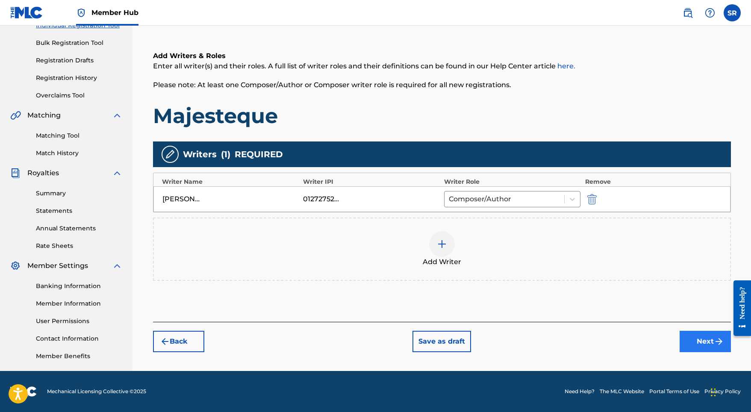
click at [681, 339] on button "Next" at bounding box center [705, 341] width 51 height 21
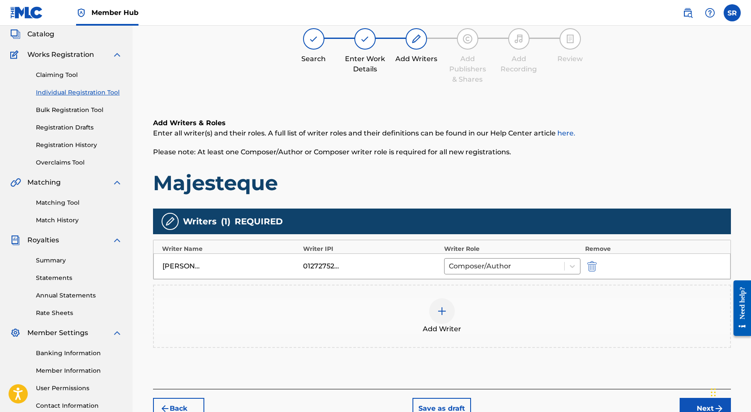
scroll to position [38, 0]
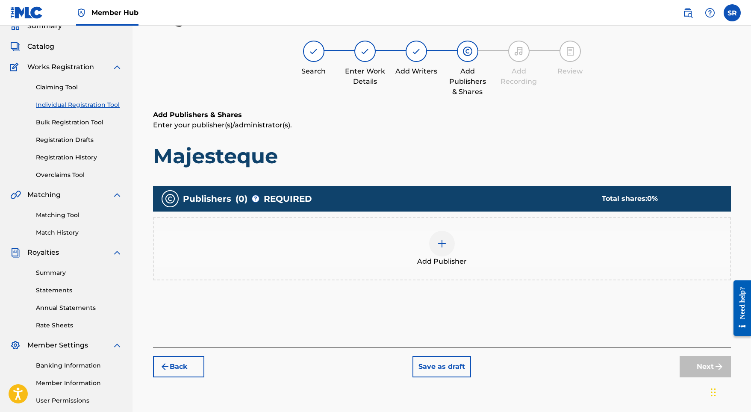
click at [454, 238] on div "Add Publisher" at bounding box center [442, 249] width 576 height 36
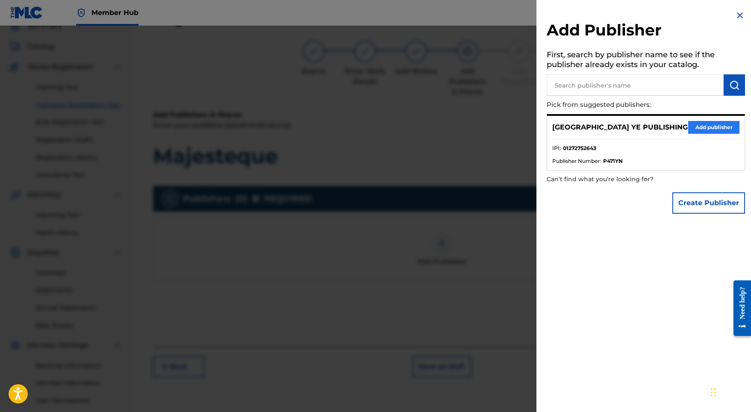
click at [698, 121] on button "Add publisher" at bounding box center [713, 127] width 51 height 13
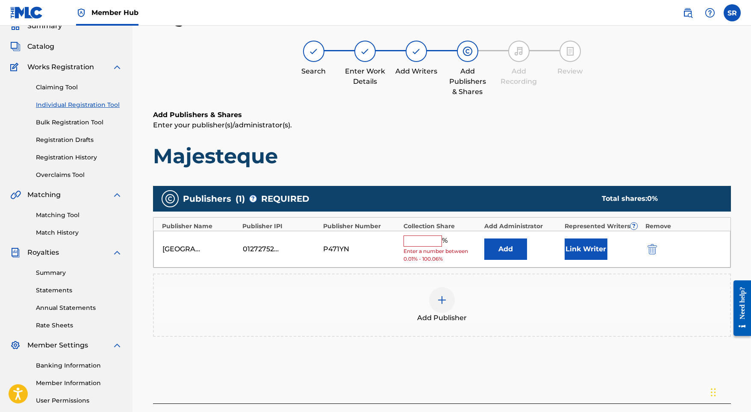
click at [422, 240] on input "text" at bounding box center [422, 241] width 38 height 11
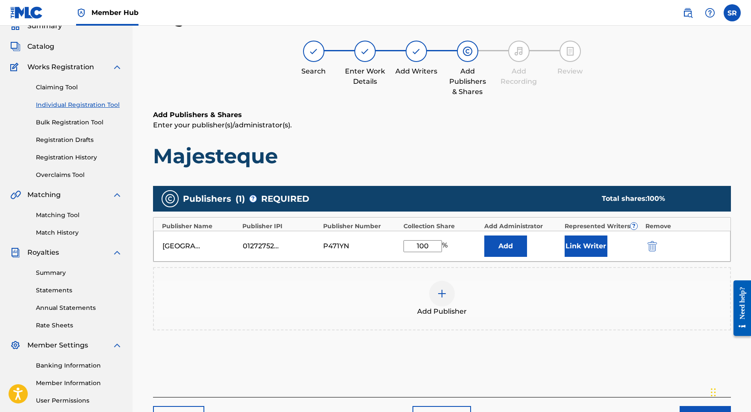
type input "100"
click at [608, 249] on div "Link Writer" at bounding box center [603, 246] width 76 height 21
click at [602, 244] on button "Link Writer" at bounding box center [586, 246] width 43 height 21
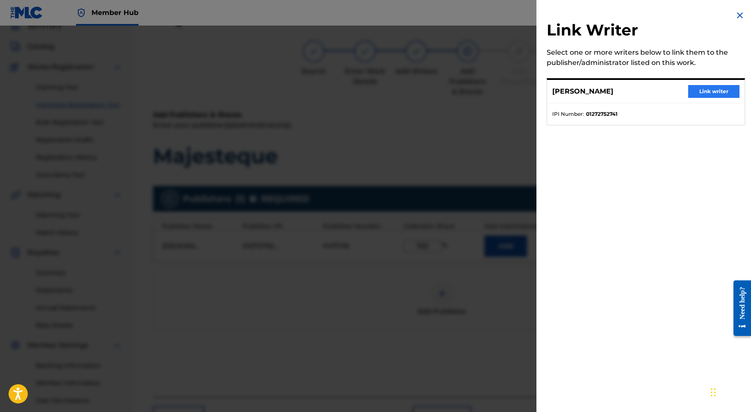
click at [705, 94] on button "Link writer" at bounding box center [713, 91] width 51 height 13
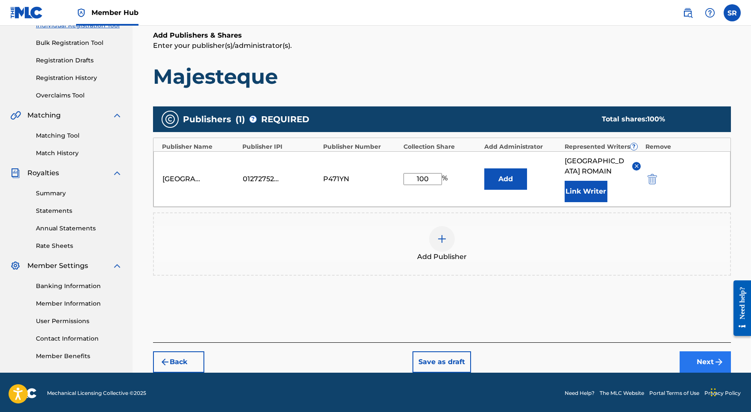
click at [690, 352] on button "Next" at bounding box center [705, 361] width 51 height 21
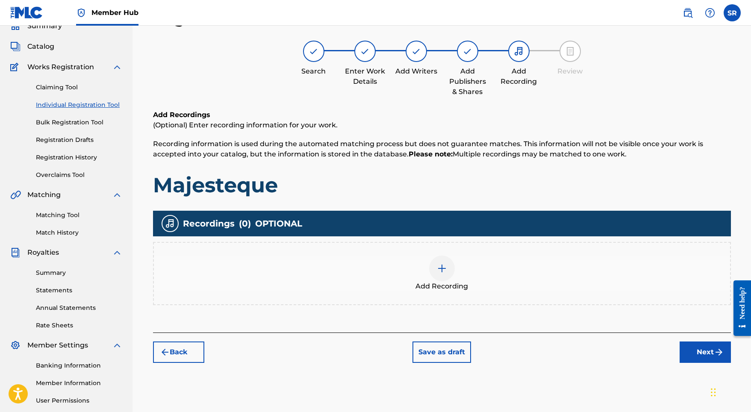
click at [437, 274] on div at bounding box center [442, 269] width 26 height 26
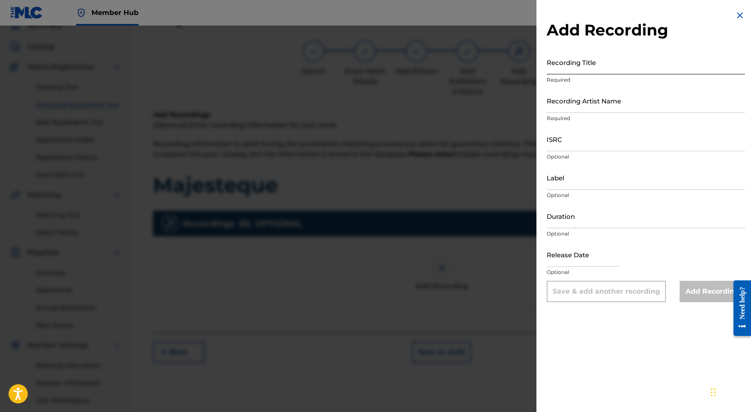
click at [619, 65] on input "Recording Title" at bounding box center [646, 62] width 198 height 24
click at [598, 72] on input "Recording Title" at bounding box center [646, 62] width 198 height 24
paste input "Majesteque"
type input "Majesteque"
click at [565, 100] on input "Recording Artist Name" at bounding box center [646, 100] width 198 height 24
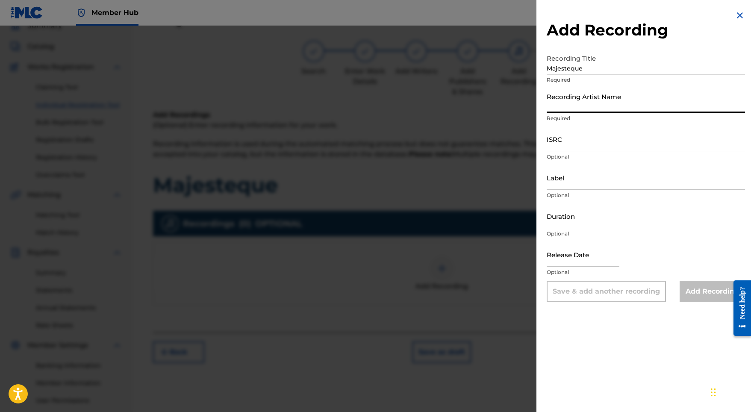
paste input "[PERSON_NAME] Thermolaise"
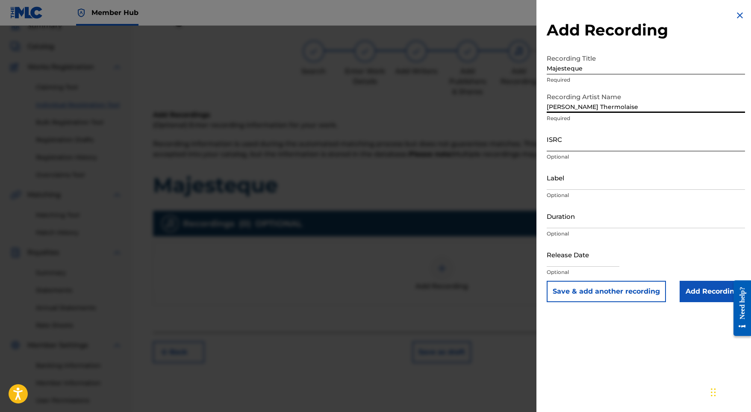
type input "[PERSON_NAME] Thermolaise"
click at [548, 145] on input "ISRC" at bounding box center [646, 139] width 198 height 24
paste input "GX5MY2336668"
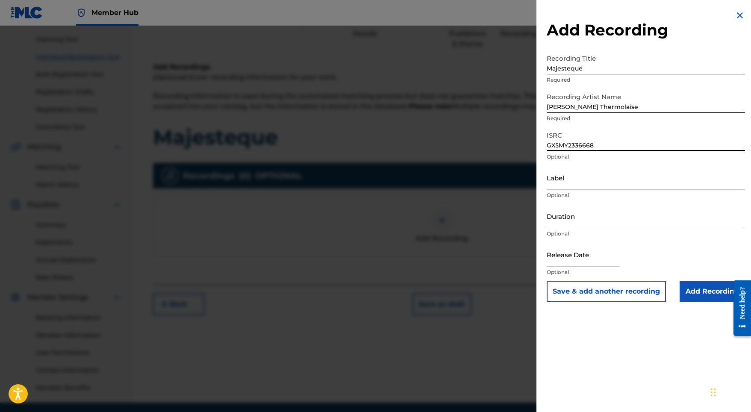
scroll to position [87, 0]
type input "GX5MY2336668"
click at [568, 216] on input "Duration" at bounding box center [646, 216] width 198 height 24
type input "02:04"
click at [598, 259] on input "text" at bounding box center [583, 254] width 73 height 24
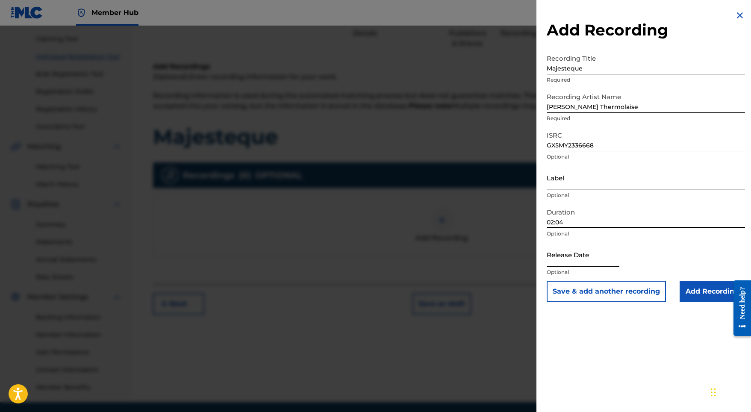
select select "8"
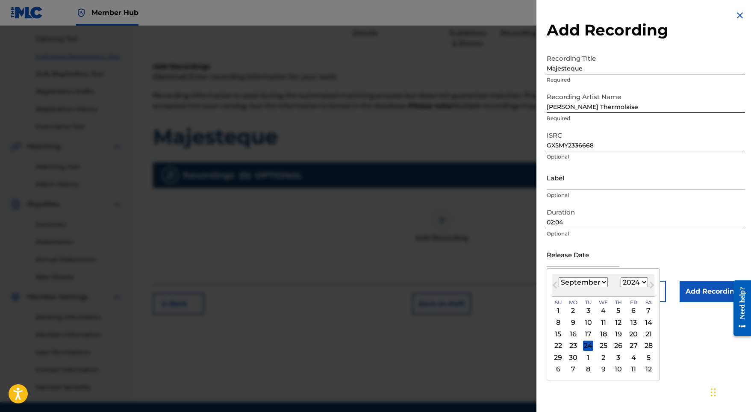
select select "2023"
select select "11"
click at [572, 324] on div "4" at bounding box center [573, 322] width 10 height 10
type input "[DATE]"
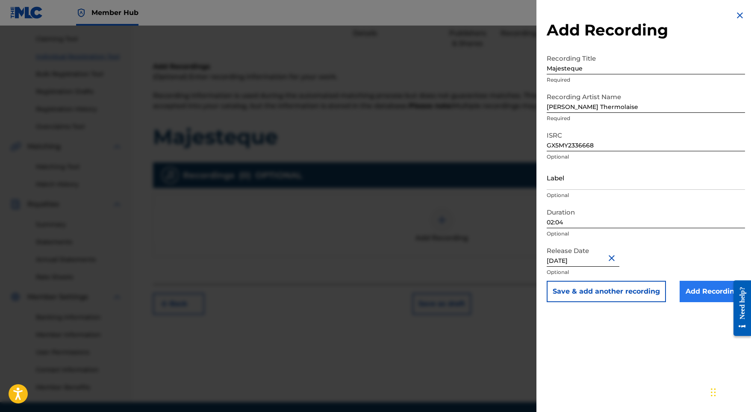
click at [703, 293] on input "Add Recording" at bounding box center [712, 291] width 65 height 21
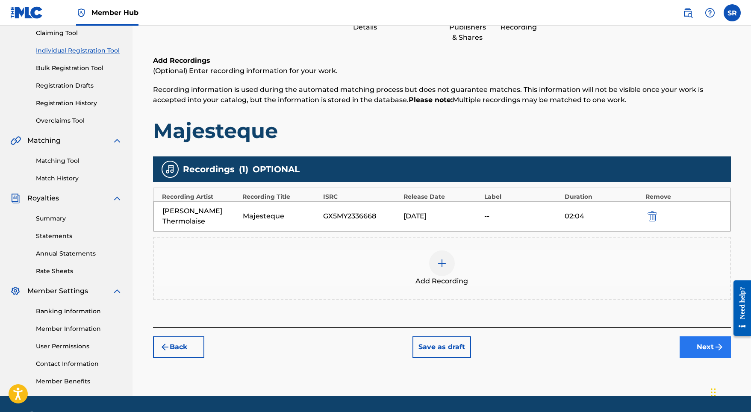
click at [713, 339] on button "Next" at bounding box center [705, 346] width 51 height 21
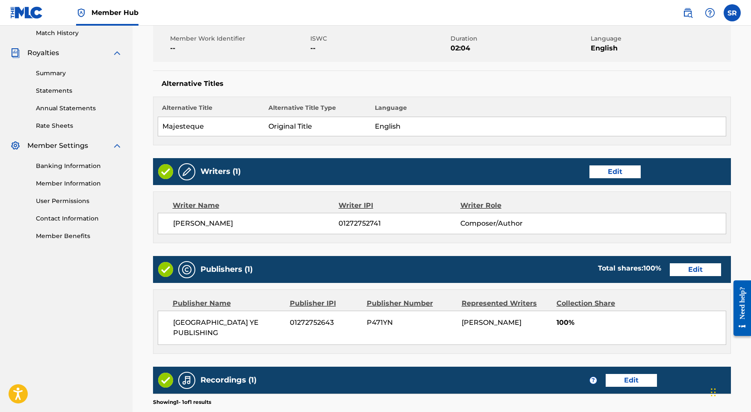
scroll to position [309, 0]
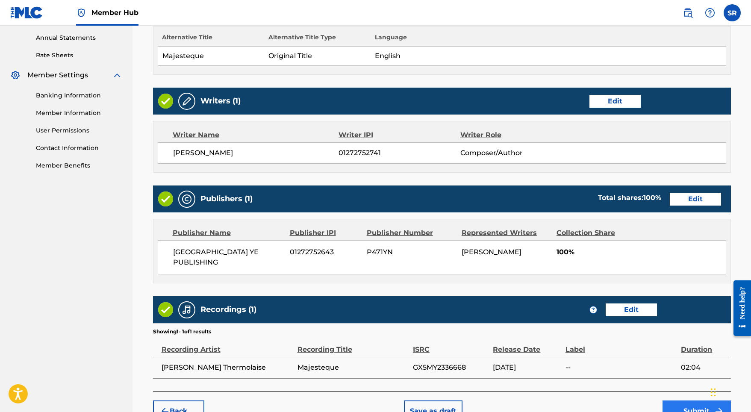
click at [682, 400] on button "Submit" at bounding box center [696, 410] width 68 height 21
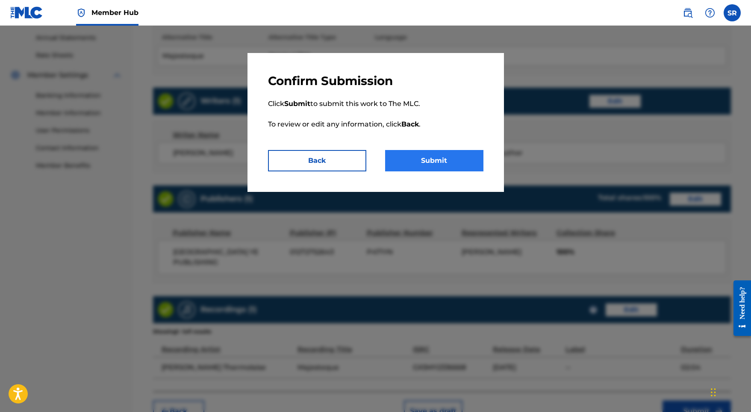
click at [436, 161] on button "Submit" at bounding box center [434, 160] width 98 height 21
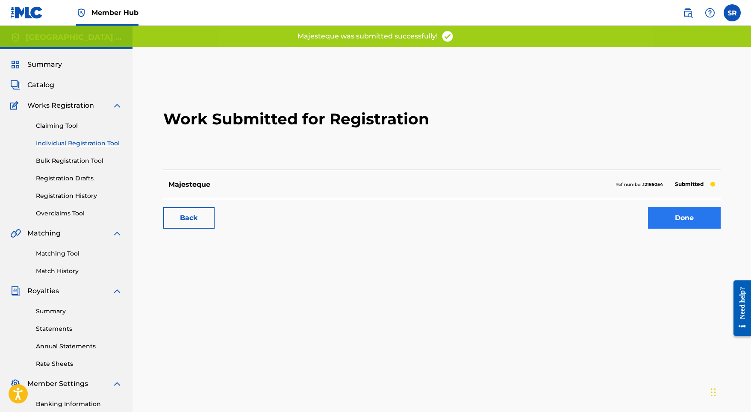
click at [663, 217] on link "Done" at bounding box center [684, 217] width 73 height 21
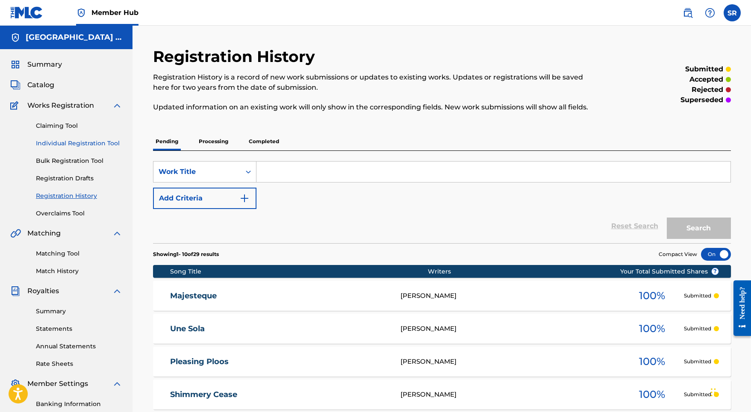
click at [100, 142] on link "Individual Registration Tool" at bounding box center [79, 143] width 86 height 9
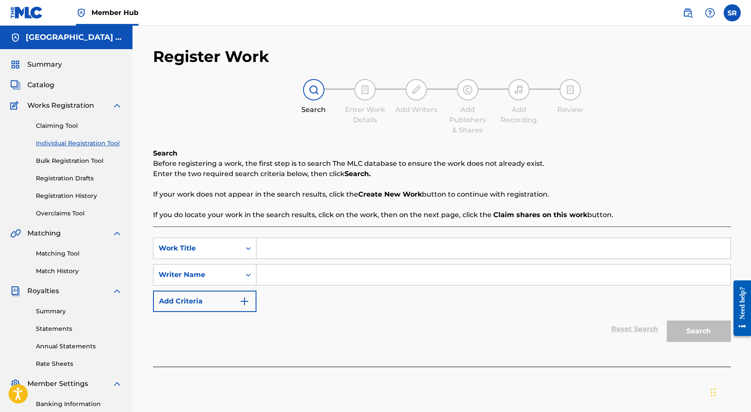
click at [355, 238] on div "Search Form" at bounding box center [493, 248] width 474 height 21
click at [354, 239] on input "Search Form" at bounding box center [493, 248] width 474 height 21
paste input "Dulce Disfraz"
type input "Dulce Disfraz"
click at [333, 274] on input "Search Form" at bounding box center [493, 275] width 474 height 21
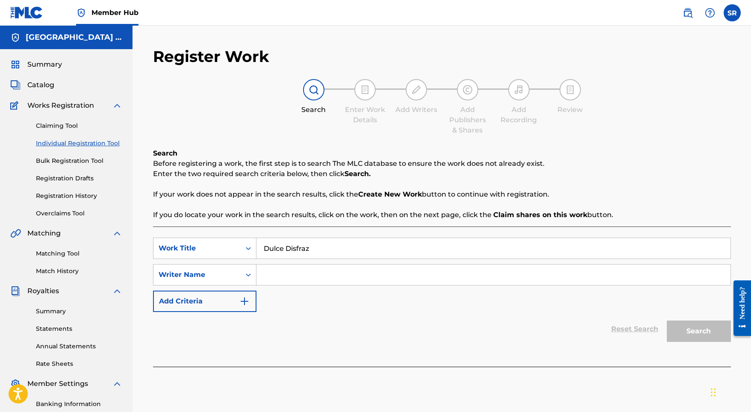
paste input "Dulce Disfraz"
type input "Dulce Disfraz"
click at [674, 331] on button "Search" at bounding box center [699, 331] width 64 height 21
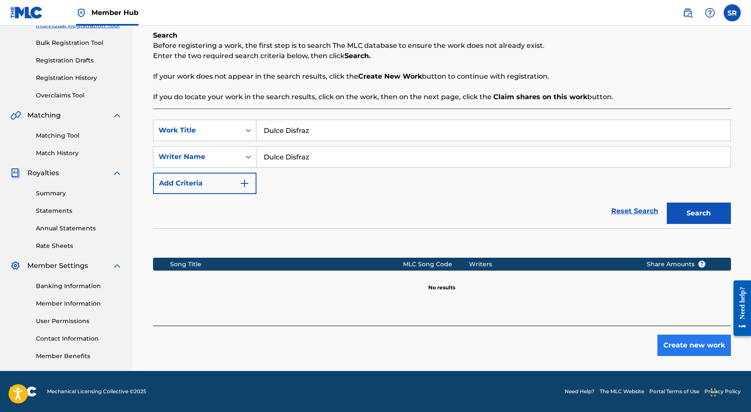
scroll to position [118, 0]
click at [669, 336] on button "Create new work" at bounding box center [694, 345] width 74 height 21
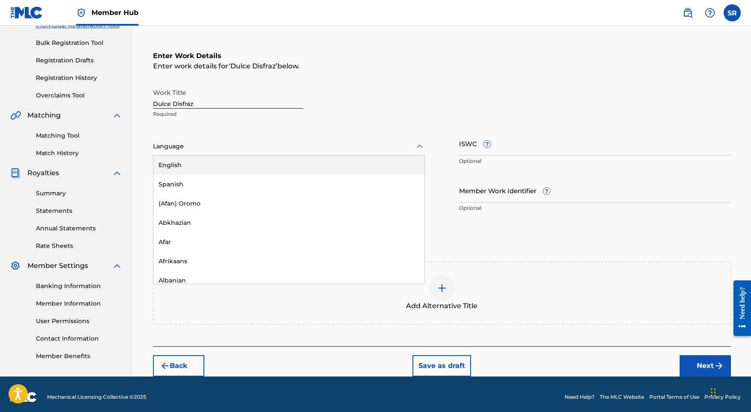
click at [300, 150] on div at bounding box center [289, 146] width 272 height 11
click at [268, 170] on div "English" at bounding box center [288, 165] width 271 height 19
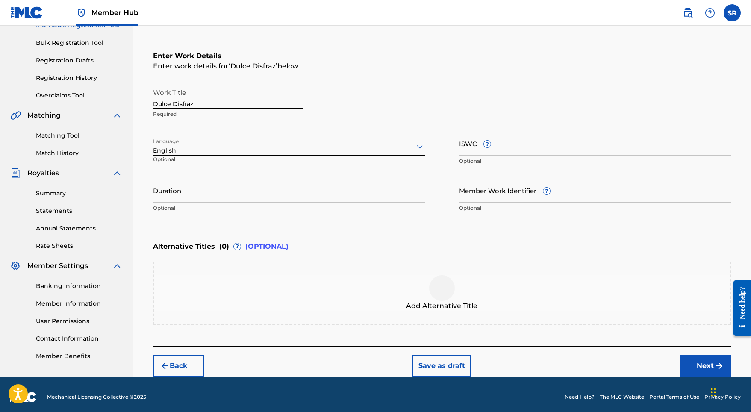
click at [571, 1] on nav "Member Hub SR SR Sydney Romain [EMAIL_ADDRESS][DOMAIN_NAME] Notification Prefer…" at bounding box center [375, 13] width 751 height 26
click at [261, 187] on input "Duration" at bounding box center [289, 190] width 272 height 24
type input "02:22"
click at [442, 294] on div at bounding box center [442, 288] width 26 height 26
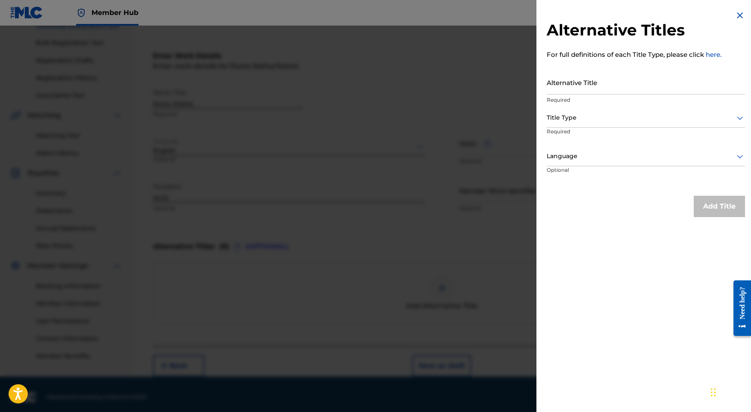
click at [572, 97] on p "Required" at bounding box center [646, 100] width 198 height 8
click at [572, 94] on input "Alternative Title" at bounding box center [646, 82] width 198 height 24
paste input "Dulce Disfraz"
type input "Dulce Disfraz"
click at [572, 118] on div at bounding box center [646, 117] width 198 height 11
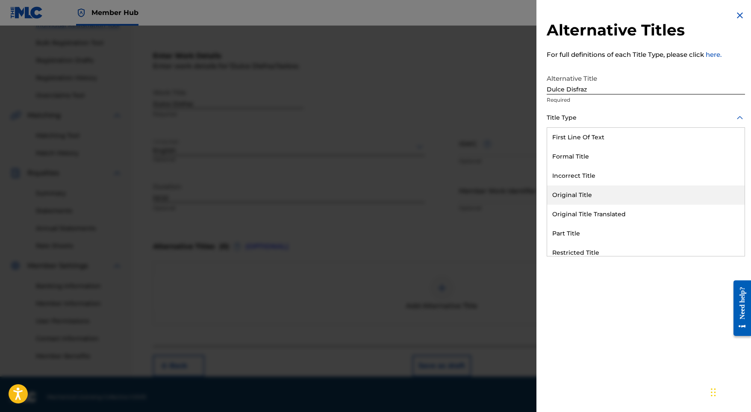
click at [570, 196] on div "Original Title" at bounding box center [645, 194] width 197 height 19
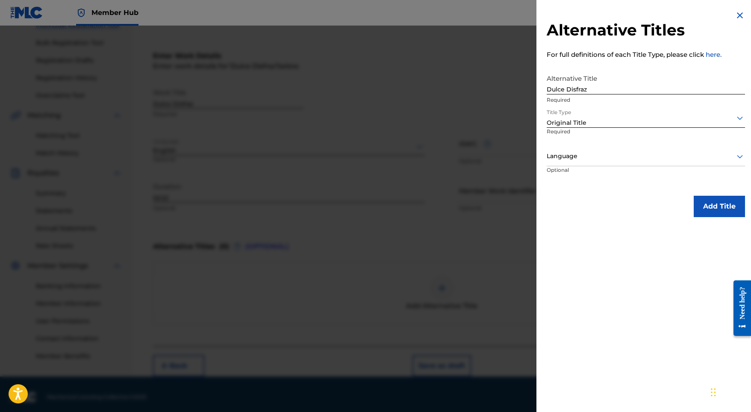
click at [570, 156] on div at bounding box center [646, 156] width 198 height 11
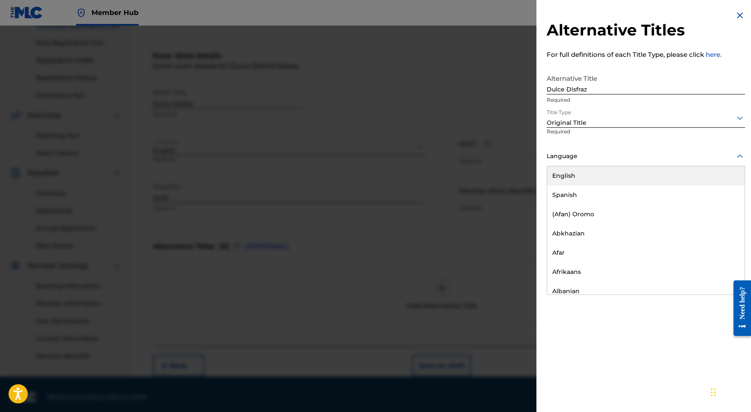
click at [566, 178] on div "English" at bounding box center [645, 175] width 197 height 19
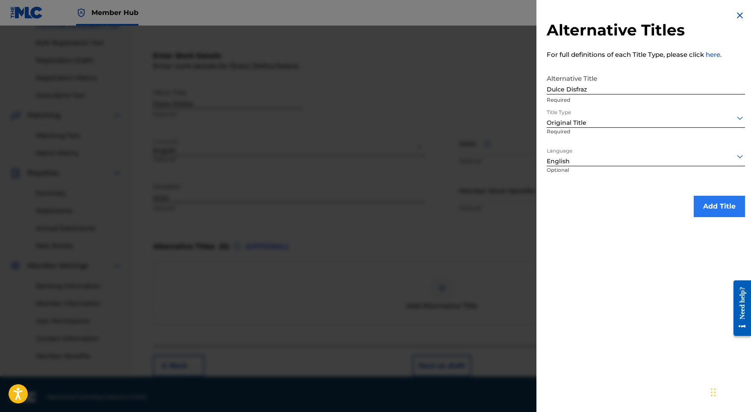
click at [708, 203] on button "Add Title" at bounding box center [719, 206] width 51 height 21
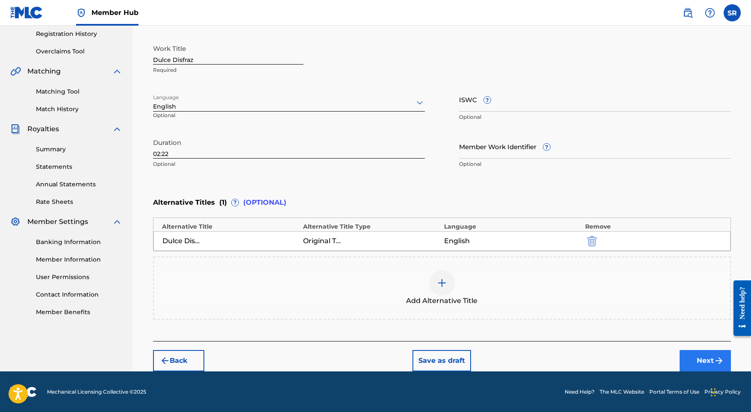
click at [692, 356] on button "Next" at bounding box center [705, 360] width 51 height 21
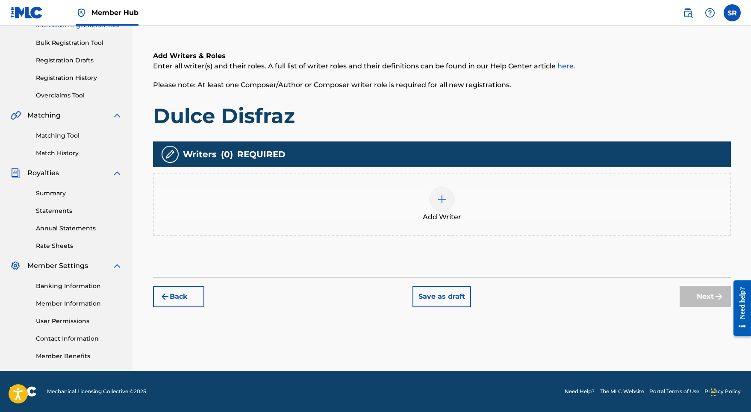
click at [456, 209] on div "Add Writer" at bounding box center [442, 204] width 576 height 36
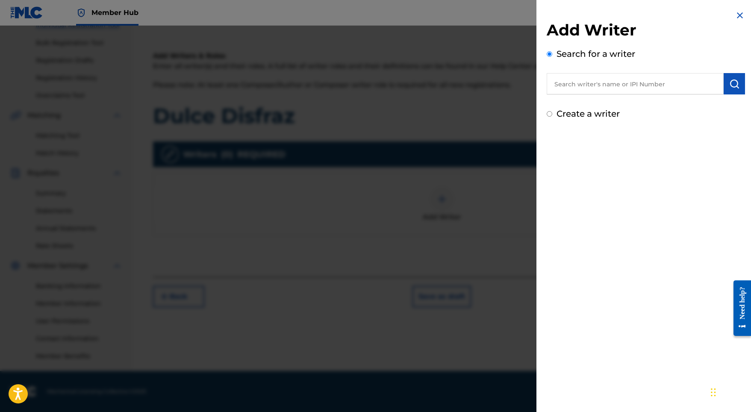
click at [682, 82] on input "text" at bounding box center [635, 83] width 177 height 21
paste input "[PERSON_NAME]"
click at [720, 82] on input "[PERSON_NAME]" at bounding box center [635, 83] width 177 height 21
type input "[PERSON_NAME]"
click at [724, 81] on button "submit" at bounding box center [734, 83] width 21 height 21
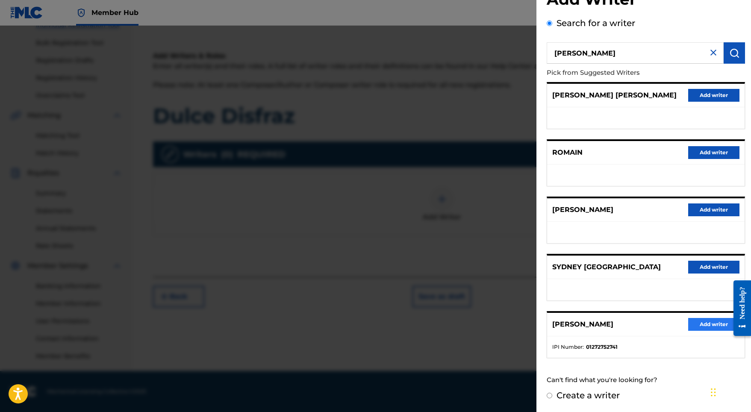
scroll to position [38, 0]
click at [698, 323] on button "Add writer" at bounding box center [713, 324] width 51 height 13
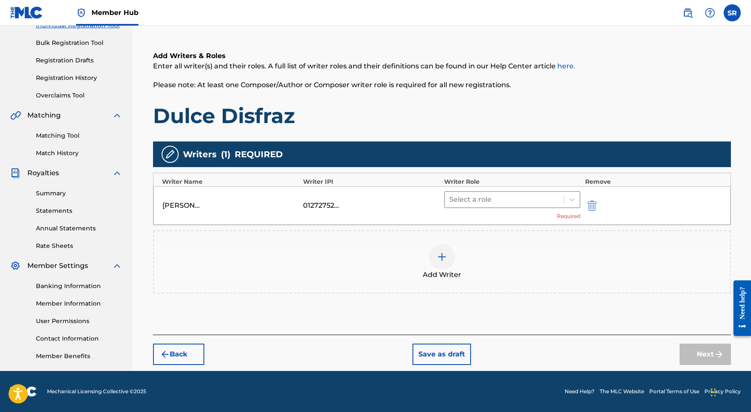
click at [468, 203] on div at bounding box center [504, 200] width 111 height 12
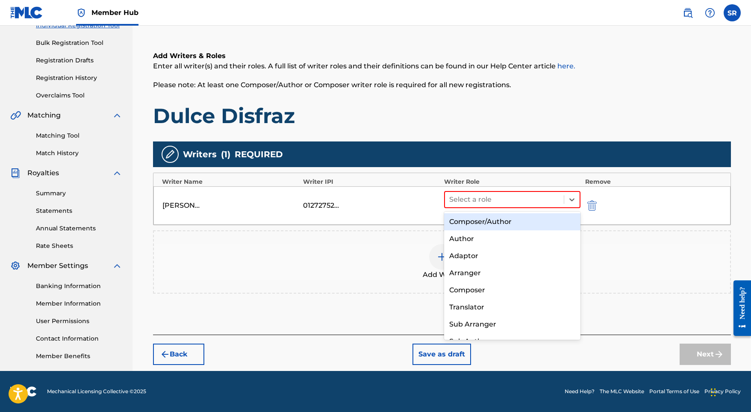
click at [463, 222] on div "Composer/Author" at bounding box center [512, 221] width 137 height 17
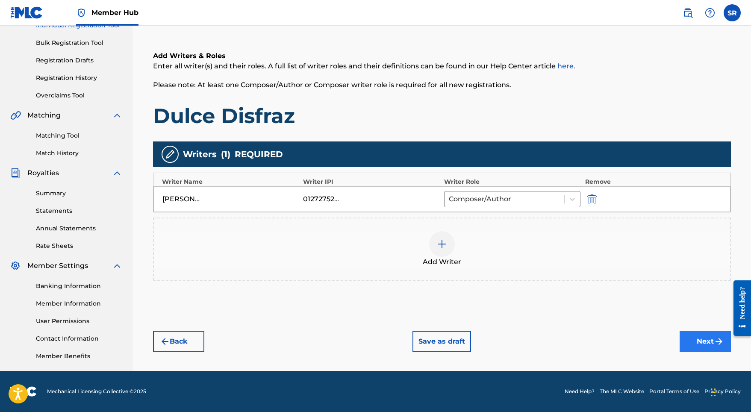
click at [694, 347] on button "Next" at bounding box center [705, 341] width 51 height 21
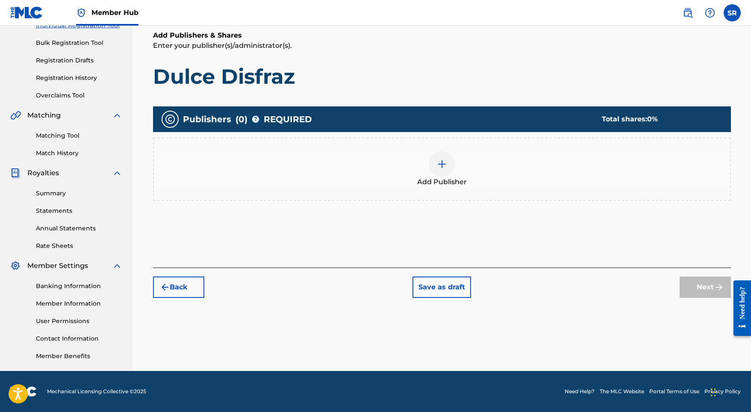
scroll to position [38, 0]
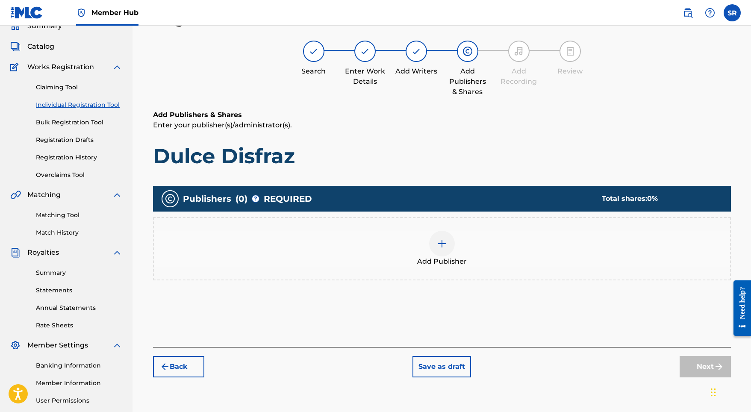
click at [408, 249] on div "Add Publisher" at bounding box center [442, 249] width 576 height 36
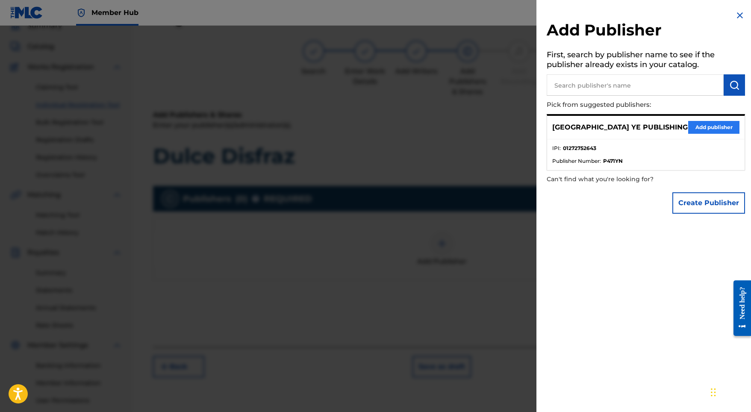
click at [705, 125] on button "Add publisher" at bounding box center [713, 127] width 51 height 13
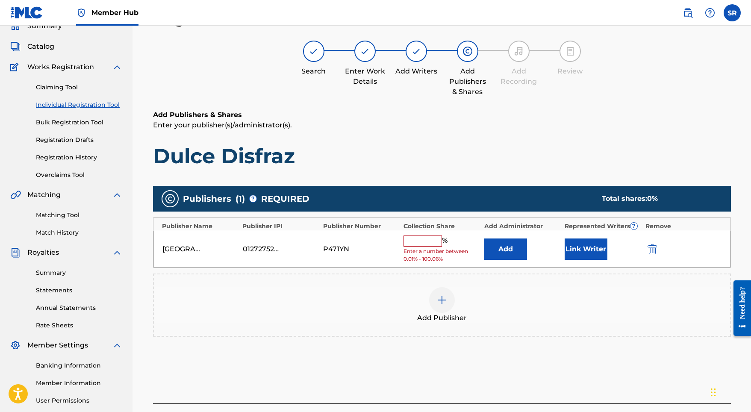
click at [435, 245] on div "%" at bounding box center [426, 241] width 46 height 11
click at [431, 241] on input "text" at bounding box center [422, 241] width 38 height 11
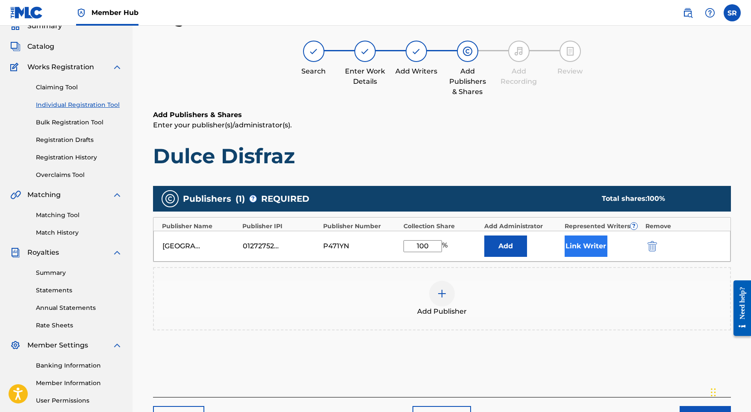
type input "100"
click at [581, 256] on button "Link Writer" at bounding box center [586, 246] width 43 height 21
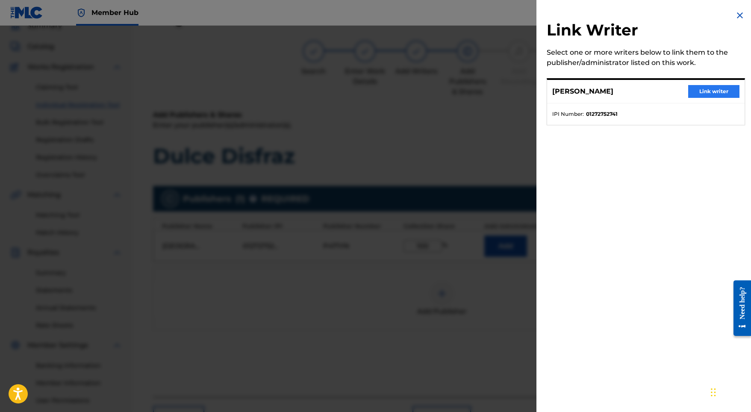
click at [703, 92] on button "Link writer" at bounding box center [713, 91] width 51 height 13
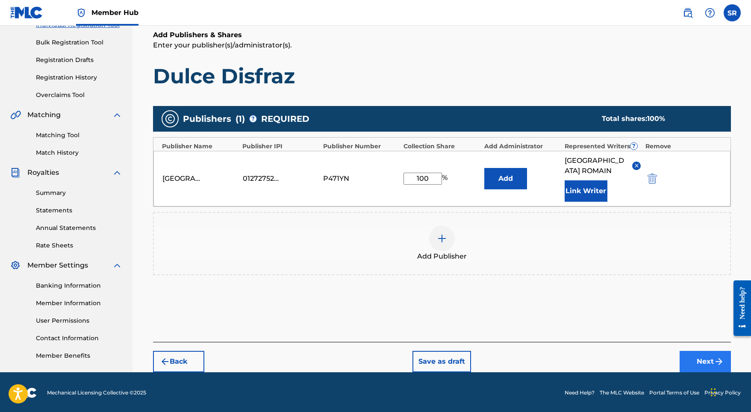
click at [706, 354] on button "Next" at bounding box center [705, 361] width 51 height 21
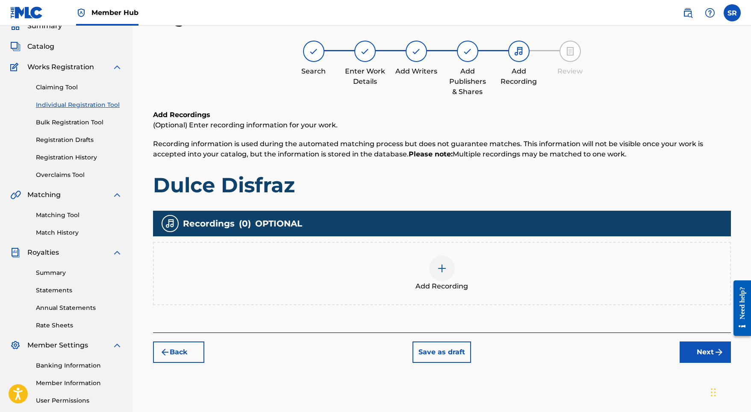
click at [429, 273] on div "Add Recording" at bounding box center [442, 274] width 576 height 36
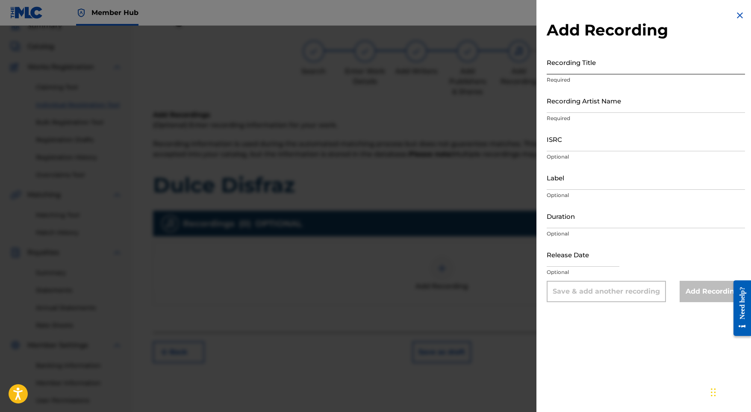
click at [587, 56] on input "Recording Title" at bounding box center [646, 62] width 198 height 24
paste input "Dulce Disfraz"
type input "Dulce Disfraz"
click at [571, 103] on input "Recording Artist Name" at bounding box center [646, 100] width 198 height 24
click at [568, 152] on div "ISRC Optional" at bounding box center [646, 146] width 198 height 38
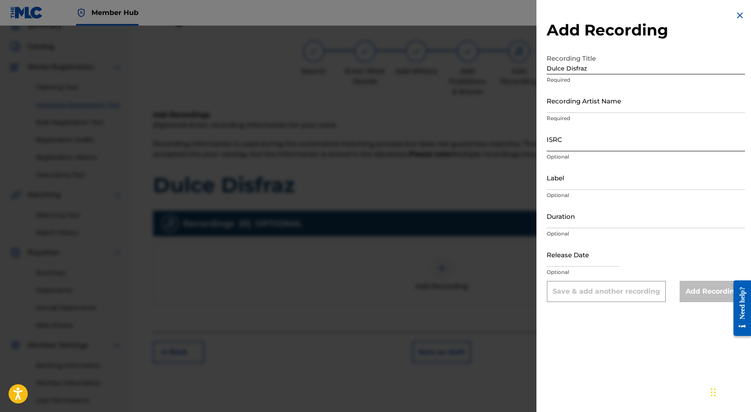
click at [566, 144] on input "ISRC" at bounding box center [646, 139] width 198 height 24
paste input "GX5MY2348312"
type input "GX5MY2348312"
click at [574, 108] on input "Recording Artist Name" at bounding box center [646, 100] width 198 height 24
paste input "Wayvebreaker"
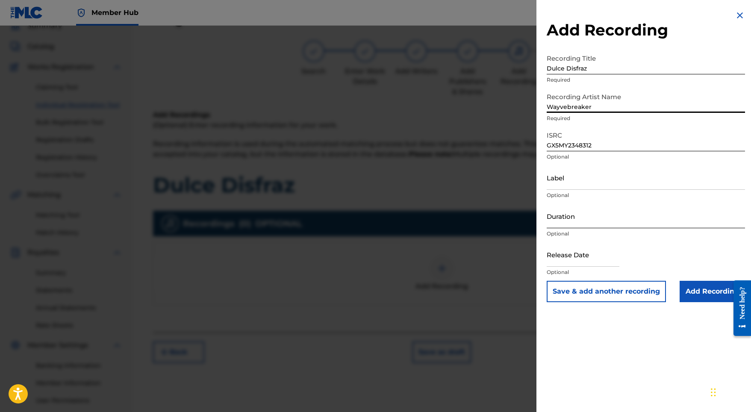
type input "Wayvebreaker"
click at [575, 214] on input "Duration" at bounding box center [646, 216] width 198 height 24
type input "02:22"
click at [580, 262] on input "text" at bounding box center [583, 254] width 73 height 24
select select "8"
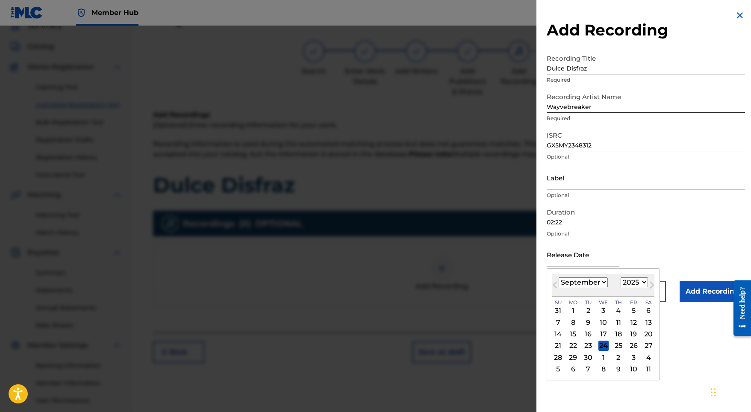
click at [625, 278] on div "1899 1900 1901 1902 1903 1904 1905 1906 1907 1908 1909 1910 1911 1912 1913 1914…" at bounding box center [634, 282] width 27 height 10
select select "2023"
select select "11"
click at [570, 328] on div "10 11 12 13 14 15 16" at bounding box center [603, 334] width 102 height 12
click at [571, 325] on div "4" at bounding box center [573, 322] width 10 height 10
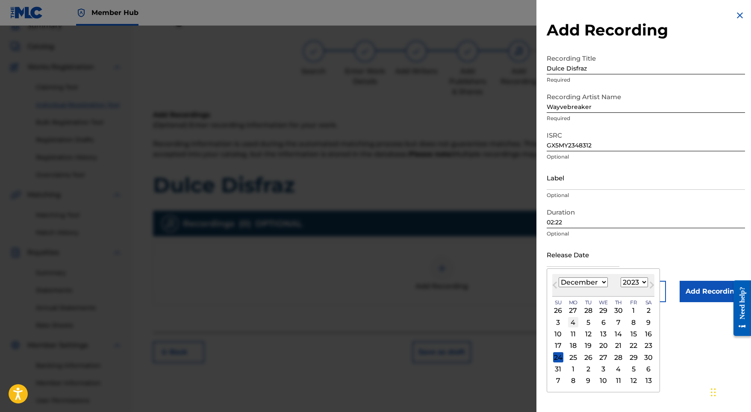
type input "[DATE]"
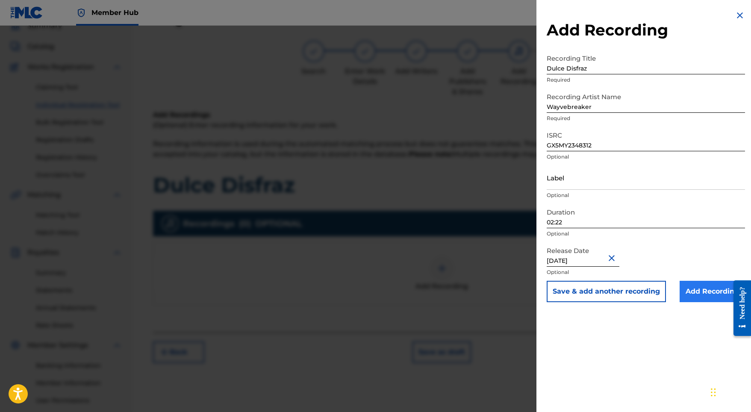
click at [697, 294] on input "Add Recording" at bounding box center [712, 291] width 65 height 21
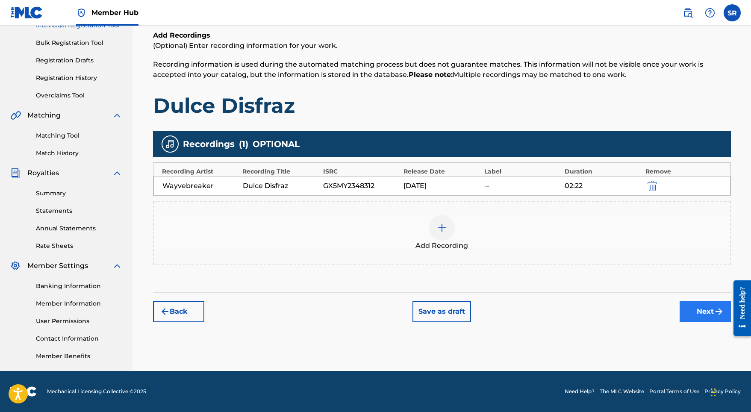
click at [710, 316] on button "Next" at bounding box center [705, 311] width 51 height 21
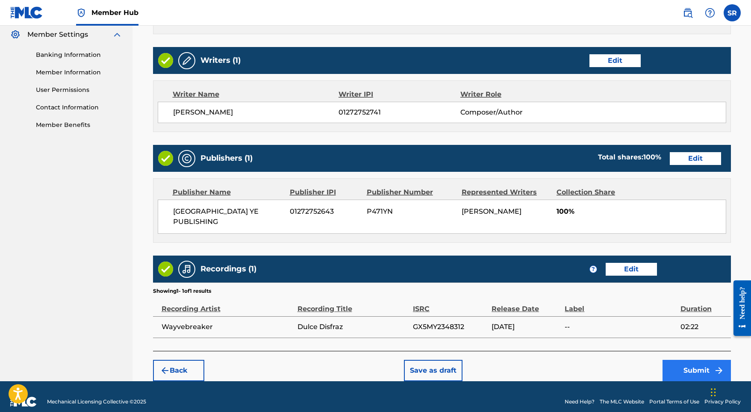
scroll to position [349, 0]
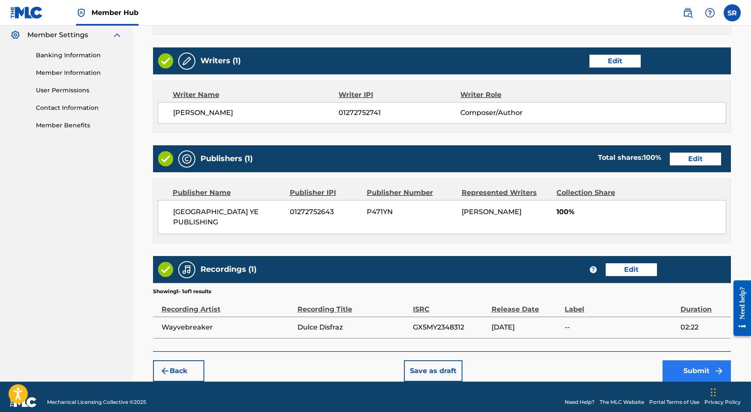
click at [689, 360] on button "Submit" at bounding box center [696, 370] width 68 height 21
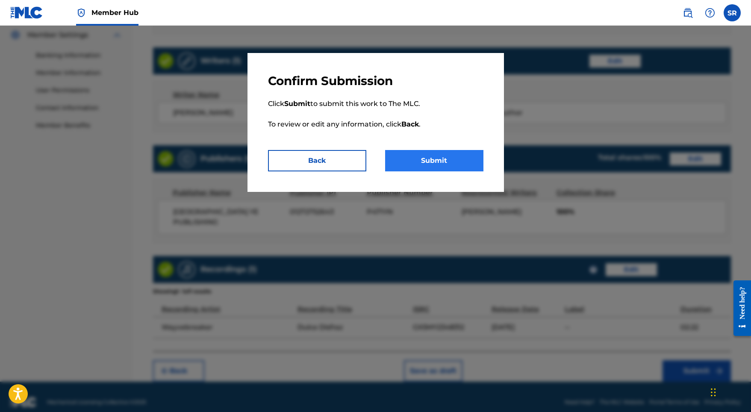
click at [428, 156] on button "Submit" at bounding box center [434, 160] width 98 height 21
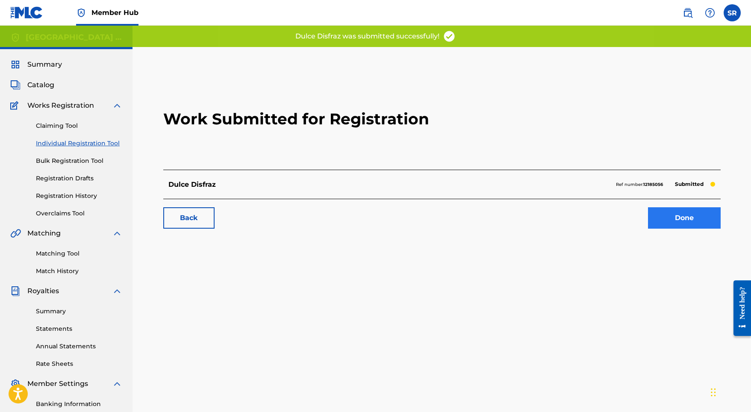
click at [669, 212] on link "Done" at bounding box center [684, 217] width 73 height 21
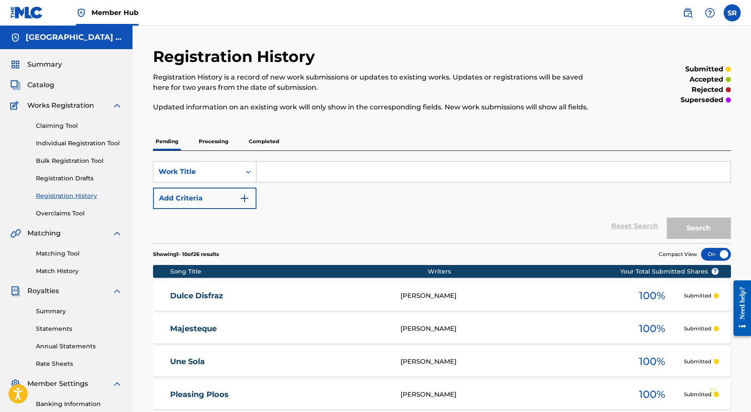
click at [86, 136] on div "Claiming Tool Individual Registration Tool Bulk Registration Tool Registration …" at bounding box center [66, 164] width 112 height 107
click at [88, 140] on link "Individual Registration Tool" at bounding box center [79, 143] width 86 height 9
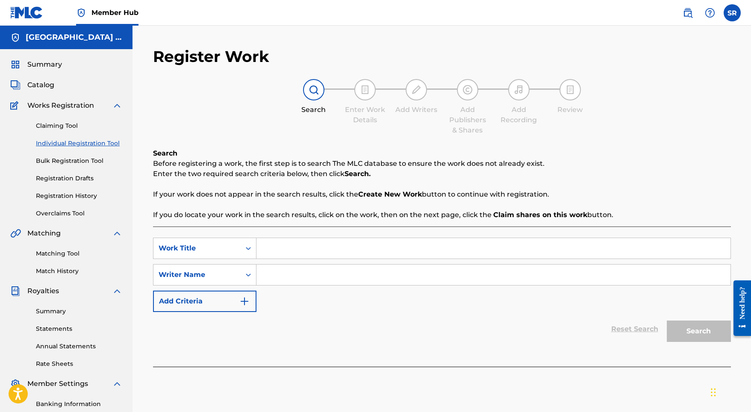
click at [282, 250] on input "Search Form" at bounding box center [493, 248] width 474 height 21
paste input "Javanala"
type input "Javanala"
click at [291, 272] on input "Search Form" at bounding box center [493, 275] width 474 height 21
paste input "Javanala"
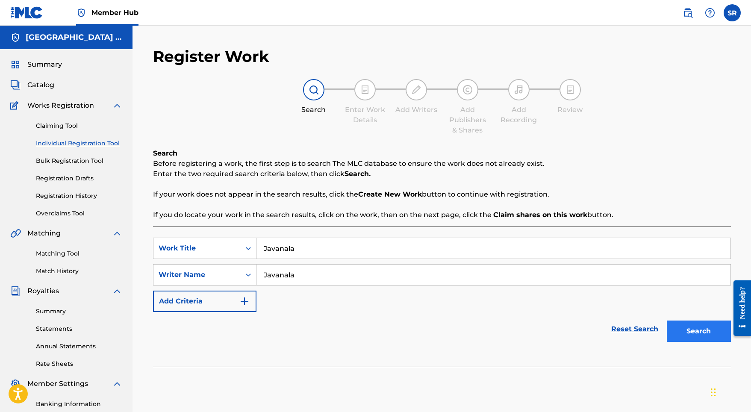
type input "Javanala"
click at [683, 330] on button "Search" at bounding box center [699, 331] width 64 height 21
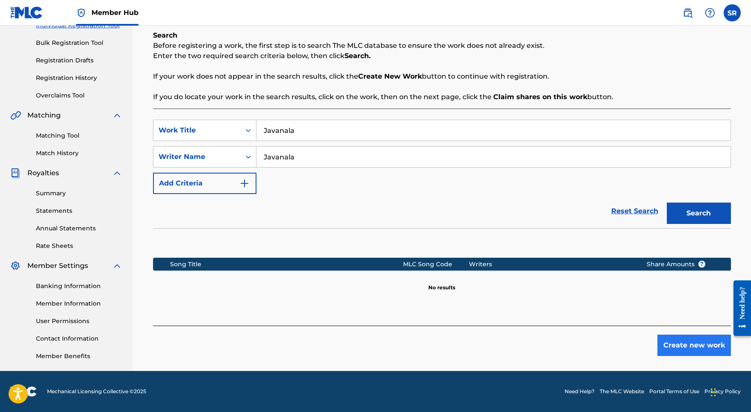
scroll to position [118, 0]
click at [672, 351] on button "Create new work" at bounding box center [694, 345] width 74 height 21
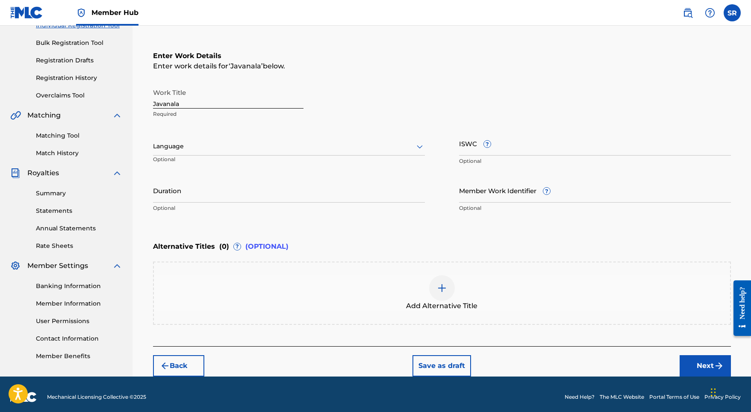
click at [250, 144] on div at bounding box center [289, 146] width 272 height 11
click at [221, 164] on div "English" at bounding box center [288, 165] width 271 height 19
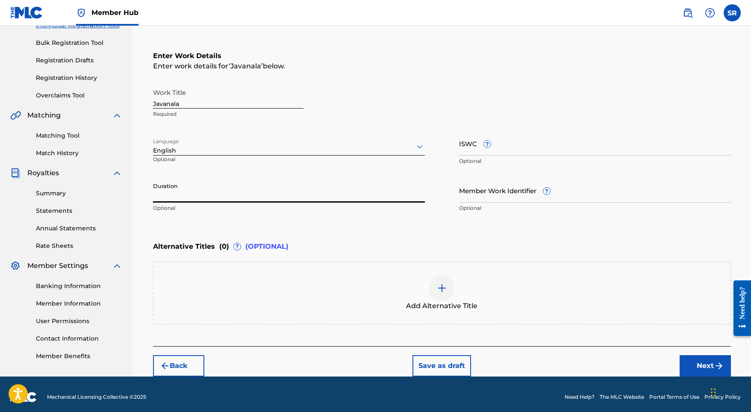
click at [261, 201] on input "Duration" at bounding box center [289, 190] width 272 height 24
type input "02:16"
click at [431, 283] on div at bounding box center [442, 288] width 26 height 26
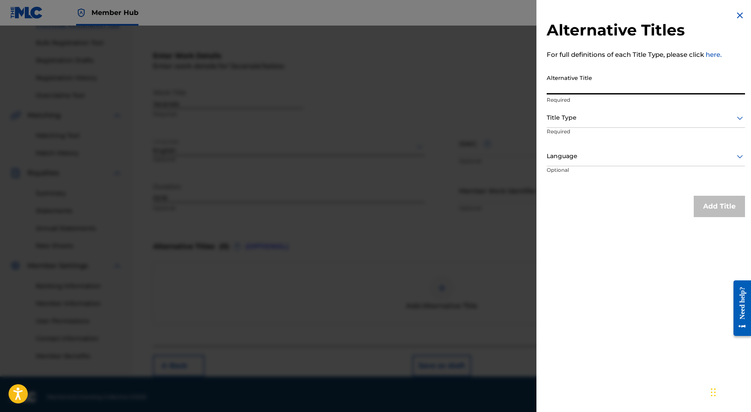
click at [574, 82] on input "Alternative Title" at bounding box center [646, 82] width 198 height 24
paste input "Javanala"
type input "Javanala"
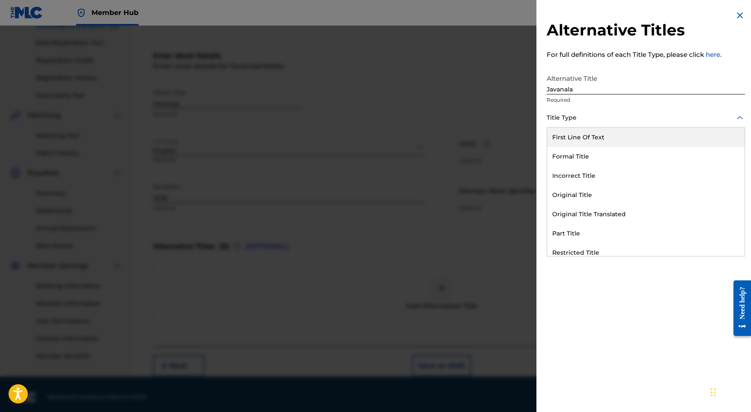
click at [571, 115] on div at bounding box center [646, 117] width 198 height 11
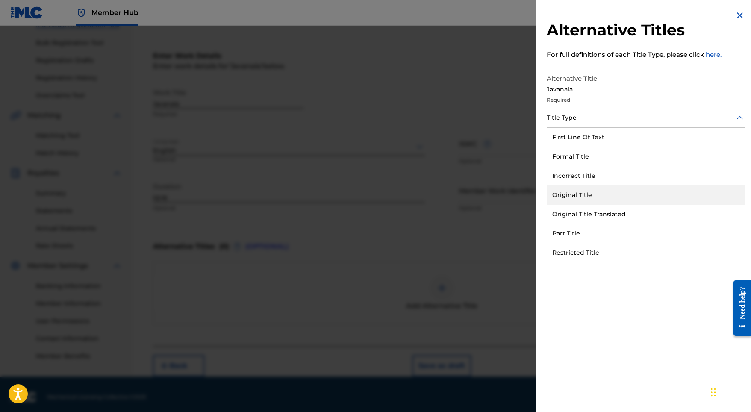
click at [573, 198] on div "Original Title" at bounding box center [645, 194] width 197 height 19
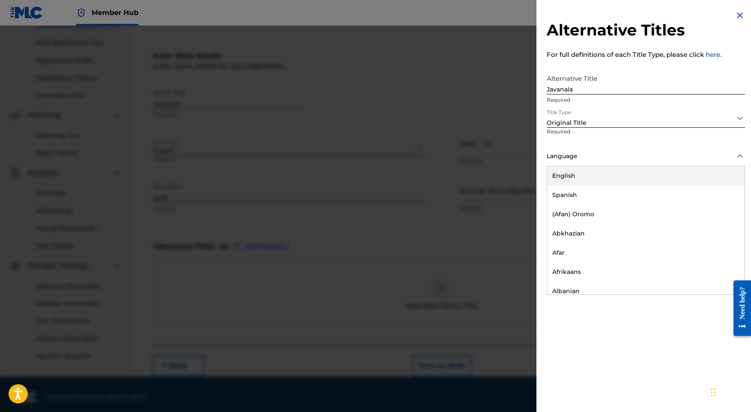
click at [582, 155] on div at bounding box center [646, 156] width 198 height 11
click at [577, 173] on div "English" at bounding box center [645, 175] width 197 height 19
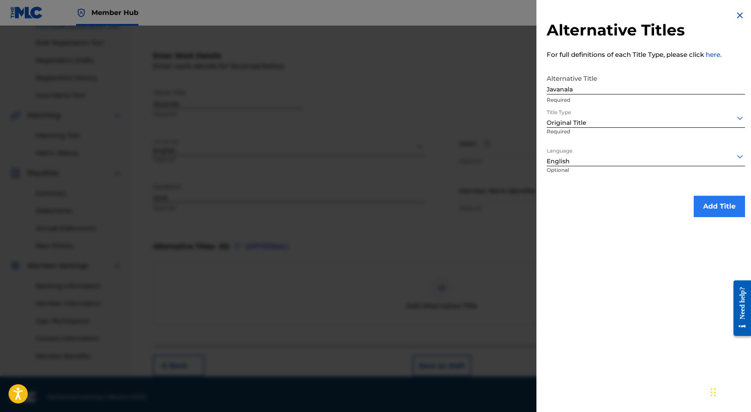
click at [707, 202] on button "Add Title" at bounding box center [719, 206] width 51 height 21
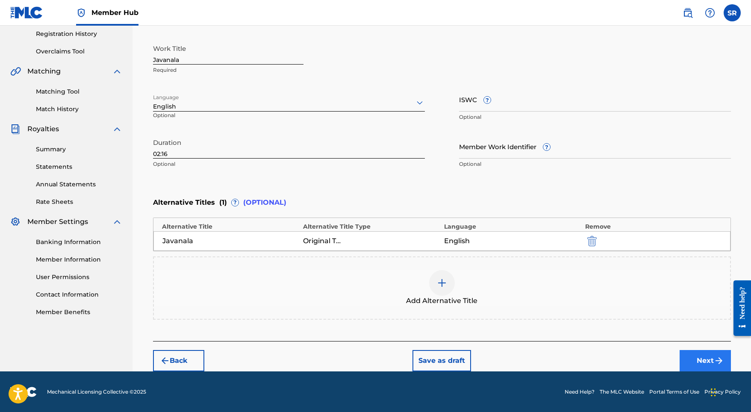
click at [708, 359] on button "Next" at bounding box center [705, 360] width 51 height 21
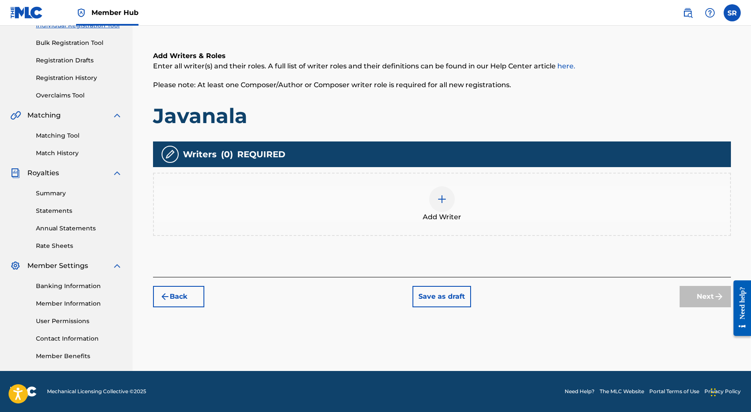
click at [443, 206] on div at bounding box center [442, 199] width 26 height 26
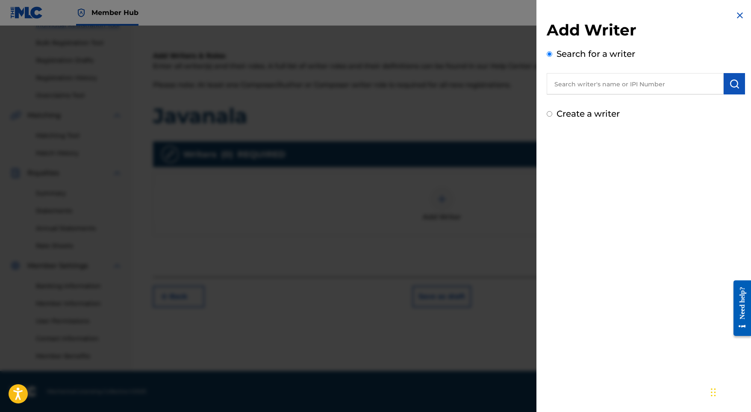
click at [639, 85] on input "text" at bounding box center [635, 83] width 177 height 21
click at [666, 84] on input "text" at bounding box center [635, 83] width 177 height 21
paste input "[PERSON_NAME]"
type input "[PERSON_NAME]"
click at [739, 82] on button "submit" at bounding box center [734, 83] width 21 height 21
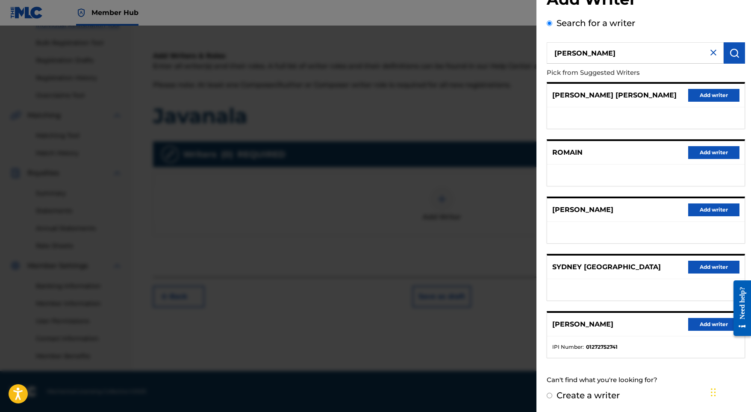
scroll to position [38, 0]
click at [711, 324] on button "Add writer" at bounding box center [713, 324] width 51 height 13
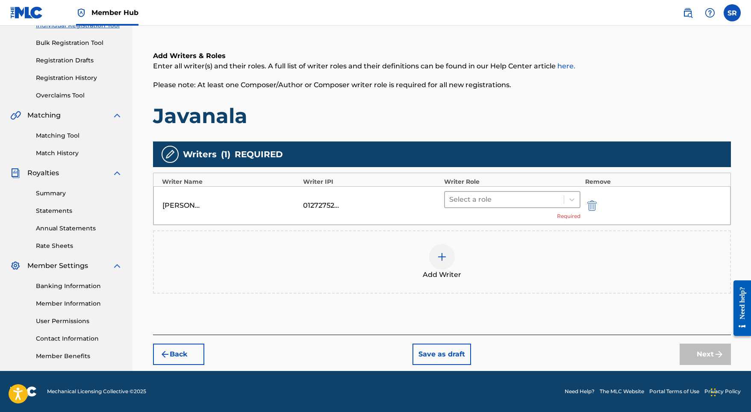
click at [483, 205] on div "Select a role" at bounding box center [504, 199] width 119 height 15
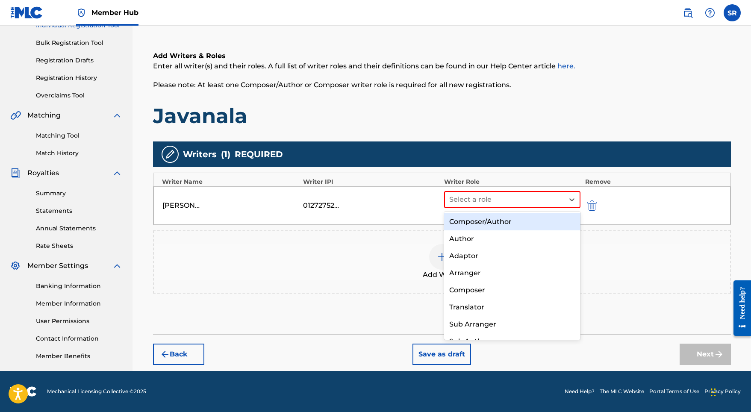
click at [460, 225] on div "Composer/Author" at bounding box center [512, 221] width 137 height 17
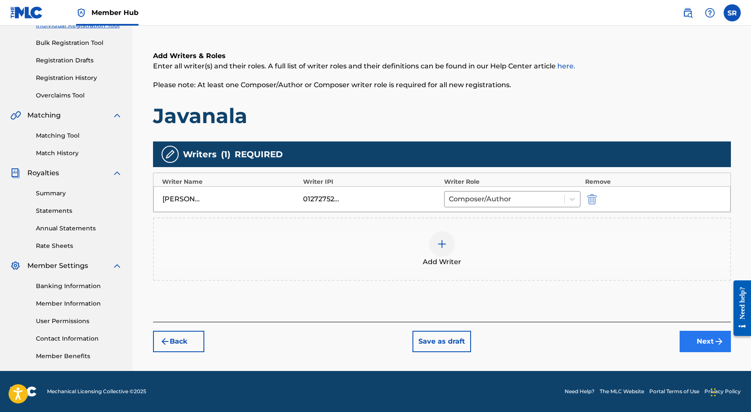
click at [694, 341] on button "Next" at bounding box center [705, 341] width 51 height 21
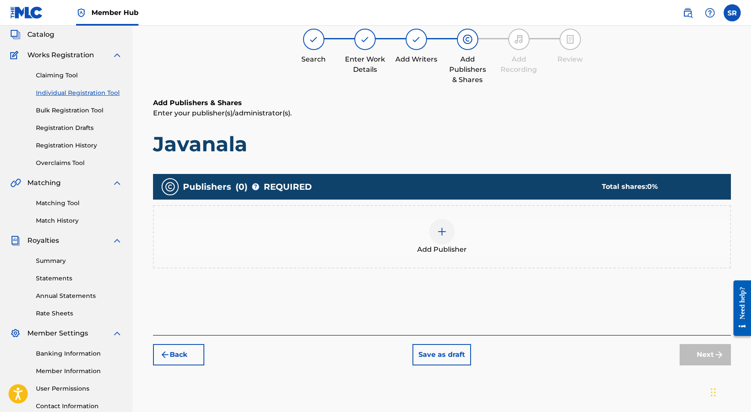
scroll to position [38, 0]
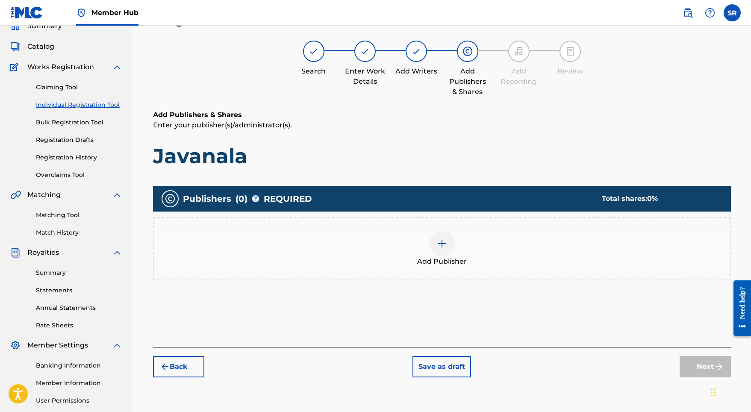
click at [422, 249] on div "Add Publisher" at bounding box center [442, 249] width 576 height 36
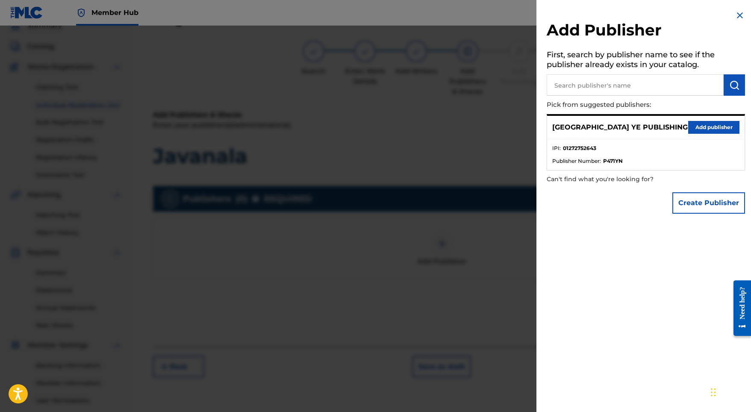
click at [699, 116] on div "SYDNEY YE PUBLISHING Add publisher" at bounding box center [645, 128] width 197 height 24
click at [697, 124] on button "Add publisher" at bounding box center [713, 127] width 51 height 13
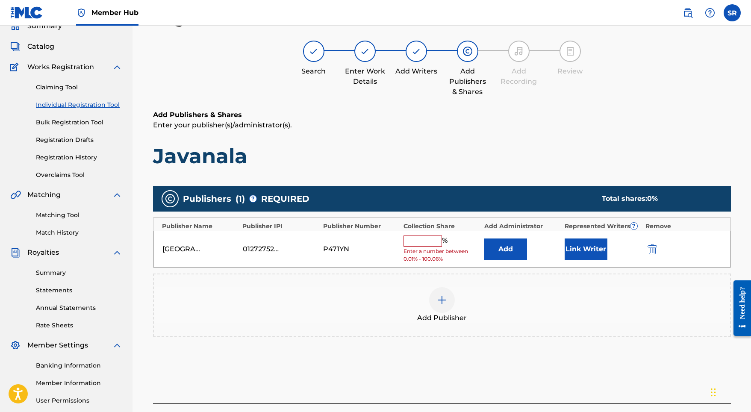
click at [426, 245] on div "%" at bounding box center [426, 241] width 46 height 11
click at [425, 239] on input "text" at bounding box center [422, 241] width 38 height 11
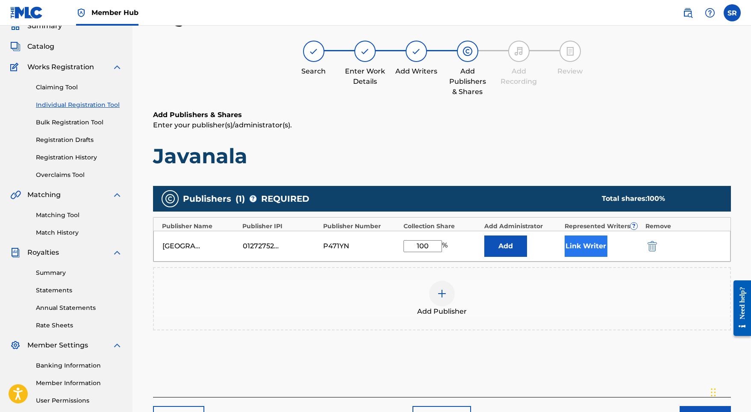
type input "100"
click at [575, 238] on button "Link Writer" at bounding box center [586, 246] width 43 height 21
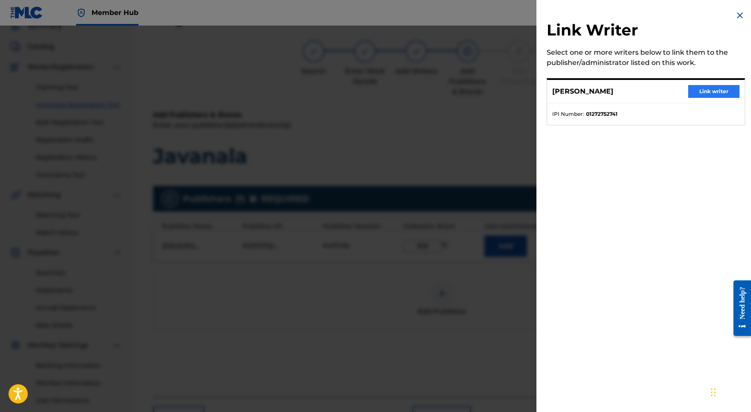
click at [695, 93] on button "Link writer" at bounding box center [713, 91] width 51 height 13
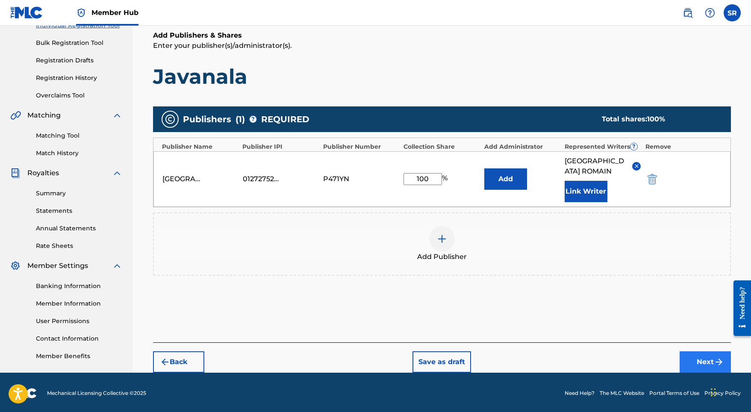
click at [709, 356] on button "Next" at bounding box center [705, 361] width 51 height 21
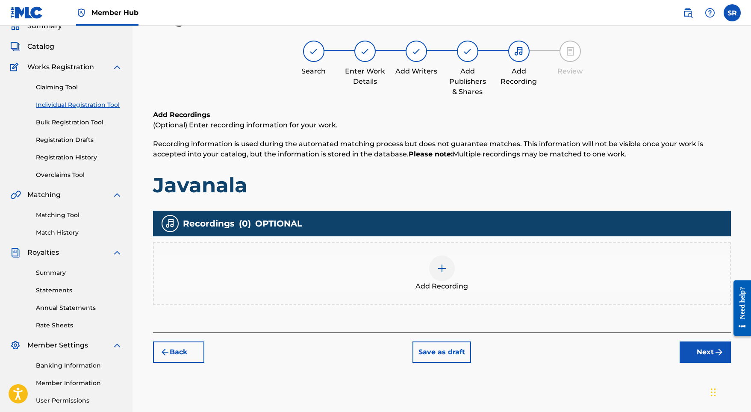
click at [433, 274] on div at bounding box center [442, 269] width 26 height 26
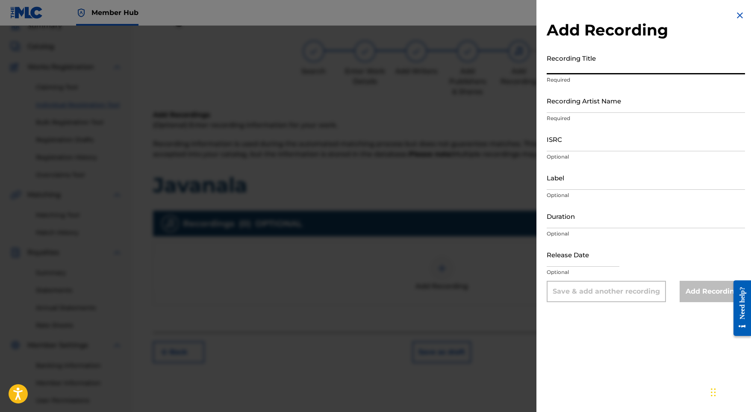
click at [592, 61] on input "Recording Title" at bounding box center [646, 62] width 198 height 24
paste input "Javanala"
type input "Javanala"
click at [561, 135] on input "ISRC" at bounding box center [646, 139] width 198 height 24
paste input "GX5MY2379570"
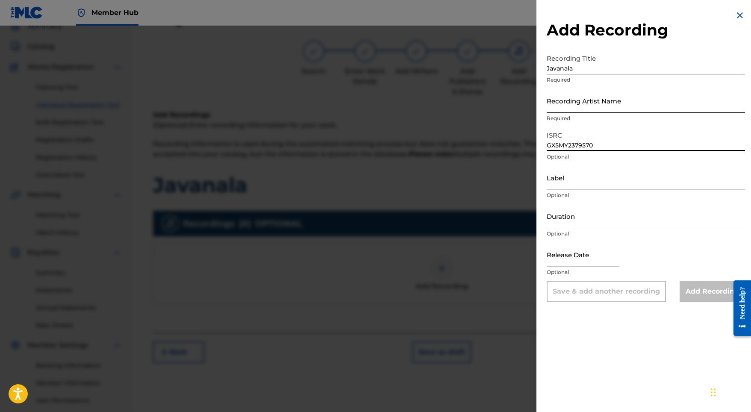
type input "GX5MY2379570"
click at [566, 94] on input "Recording Artist Name" at bounding box center [646, 100] width 198 height 24
paste input "Wayvebreaker"
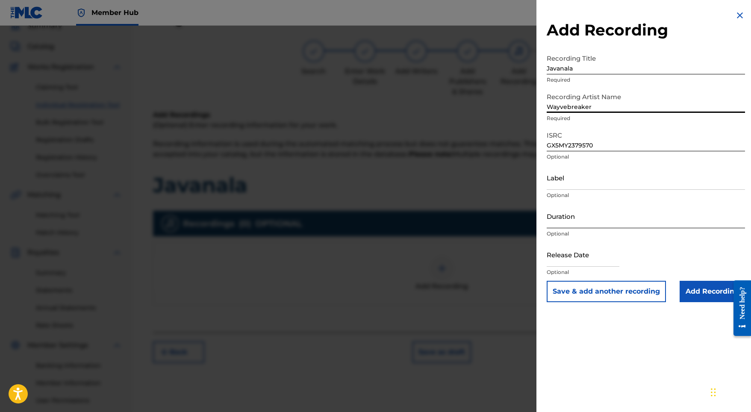
type input "Wayvebreaker"
click at [596, 220] on input "Duration" at bounding box center [646, 216] width 198 height 24
type input "02:16"
click at [611, 263] on input "text" at bounding box center [583, 254] width 73 height 24
select select "8"
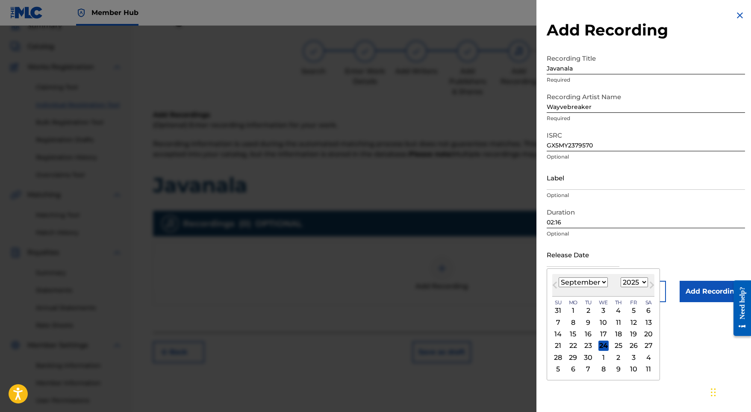
select select "2023"
select select "11"
click at [573, 323] on div "4" at bounding box center [573, 322] width 10 height 10
type input "[DATE]"
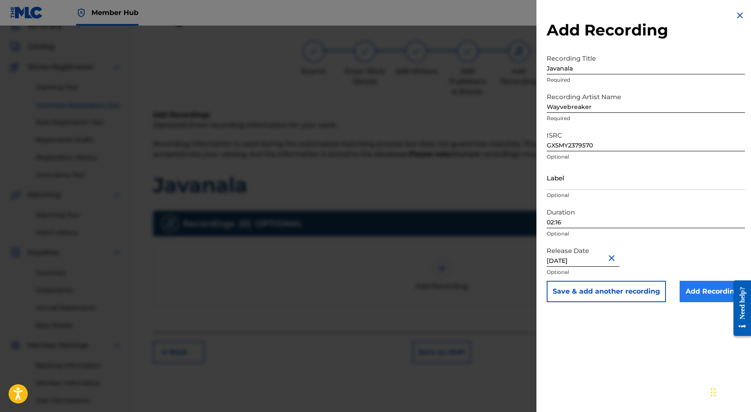
click at [688, 294] on input "Add Recording" at bounding box center [712, 291] width 65 height 21
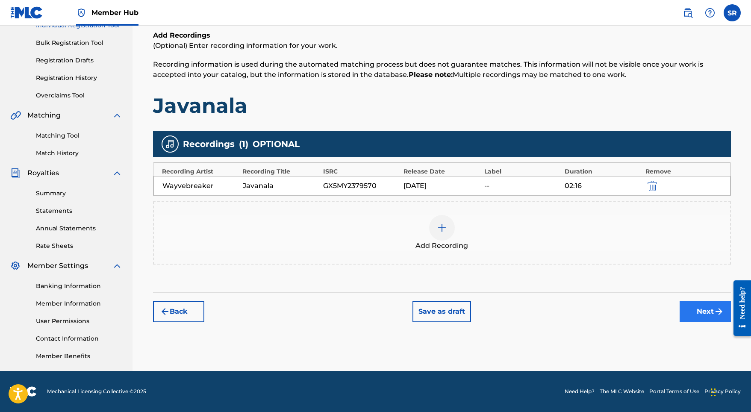
click at [700, 313] on button "Next" at bounding box center [705, 311] width 51 height 21
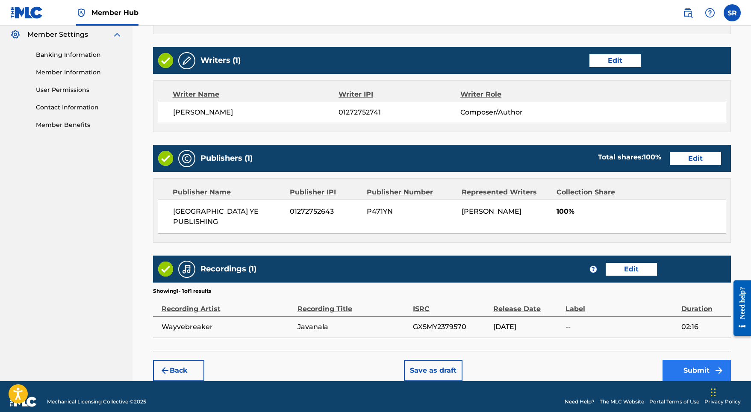
scroll to position [349, 0]
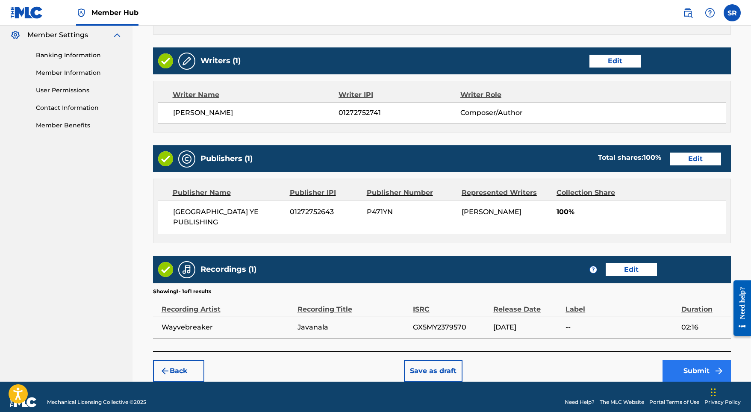
click at [695, 360] on button "Submit" at bounding box center [696, 370] width 68 height 21
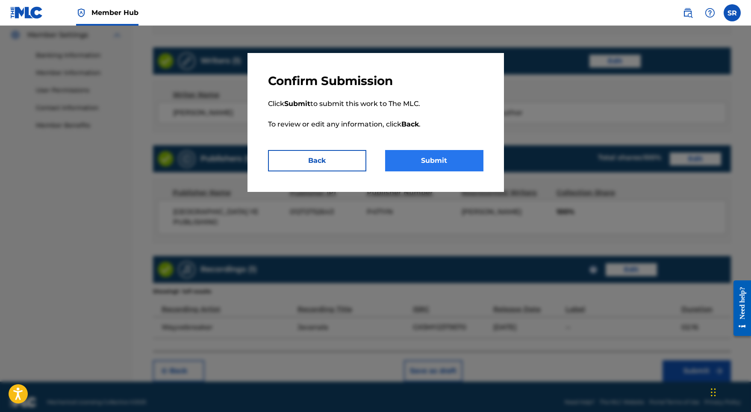
click at [447, 160] on button "Submit" at bounding box center [434, 160] width 98 height 21
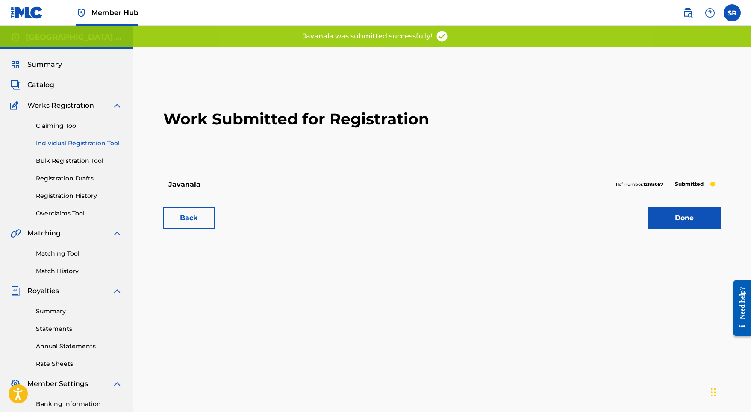
click at [662, 207] on div "Back Done" at bounding box center [441, 214] width 557 height 30
click at [662, 217] on link "Done" at bounding box center [684, 217] width 73 height 21
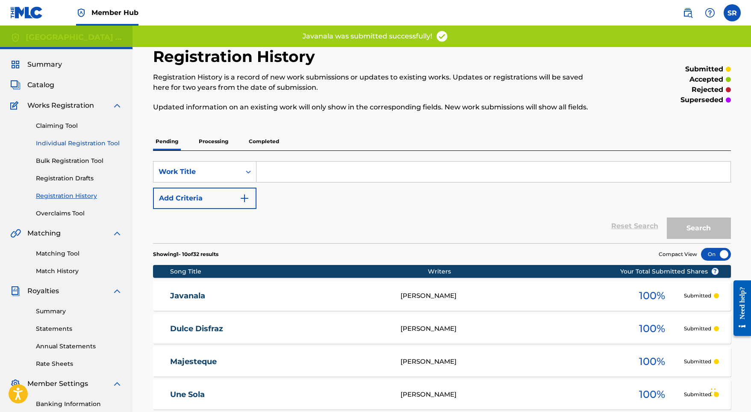
click at [97, 147] on link "Individual Registration Tool" at bounding box center [79, 143] width 86 height 9
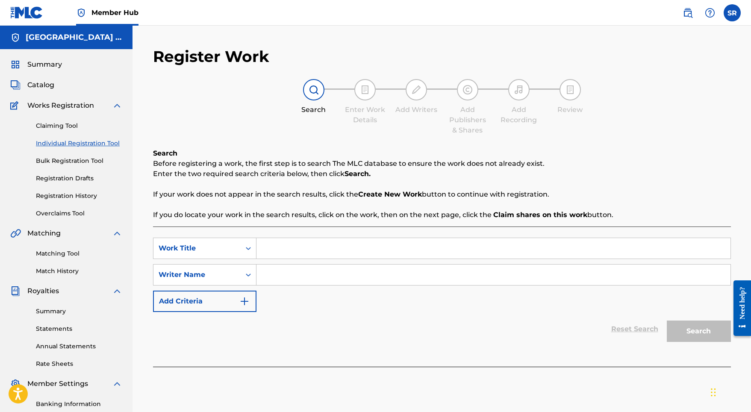
click at [312, 250] on input "Search Form" at bounding box center [493, 248] width 474 height 21
paste input "Comte [PERSON_NAME]"
type input "Comte [PERSON_NAME]"
click at [312, 287] on div "SearchWithCriteria3c2e9a00-4acd-478c-a284-c364d27f168f Work Title Comte Buyulu …" at bounding box center [442, 275] width 578 height 74
click at [442, 271] on input "Search Form" at bounding box center [493, 275] width 474 height 21
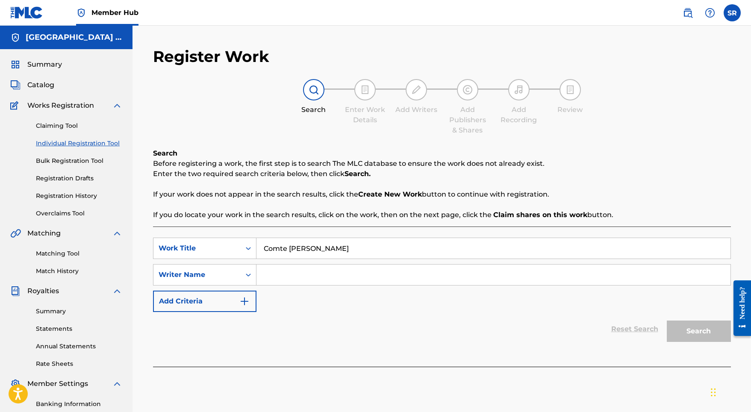
paste input "Comte [PERSON_NAME]"
type input "Comte [PERSON_NAME]"
click at [691, 328] on button "Search" at bounding box center [699, 331] width 64 height 21
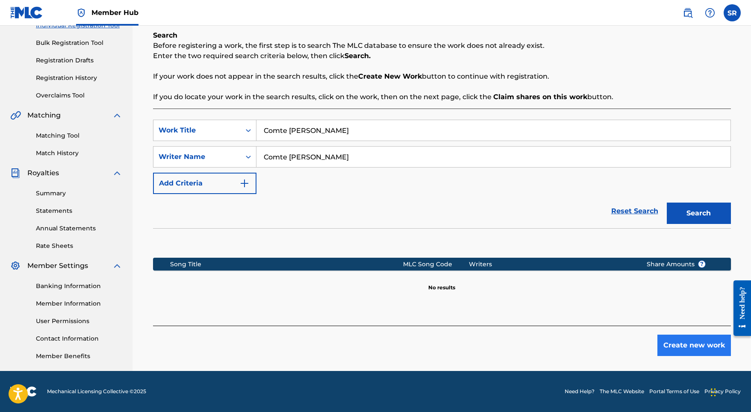
scroll to position [118, 0]
click at [688, 338] on button "Create new work" at bounding box center [694, 345] width 74 height 21
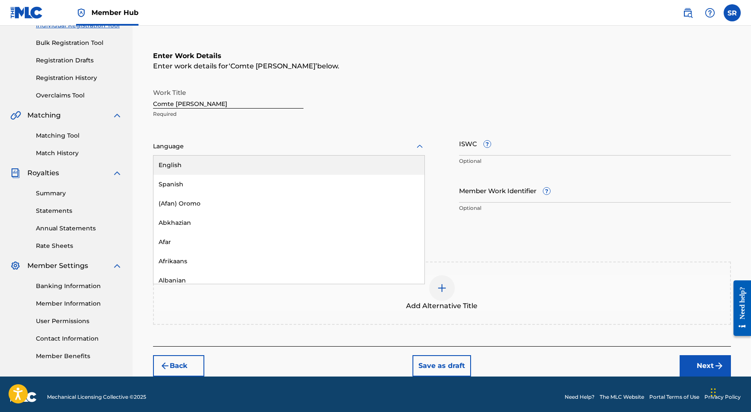
click at [278, 147] on div at bounding box center [289, 146] width 272 height 11
click at [268, 164] on div "English" at bounding box center [288, 165] width 271 height 19
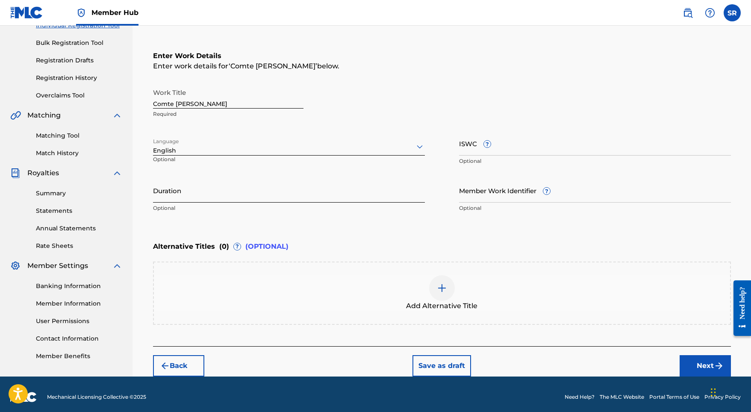
click at [249, 181] on input "Duration" at bounding box center [289, 190] width 272 height 24
type input "02:02"
click at [390, 278] on div "Add Alternative Title" at bounding box center [442, 293] width 576 height 36
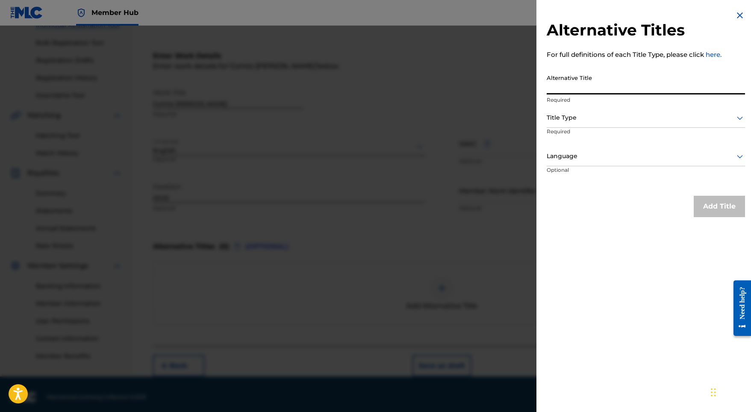
click at [593, 85] on input "Alternative Title" at bounding box center [646, 82] width 198 height 24
paste input "Comte [PERSON_NAME]"
type input "Comte [PERSON_NAME]"
click at [592, 116] on div at bounding box center [646, 117] width 198 height 11
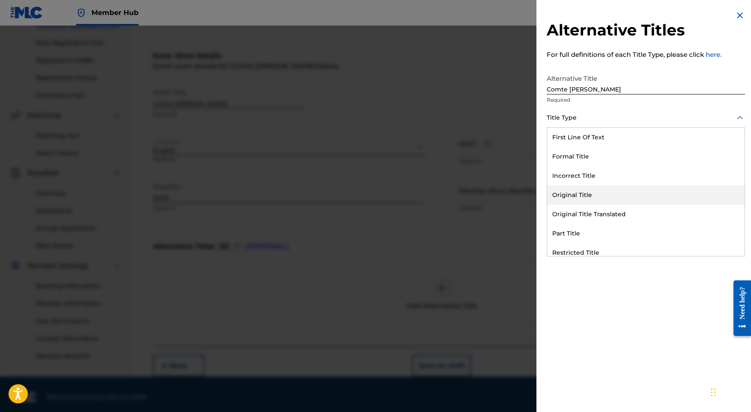
click at [580, 191] on div "Original Title" at bounding box center [645, 194] width 197 height 19
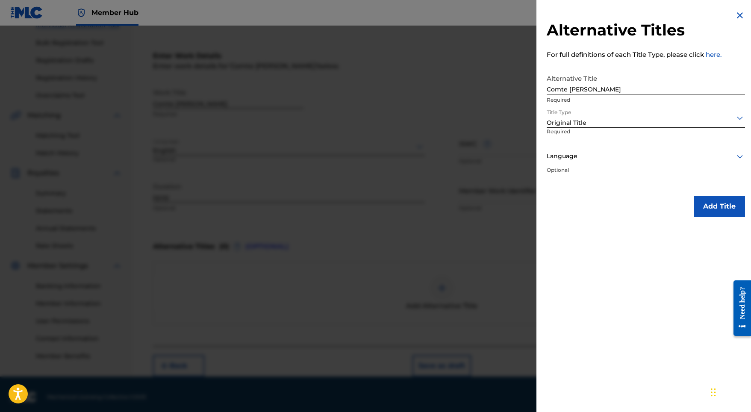
click at [582, 170] on p "Optional" at bounding box center [579, 175] width 64 height 19
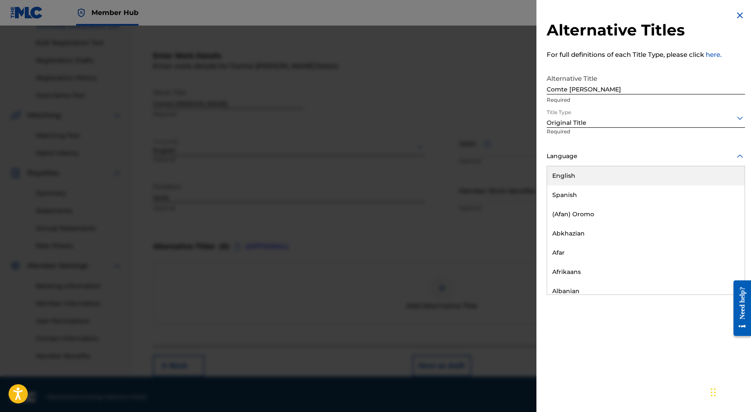
click at [582, 164] on div "Language" at bounding box center [646, 156] width 198 height 19
click at [568, 180] on div "English" at bounding box center [645, 175] width 197 height 19
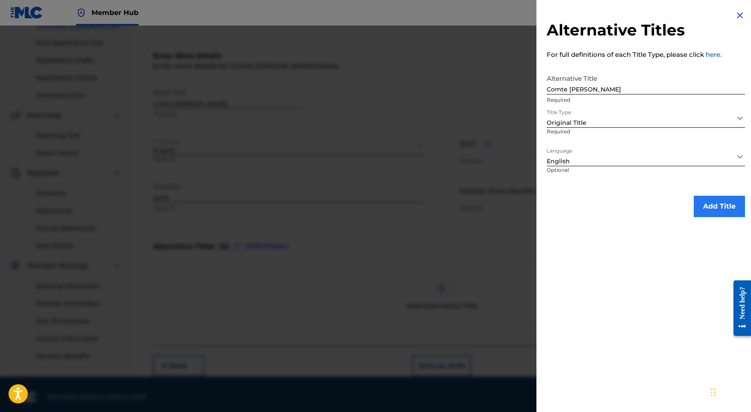
click at [720, 206] on button "Add Title" at bounding box center [719, 206] width 51 height 21
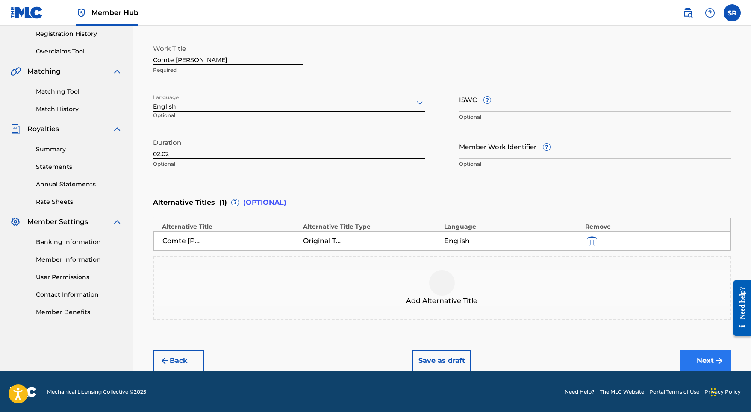
click at [696, 350] on button "Next" at bounding box center [705, 360] width 51 height 21
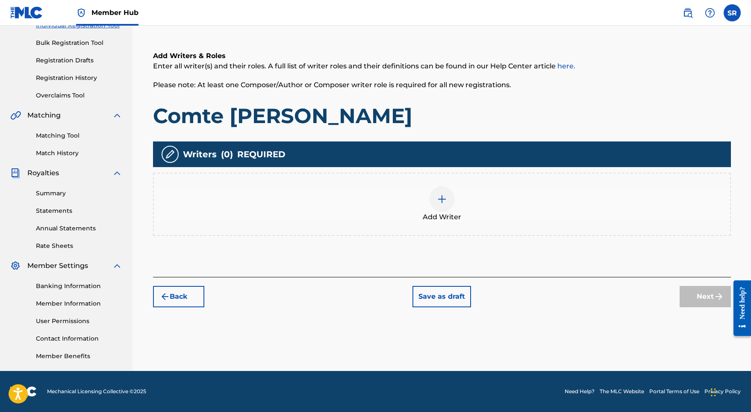
click at [429, 197] on div at bounding box center [442, 199] width 26 height 26
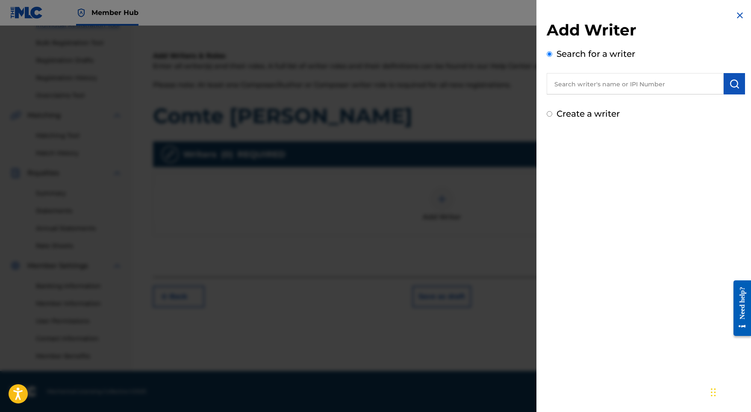
click at [642, 94] on div "Add Writer Search for a writer Create a writer" at bounding box center [646, 71] width 198 height 100
click at [675, 90] on input "text" at bounding box center [635, 83] width 177 height 21
paste input "[PERSON_NAME]"
type input "[PERSON_NAME]"
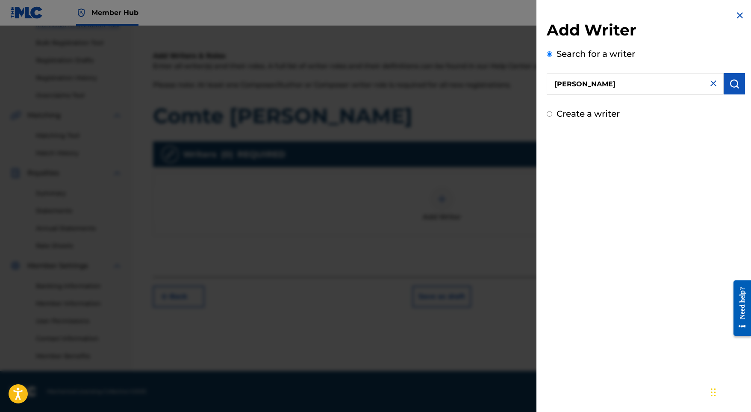
click at [748, 84] on div "Add Writer Search for a writer [PERSON_NAME] Create a writer" at bounding box center [645, 65] width 219 height 130
click at [731, 84] on img "submit" at bounding box center [734, 84] width 10 height 10
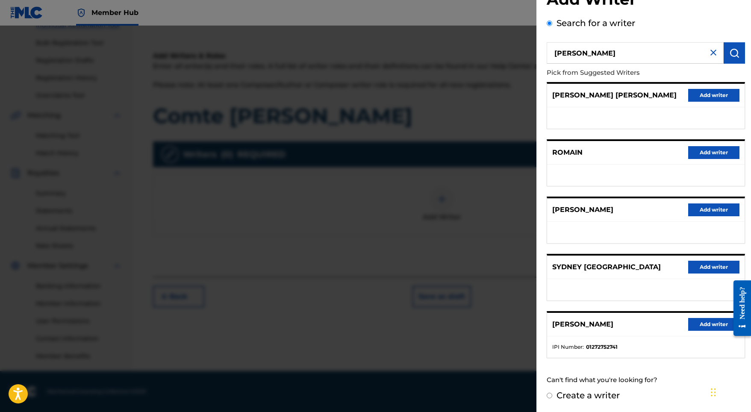
scroll to position [38, 0]
click at [697, 324] on button "Add writer" at bounding box center [713, 324] width 51 height 13
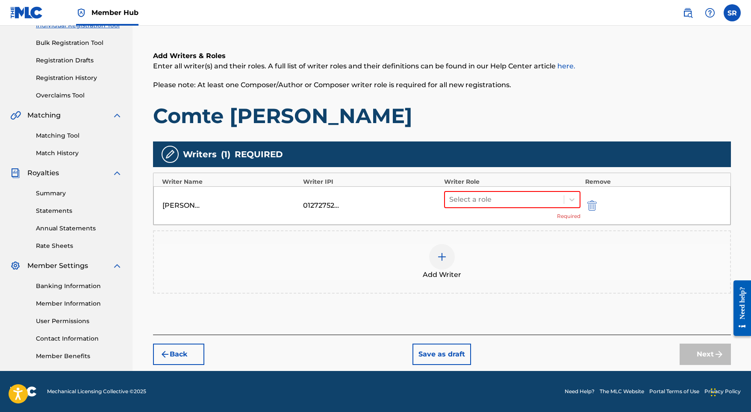
click at [472, 211] on div "Select a role Required" at bounding box center [512, 205] width 137 height 29
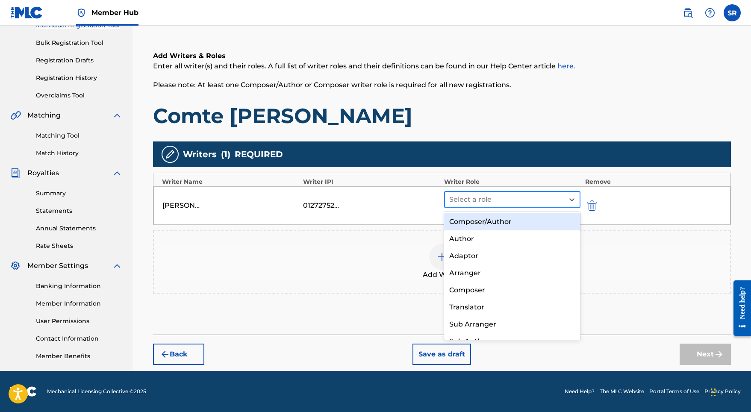
click at [472, 206] on div "Select a role" at bounding box center [504, 199] width 119 height 15
click at [470, 219] on div "Composer/Author" at bounding box center [512, 221] width 137 height 17
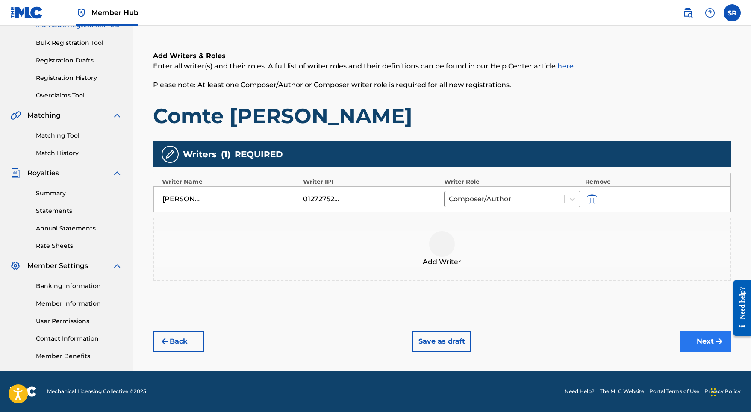
click at [697, 343] on button "Next" at bounding box center [705, 341] width 51 height 21
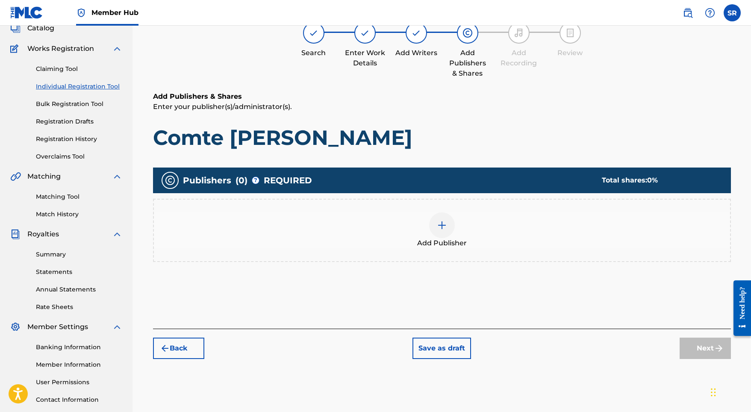
scroll to position [38, 0]
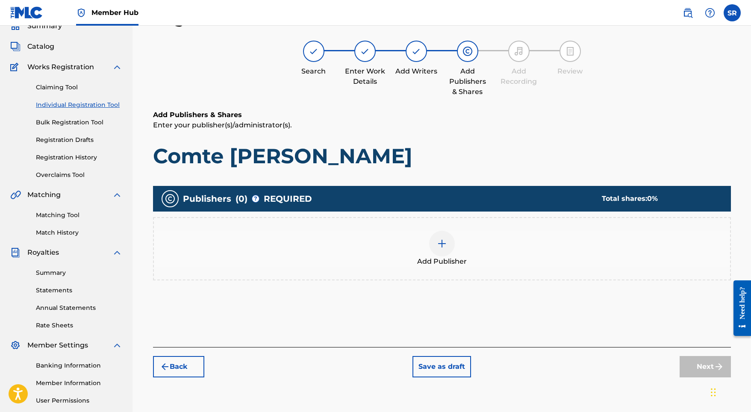
click at [433, 253] on div at bounding box center [442, 244] width 26 height 26
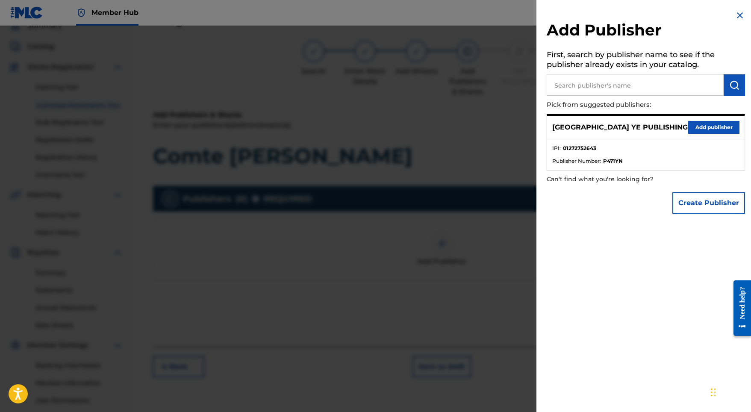
click at [717, 118] on div "SYDNEY YE PUBLISHING Add publisher" at bounding box center [645, 128] width 197 height 24
click at [712, 128] on button "Add publisher" at bounding box center [713, 127] width 51 height 13
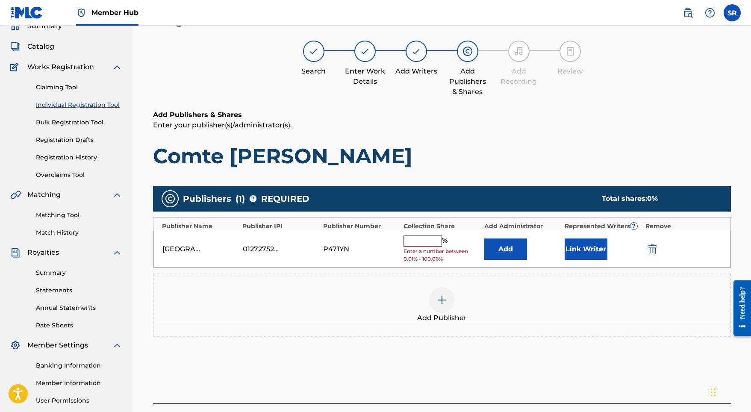
click at [434, 246] on div "% Enter a number between 0.01% - 100.06%" at bounding box center [441, 250] width 76 height 28
click at [434, 244] on div "%" at bounding box center [426, 241] width 46 height 11
type input "1"
click at [432, 240] on div "[GEOGRAPHIC_DATA] YE PUBLISHING 01272752643 P471YN 1 % Enter a number between 0…" at bounding box center [441, 249] width 577 height 37
type input "0"
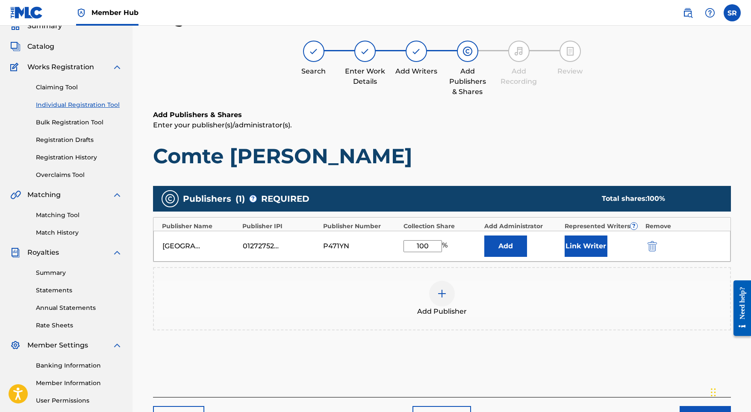
type input "100"
click at [552, 255] on div "Add" at bounding box center [522, 246] width 76 height 21
click at [567, 248] on button "Link Writer" at bounding box center [586, 246] width 43 height 21
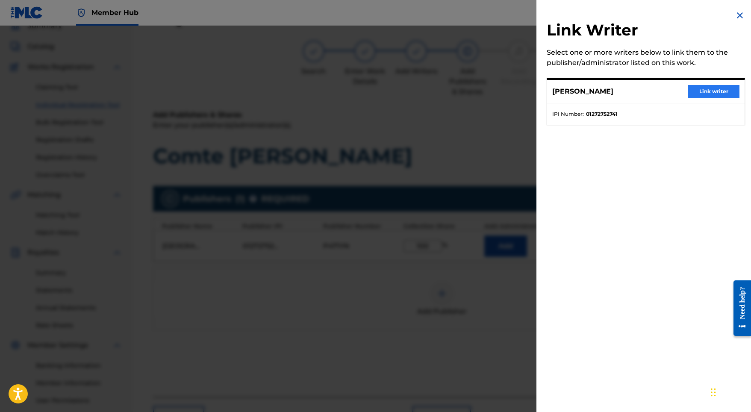
click at [691, 87] on button "Link writer" at bounding box center [713, 91] width 51 height 13
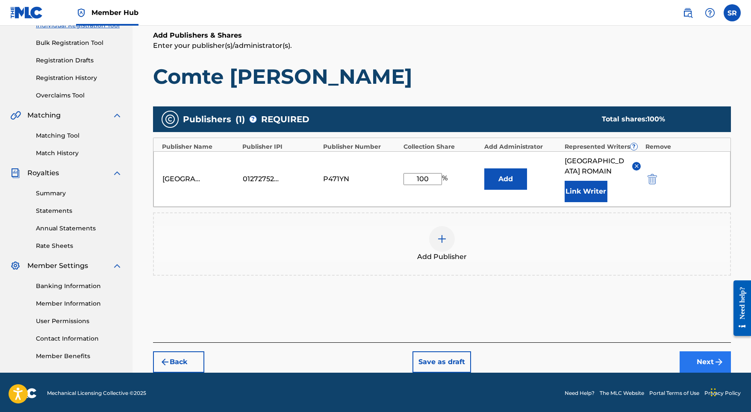
click at [691, 351] on button "Next" at bounding box center [705, 361] width 51 height 21
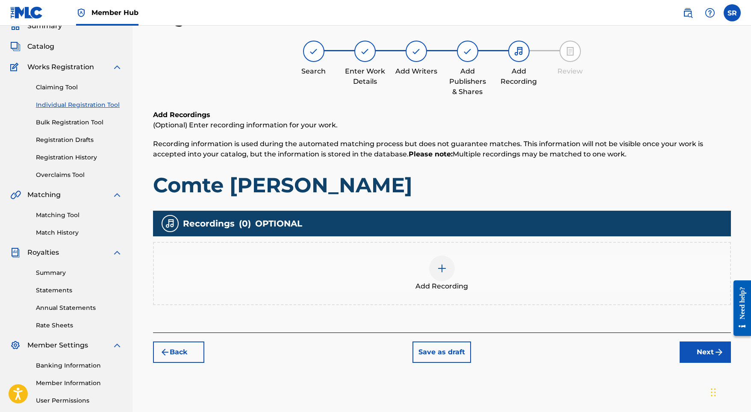
click at [471, 275] on div "Add Recording" at bounding box center [442, 274] width 576 height 36
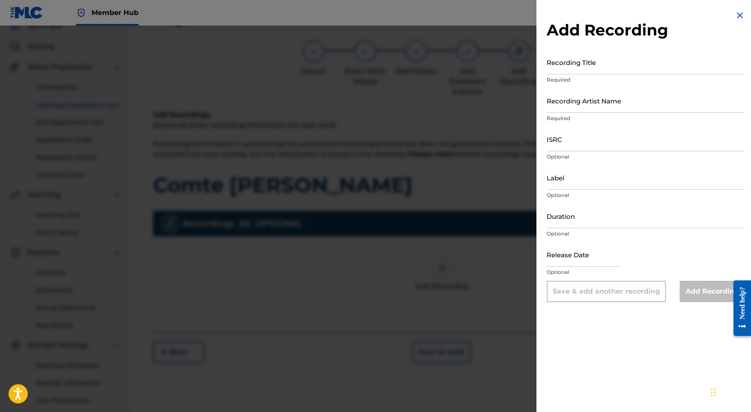
click at [640, 80] on p "Required" at bounding box center [646, 80] width 198 height 8
click at [633, 70] on input "Recording Title" at bounding box center [646, 62] width 198 height 24
paste input "Comte [PERSON_NAME]"
type input "Comte [PERSON_NAME]"
click at [577, 145] on input "ISRC" at bounding box center [646, 139] width 198 height 24
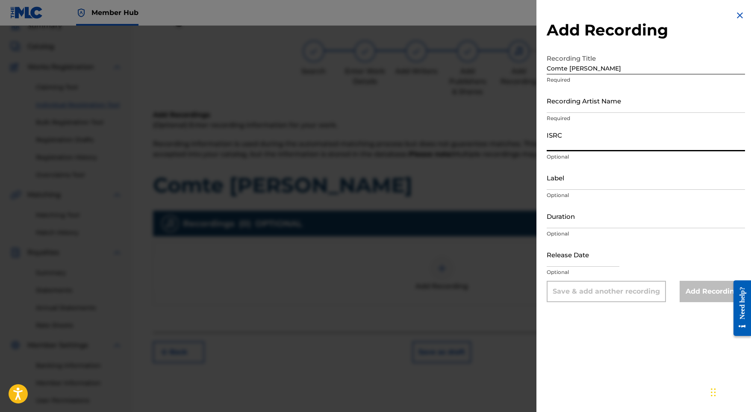
paste input "GX5MY2350058"
type input "GX5MY2350058"
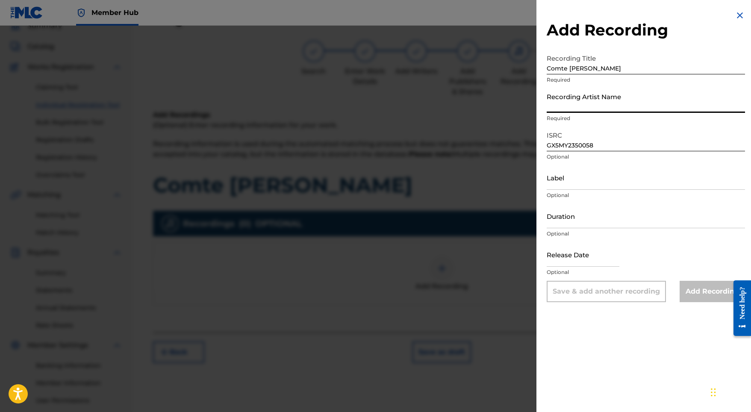
click at [556, 97] on input "Recording Artist Name" at bounding box center [646, 100] width 198 height 24
paste input "Wayvebreaker"
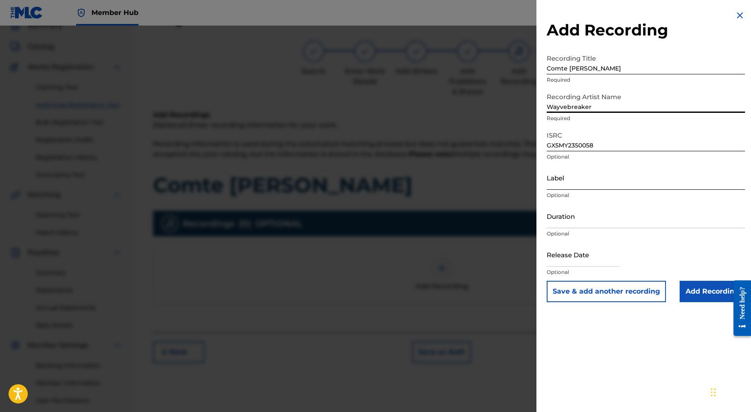
type input "Wayvebreaker"
click at [581, 182] on input "Label" at bounding box center [646, 177] width 198 height 24
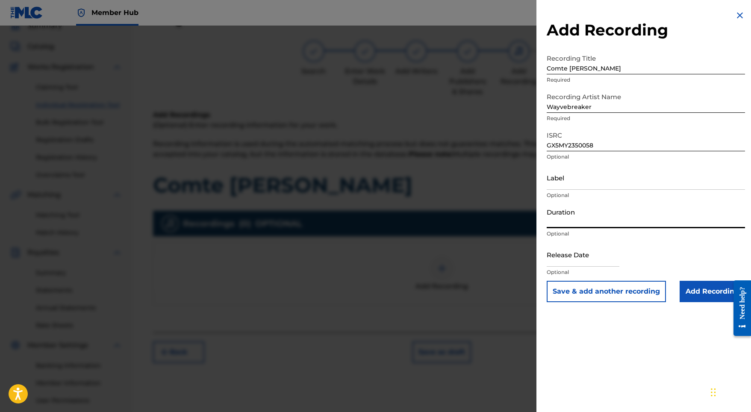
click at [577, 211] on input "Duration" at bounding box center [646, 216] width 198 height 24
type input "02:02"
click at [581, 256] on input "text" at bounding box center [583, 254] width 73 height 24
select select "8"
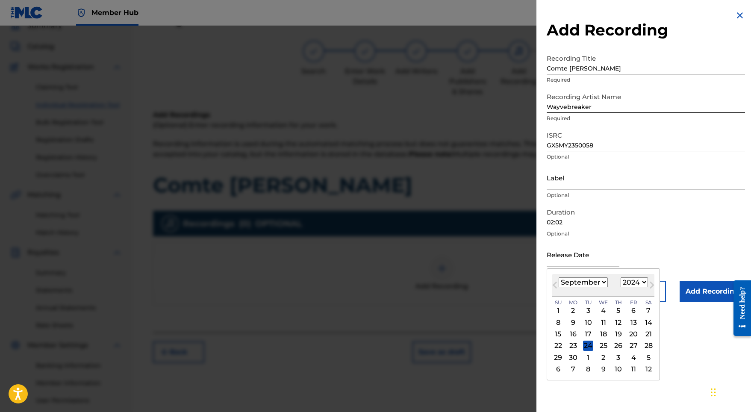
select select "2023"
select select "11"
click at [571, 321] on div "4" at bounding box center [573, 322] width 10 height 10
type input "[DATE]"
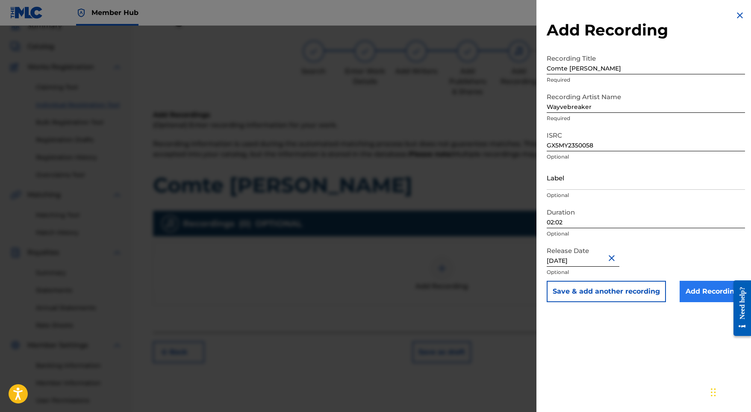
click at [695, 289] on input "Add Recording" at bounding box center [712, 291] width 65 height 21
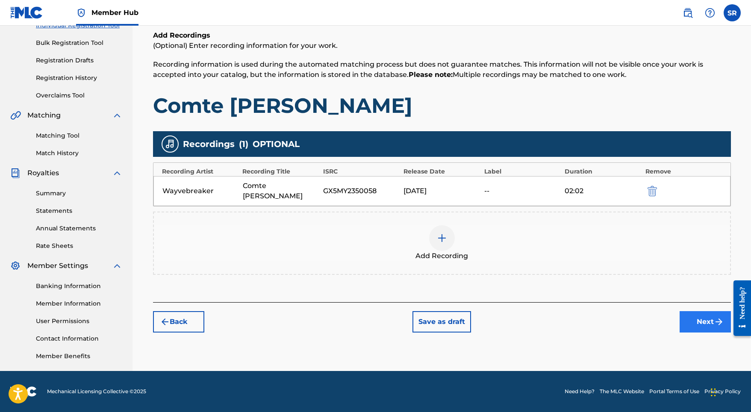
click at [707, 314] on button "Next" at bounding box center [705, 321] width 51 height 21
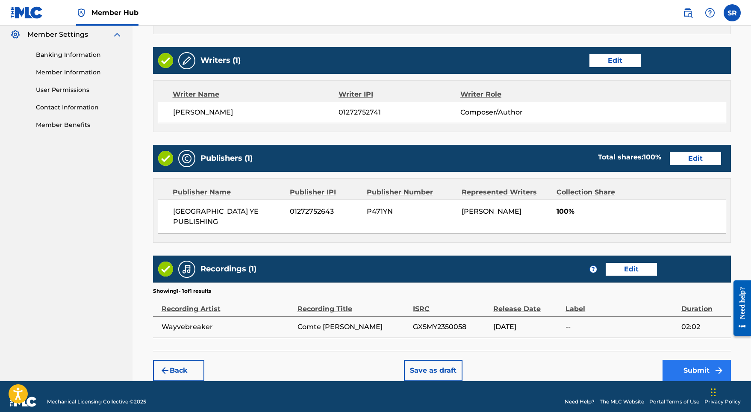
scroll to position [349, 0]
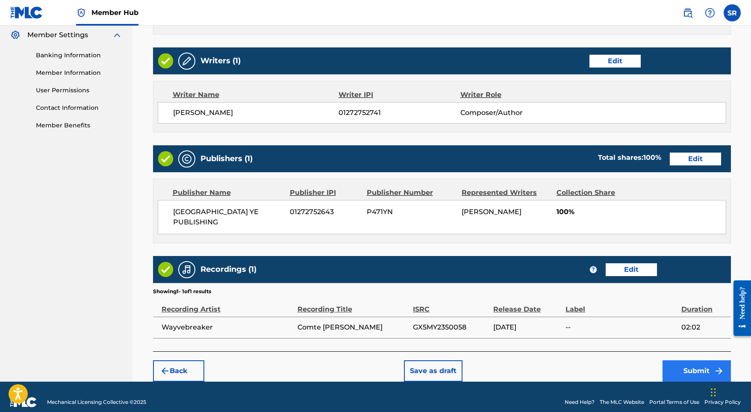
click at [683, 360] on button "Submit" at bounding box center [696, 370] width 68 height 21
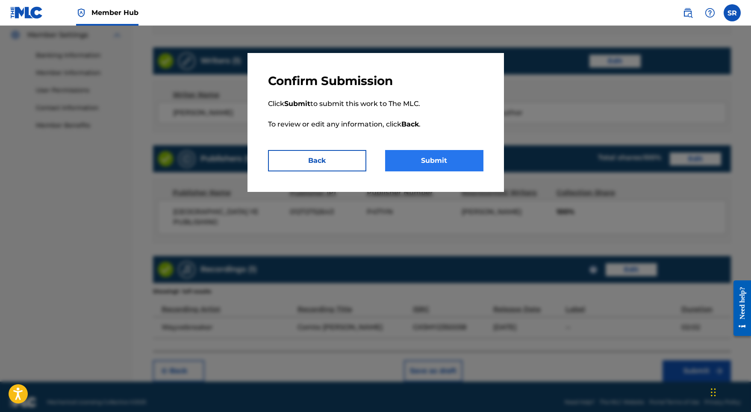
click at [446, 169] on button "Submit" at bounding box center [434, 160] width 98 height 21
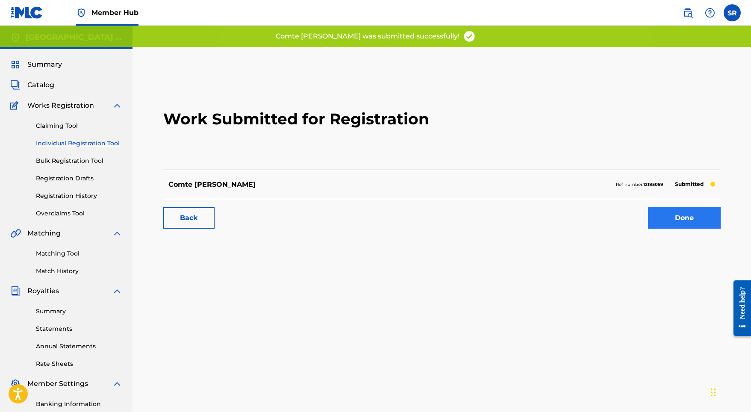
click at [683, 228] on link "Done" at bounding box center [684, 217] width 73 height 21
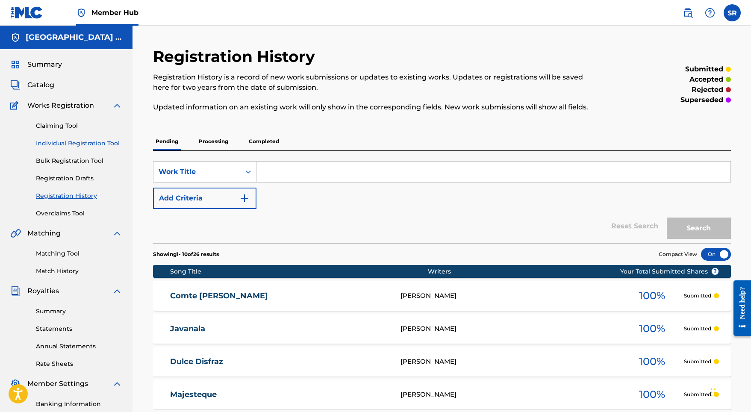
click at [86, 145] on link "Individual Registration Tool" at bounding box center [79, 143] width 86 height 9
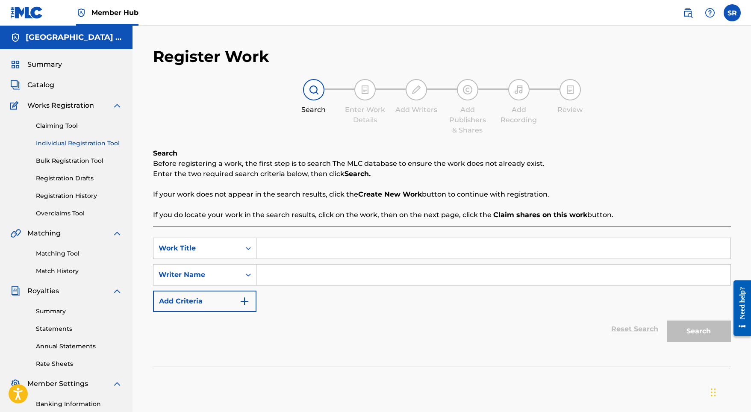
click at [287, 251] on input "Search Form" at bounding box center [493, 248] width 474 height 21
paste input "Clinotopia"
type input "Clinotopia"
paste input "Clinotopia"
click at [296, 282] on input "Clinotopia" at bounding box center [493, 275] width 474 height 21
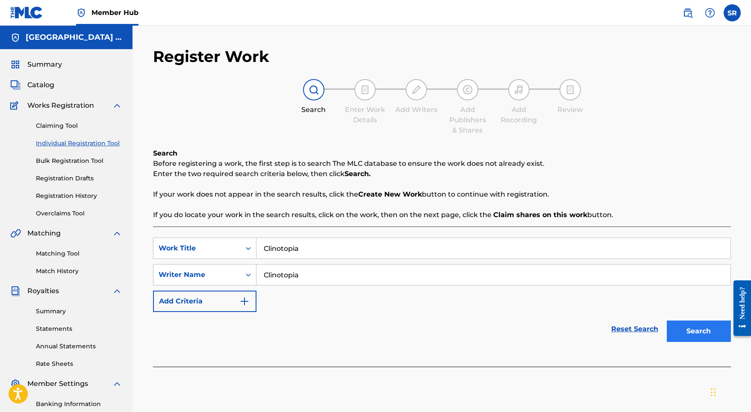
type input "Clinotopia"
click at [692, 333] on button "Search" at bounding box center [699, 331] width 64 height 21
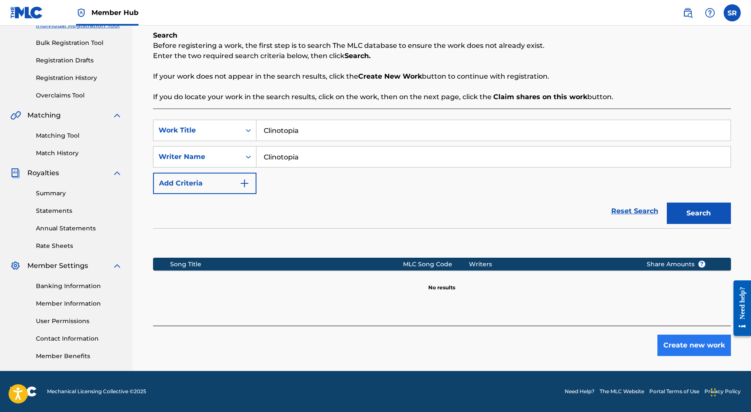
scroll to position [118, 0]
click at [687, 347] on button "Create new work" at bounding box center [694, 345] width 74 height 21
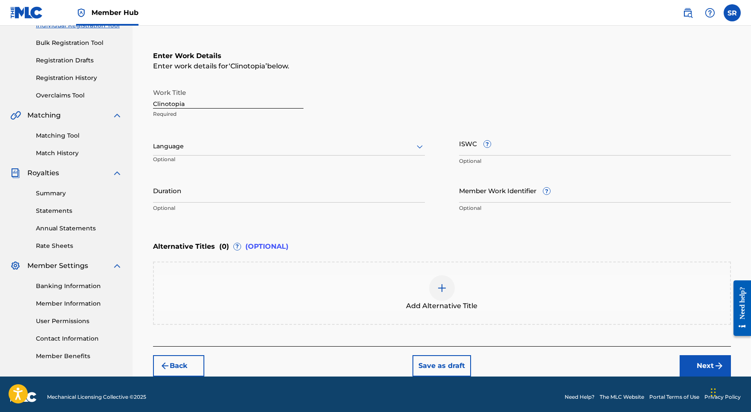
click at [360, 162] on div "Language Optional" at bounding box center [289, 150] width 272 height 38
click at [329, 153] on div "Language" at bounding box center [289, 147] width 272 height 18
click at [269, 168] on div "English" at bounding box center [288, 165] width 271 height 19
click at [274, 196] on input "Duration" at bounding box center [289, 190] width 272 height 24
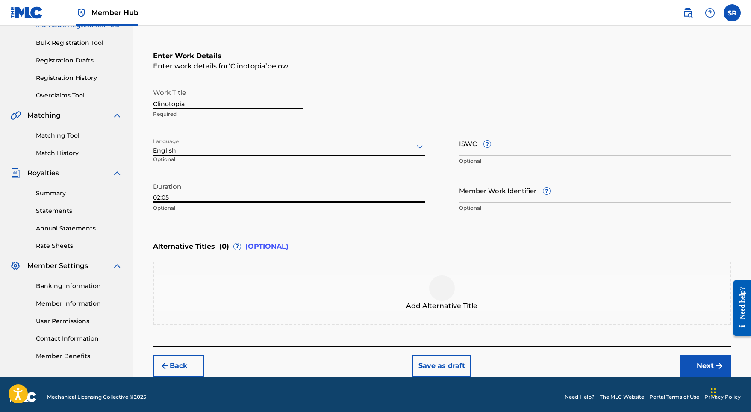
type input "02:05"
click at [437, 271] on div "Add Alternative Title" at bounding box center [442, 293] width 578 height 63
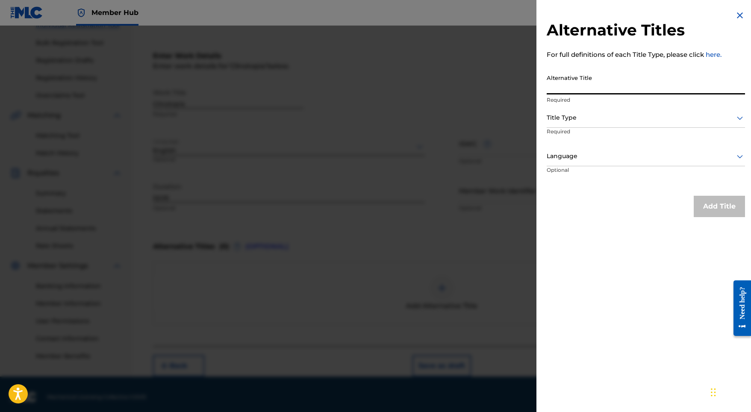
click at [575, 79] on input "Alternative Title" at bounding box center [646, 82] width 198 height 24
paste input "Clinotopia"
type input "Clinotopia"
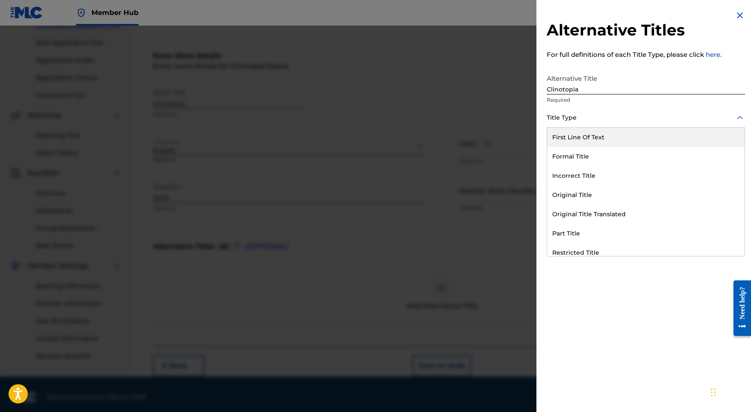
click at [571, 115] on div at bounding box center [646, 117] width 198 height 11
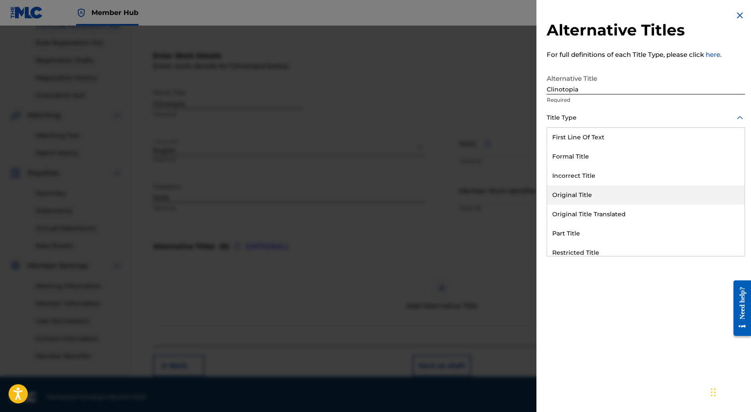
click at [577, 190] on div "Original Title" at bounding box center [645, 194] width 197 height 19
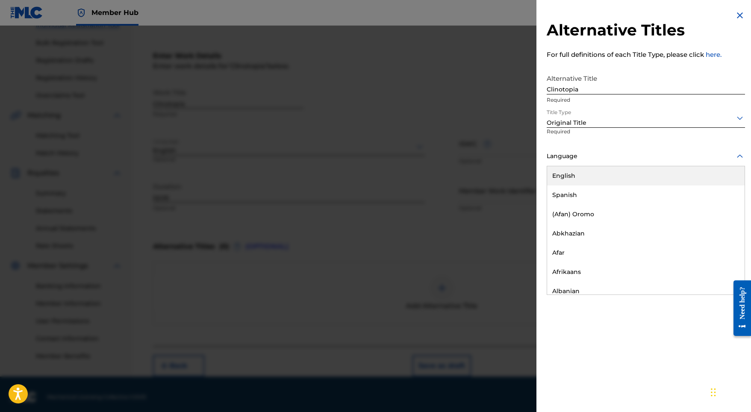
click at [585, 162] on div "Language" at bounding box center [646, 156] width 198 height 19
click at [574, 180] on div "English" at bounding box center [645, 175] width 197 height 19
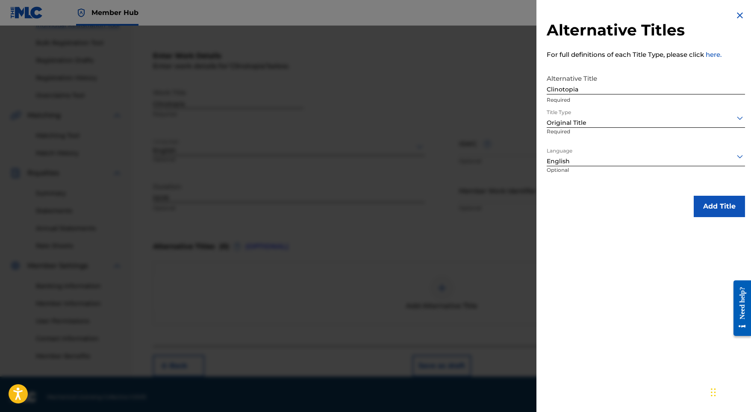
click at [706, 204] on button "Add Title" at bounding box center [719, 206] width 51 height 21
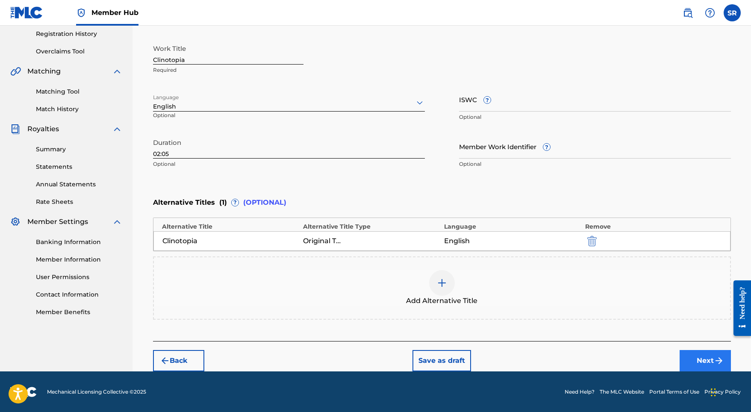
click at [700, 356] on button "Next" at bounding box center [705, 360] width 51 height 21
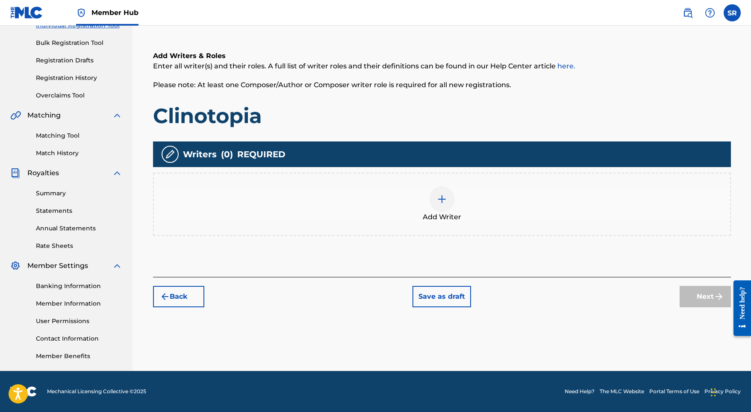
click at [427, 206] on div "Add Writer" at bounding box center [442, 204] width 576 height 36
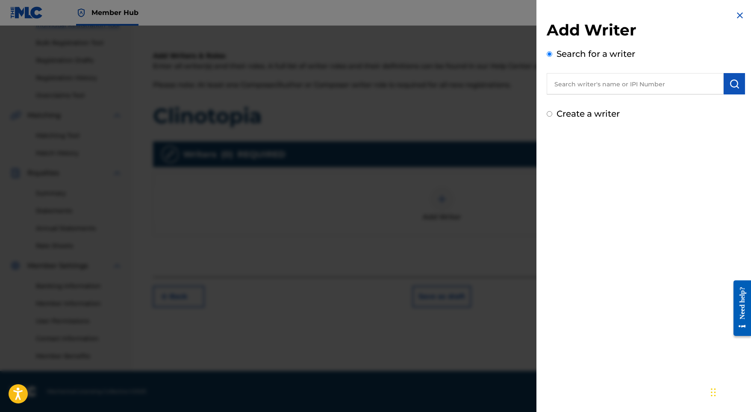
click at [632, 83] on input "text" at bounding box center [635, 83] width 177 height 21
paste input "[PERSON_NAME]"
type input "[PERSON_NAME]"
click at [729, 82] on img "submit" at bounding box center [734, 84] width 10 height 10
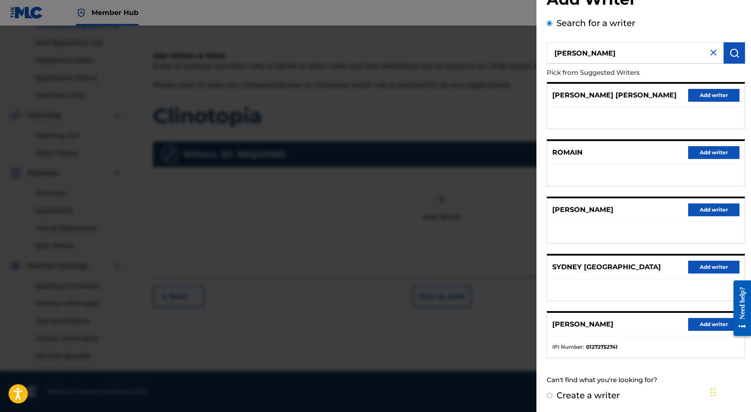
scroll to position [38, 0]
click at [702, 324] on button "Add writer" at bounding box center [713, 324] width 51 height 13
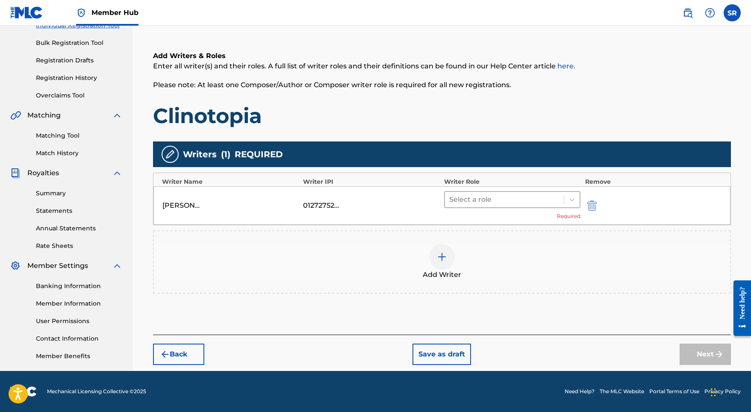
click at [479, 194] on div at bounding box center [504, 200] width 111 height 12
click at [489, 211] on div "Select a role Required" at bounding box center [512, 205] width 137 height 29
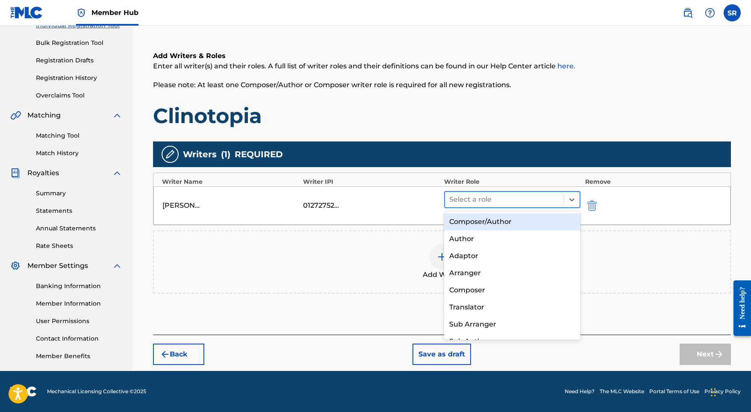
click at [533, 197] on div at bounding box center [504, 200] width 111 height 12
click at [520, 221] on div "Composer/Author" at bounding box center [512, 221] width 137 height 17
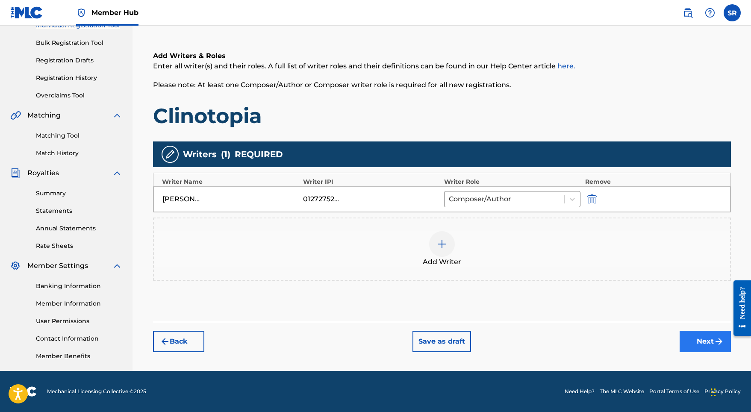
click at [707, 345] on button "Next" at bounding box center [705, 341] width 51 height 21
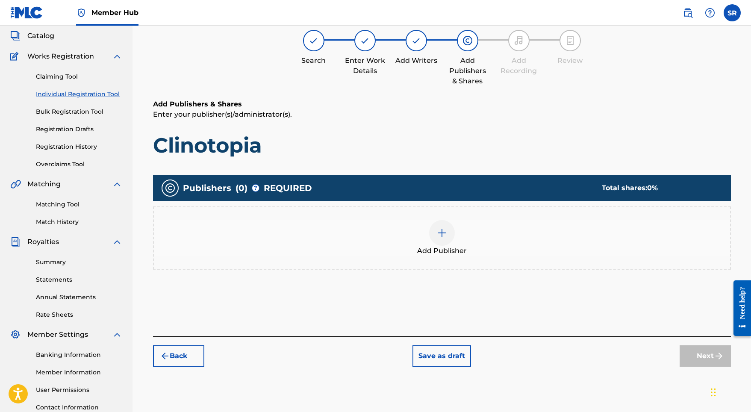
scroll to position [38, 0]
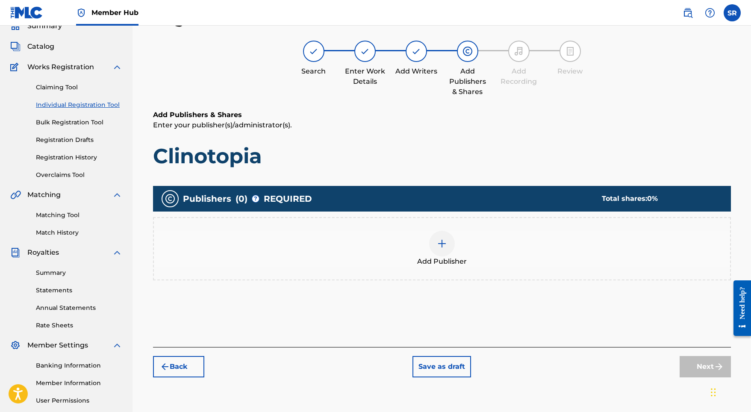
click at [441, 243] on img at bounding box center [442, 243] width 10 height 10
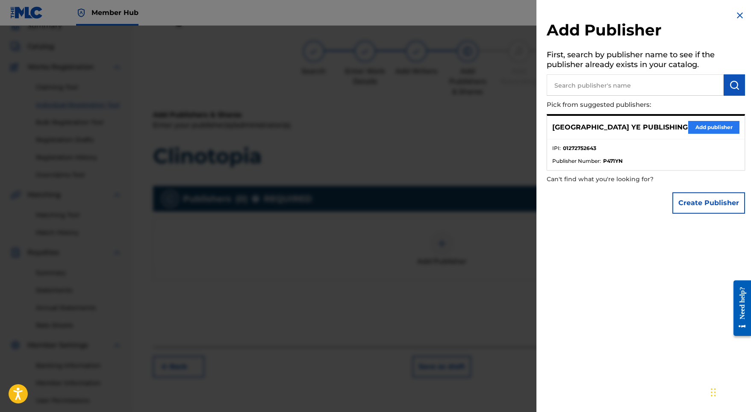
click at [698, 129] on button "Add publisher" at bounding box center [713, 127] width 51 height 13
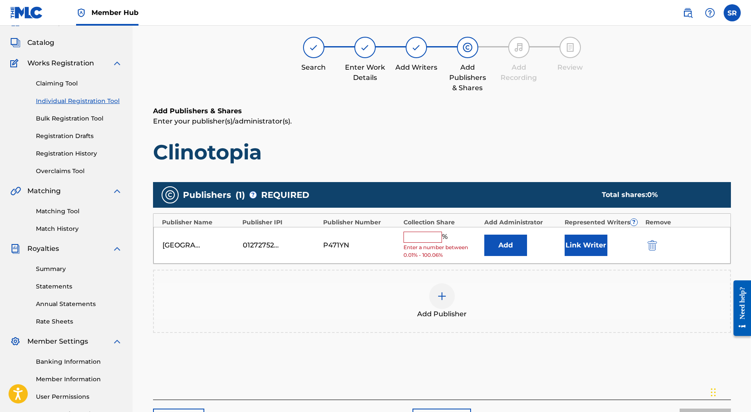
scroll to position [42, 0]
click at [439, 228] on div "[GEOGRAPHIC_DATA] YE PUBLISHING 01272752643 P471YN % Enter a number between 0.0…" at bounding box center [441, 245] width 577 height 37
click at [435, 234] on input "text" at bounding box center [422, 237] width 38 height 11
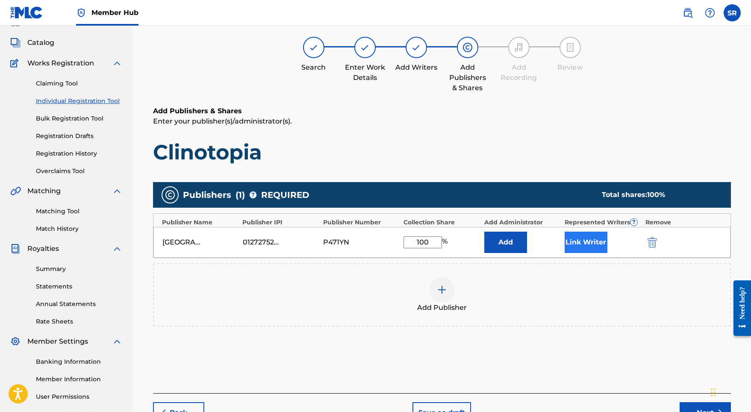
type input "100"
click at [584, 234] on button "Link Writer" at bounding box center [586, 242] width 43 height 21
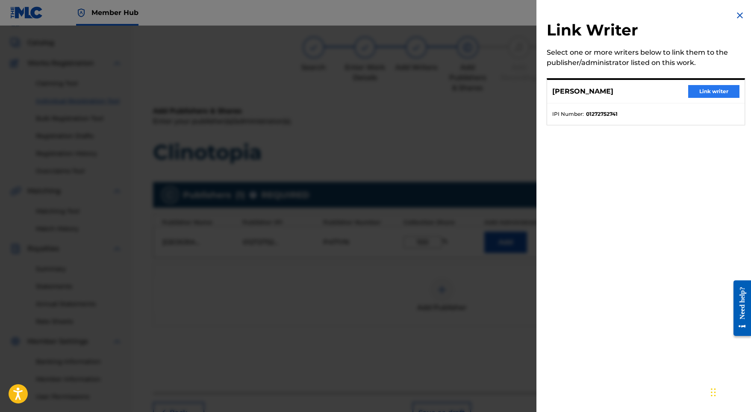
click at [704, 92] on button "Link writer" at bounding box center [713, 91] width 51 height 13
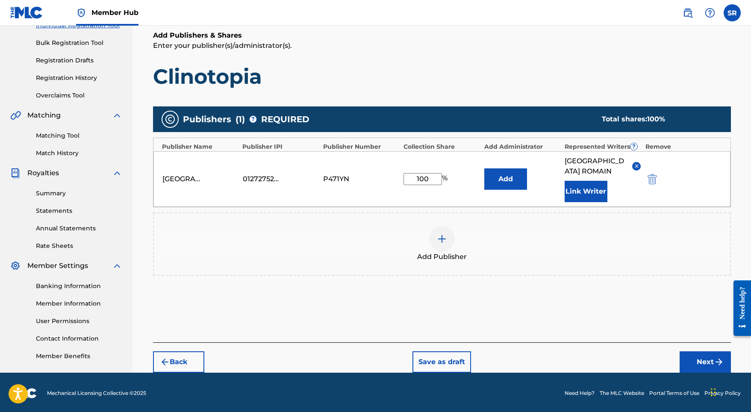
click at [704, 342] on div "Back Save as draft Next" at bounding box center [442, 357] width 578 height 30
click at [698, 351] on button "Next" at bounding box center [705, 361] width 51 height 21
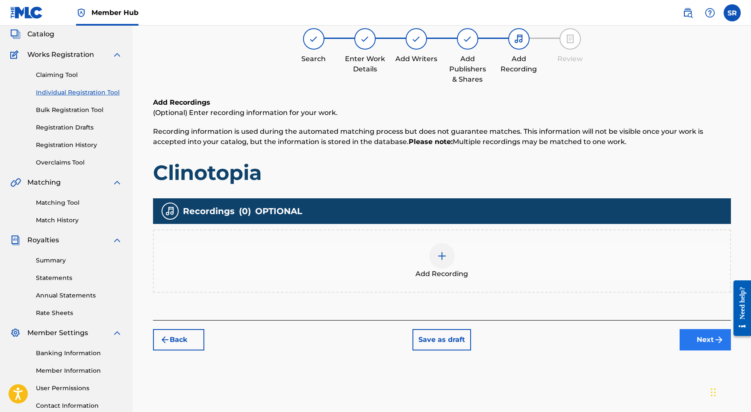
scroll to position [38, 0]
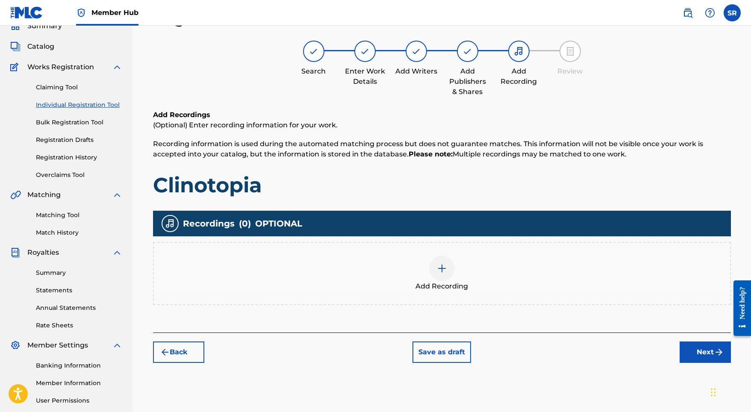
click at [449, 268] on div at bounding box center [442, 269] width 26 height 26
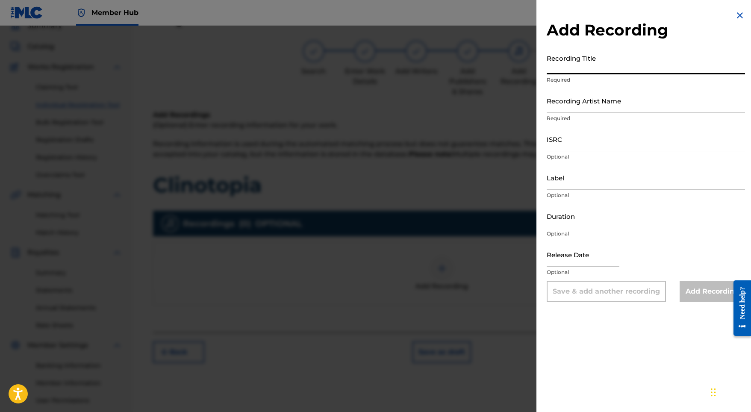
click at [629, 70] on input "Recording Title" at bounding box center [646, 62] width 198 height 24
paste input "Clinotopia"
type input "Clinotopia"
click at [561, 137] on input "ISRC" at bounding box center [646, 139] width 198 height 24
paste input "GX5MY2302152"
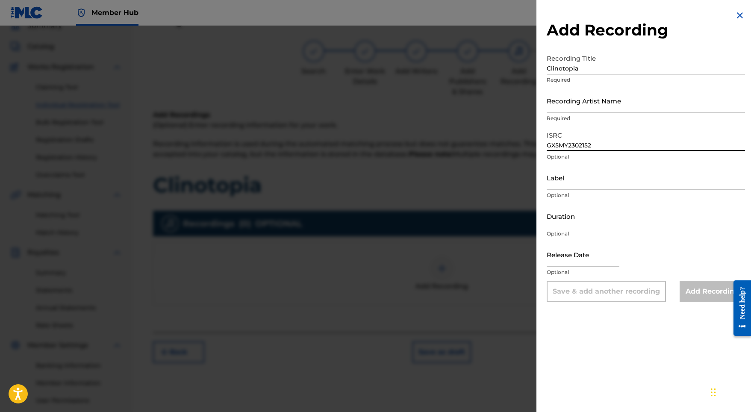
type input "GX5MY2302152"
click at [584, 220] on input "Duration" at bounding box center [646, 216] width 198 height 24
type input "02:05"
click at [589, 247] on input "text" at bounding box center [583, 254] width 73 height 24
select select "8"
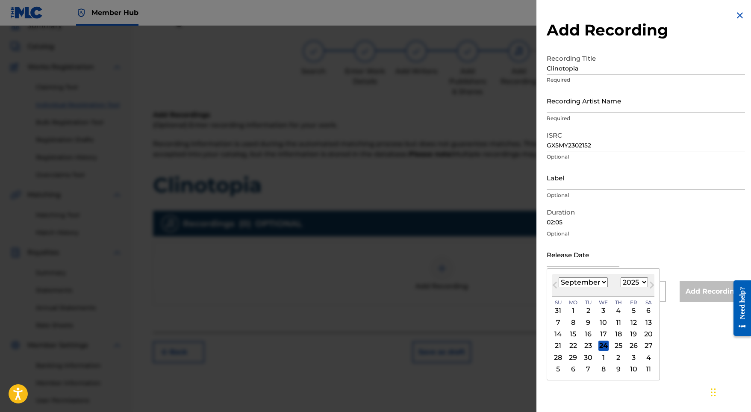
click at [622, 278] on div "1899 1900 1901 1902 1903 1904 1905 1906 1907 1908 1909 1910 1911 1912 1913 1914…" at bounding box center [634, 282] width 27 height 10
select select "2023"
select select "11"
click at [569, 328] on div "10 11 12 13 14 15 16" at bounding box center [603, 334] width 102 height 12
click at [570, 323] on div "4" at bounding box center [573, 322] width 10 height 10
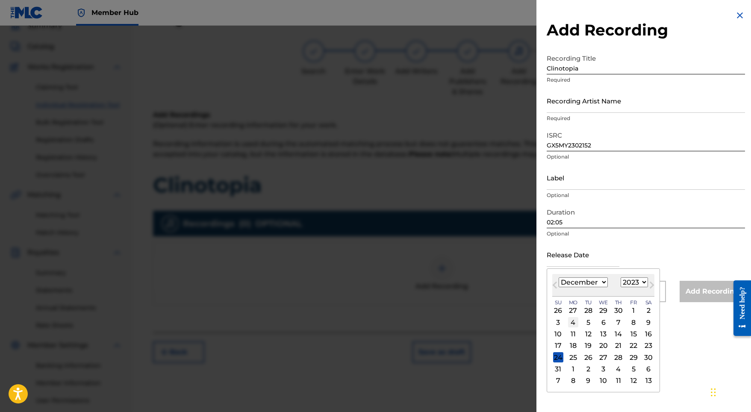
type input "[DATE]"
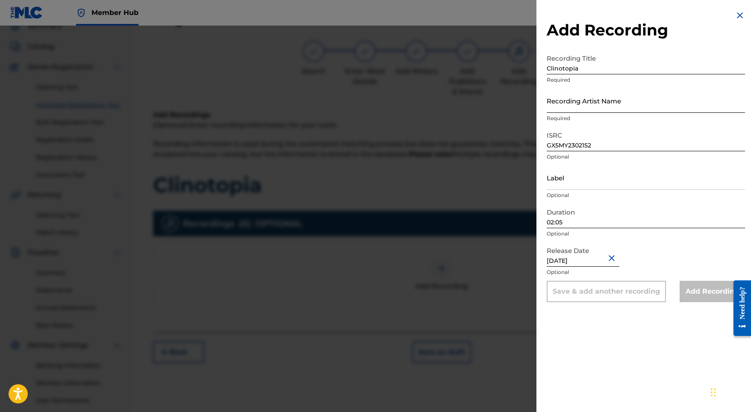
click at [572, 102] on input "Recording Artist Name" at bounding box center [646, 100] width 198 height 24
paste input "Wayvebreaker"
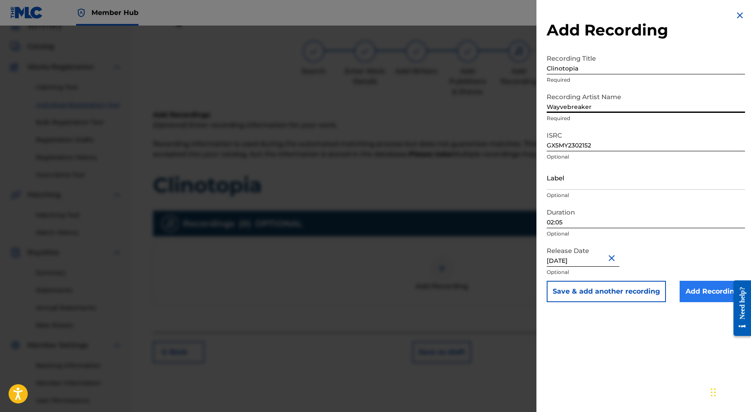
type input "Wayvebreaker"
click at [706, 291] on input "Add Recording" at bounding box center [712, 291] width 65 height 21
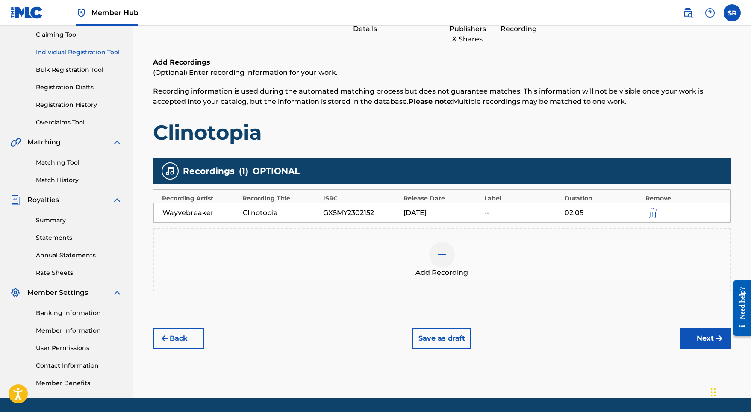
scroll to position [97, 0]
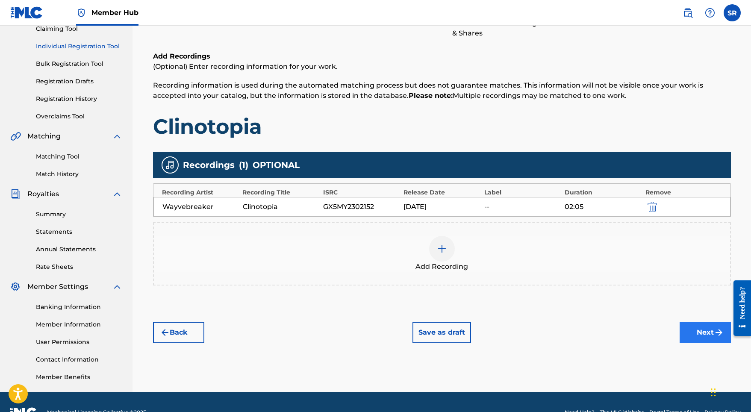
click at [691, 335] on button "Next" at bounding box center [705, 332] width 51 height 21
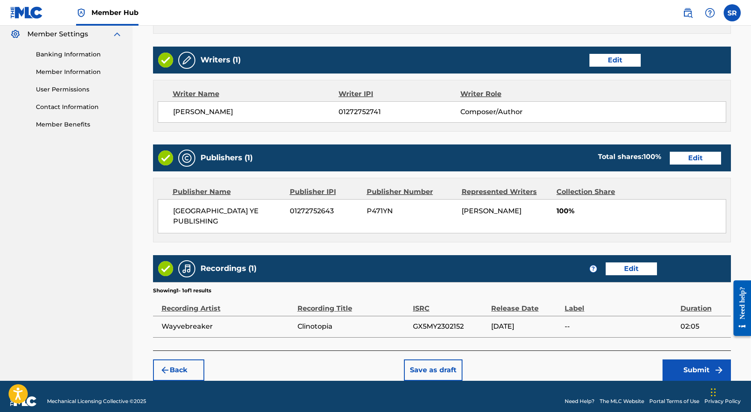
scroll to position [349, 0]
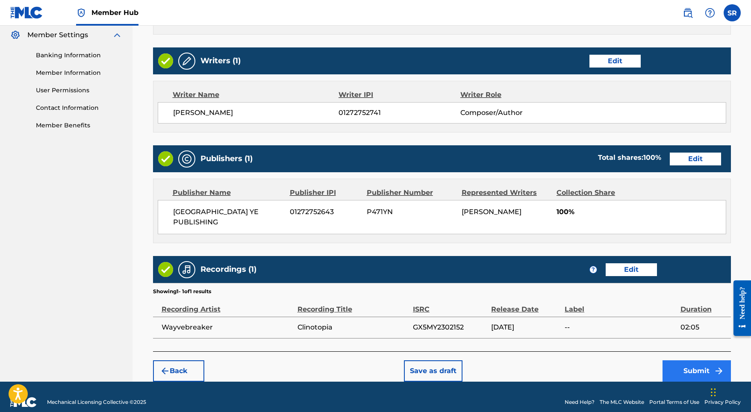
click at [695, 363] on button "Submit" at bounding box center [696, 370] width 68 height 21
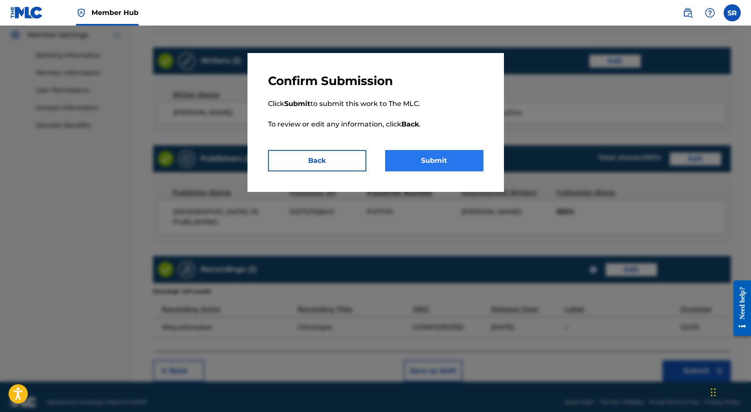
click at [435, 163] on button "Submit" at bounding box center [434, 160] width 98 height 21
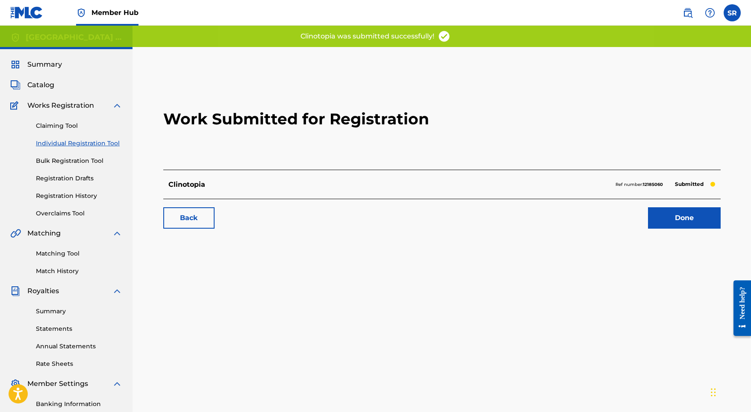
click at [682, 230] on div "Work Submitted for Registration Clinotopia Ref number: 12185060 Submitted Back …" at bounding box center [442, 152] width 578 height 169
click at [679, 219] on link "Done" at bounding box center [684, 217] width 73 height 21
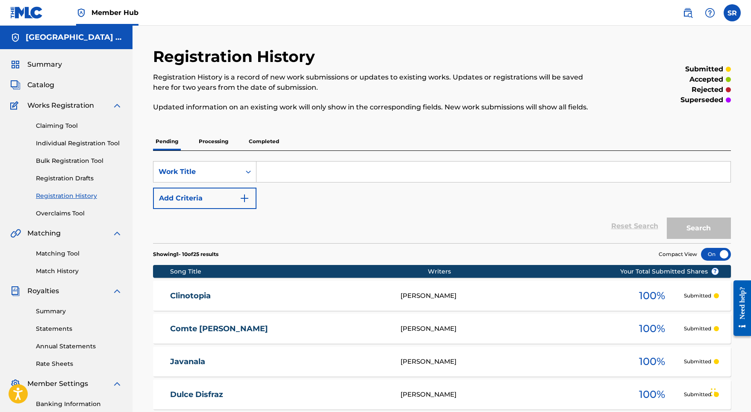
click at [567, 98] on div "Registration History is a record of new work submissions or updates to existing…" at bounding box center [375, 92] width 445 height 40
click at [77, 174] on link "Registration Drafts" at bounding box center [79, 178] width 86 height 9
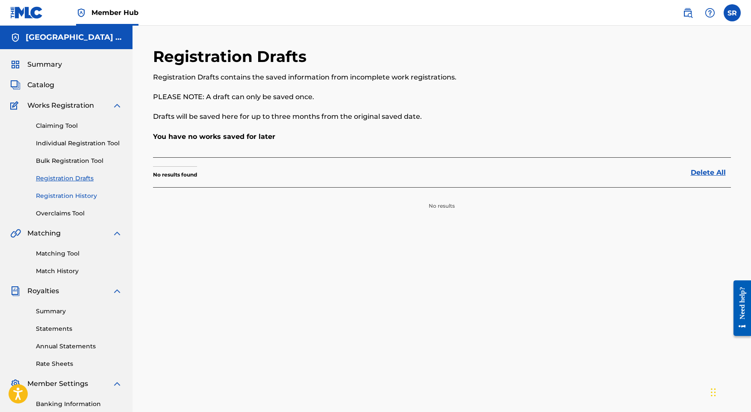
click at [77, 199] on link "Registration History" at bounding box center [79, 195] width 86 height 9
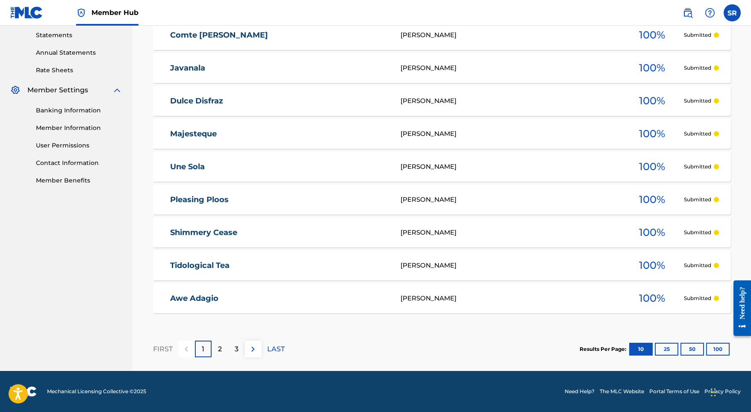
scroll to position [294, 0]
click at [698, 351] on button "50" at bounding box center [692, 349] width 24 height 13
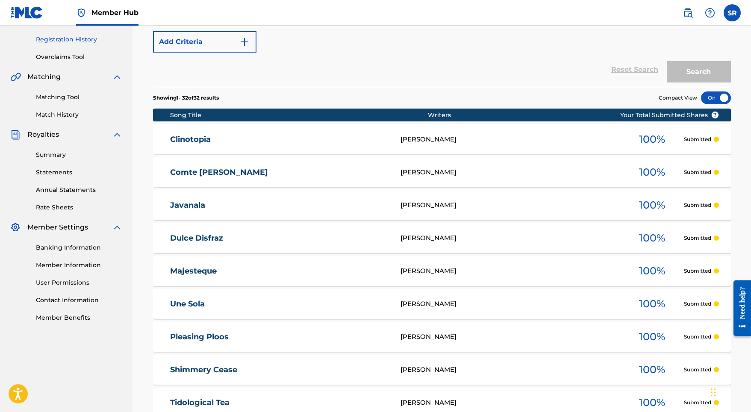
scroll to position [79, 0]
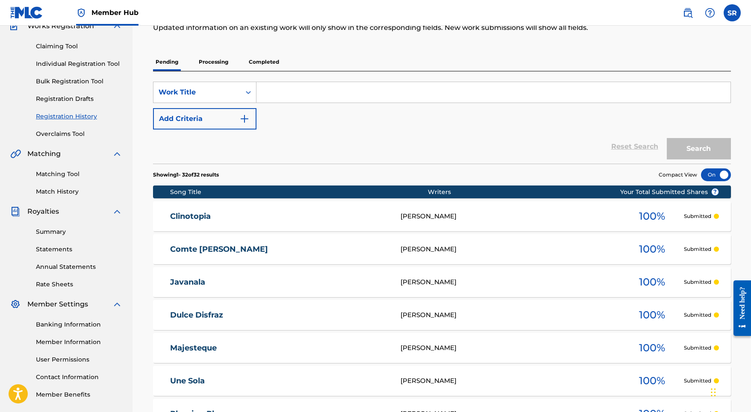
click at [218, 59] on p "Processing" at bounding box center [213, 62] width 35 height 18
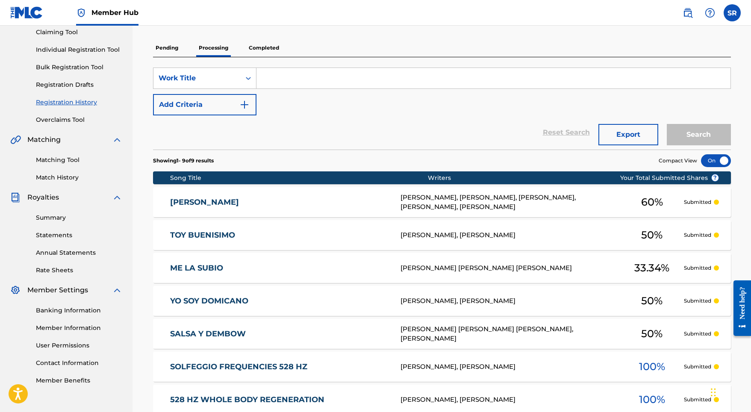
scroll to position [41, 0]
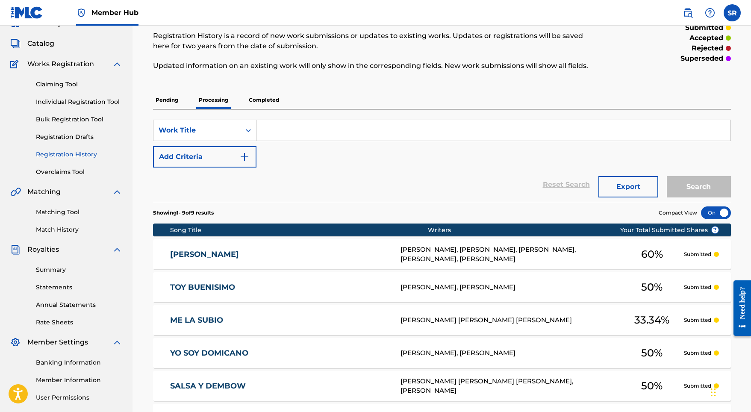
click at [267, 94] on p "Completed" at bounding box center [263, 100] width 35 height 18
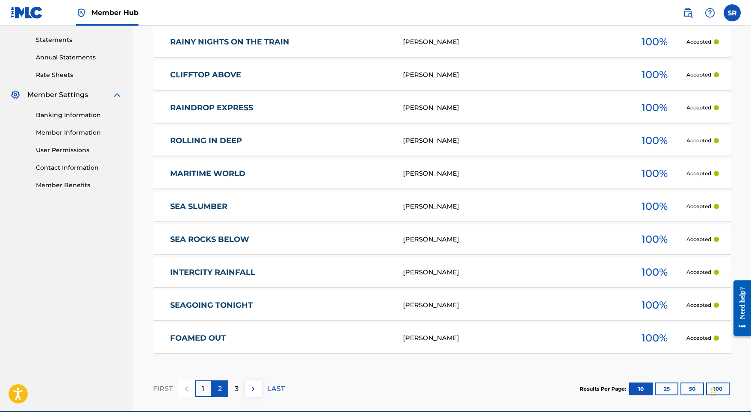
click at [218, 391] on p "2" at bounding box center [220, 389] width 4 height 10
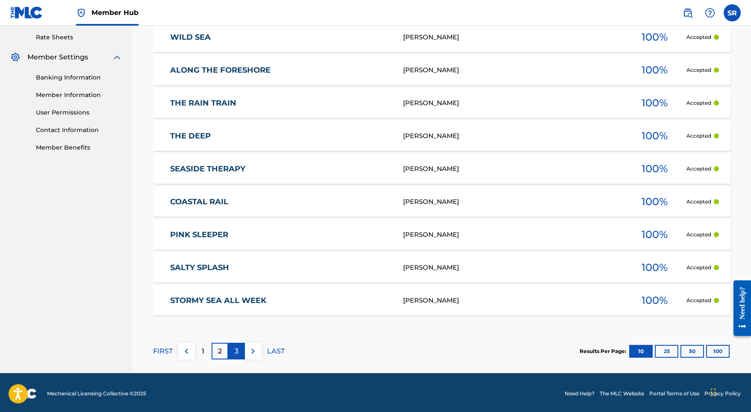
click at [235, 357] on div "3" at bounding box center [236, 351] width 17 height 17
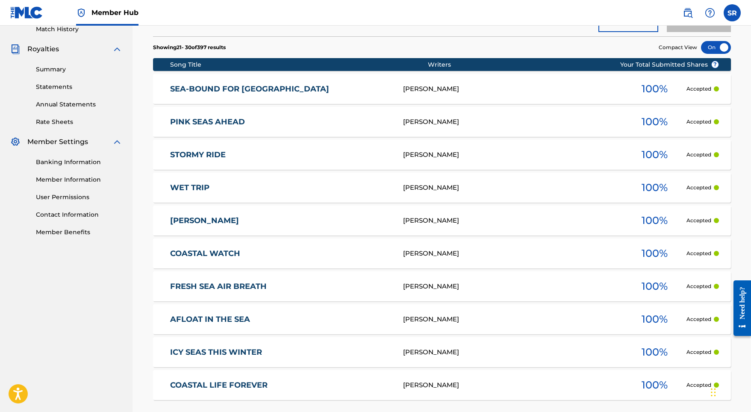
scroll to position [329, 0]
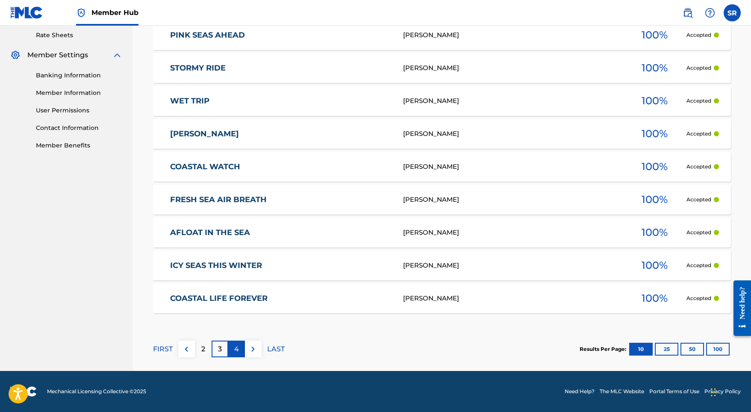
click at [237, 344] on p "4" at bounding box center [236, 349] width 5 height 10
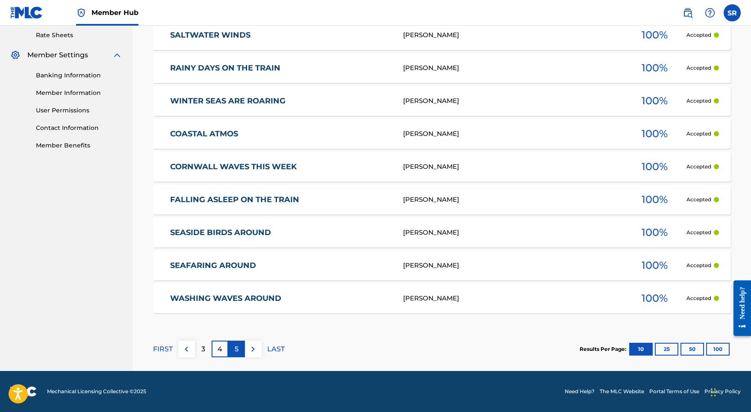
click at [238, 343] on div "5" at bounding box center [236, 349] width 17 height 17
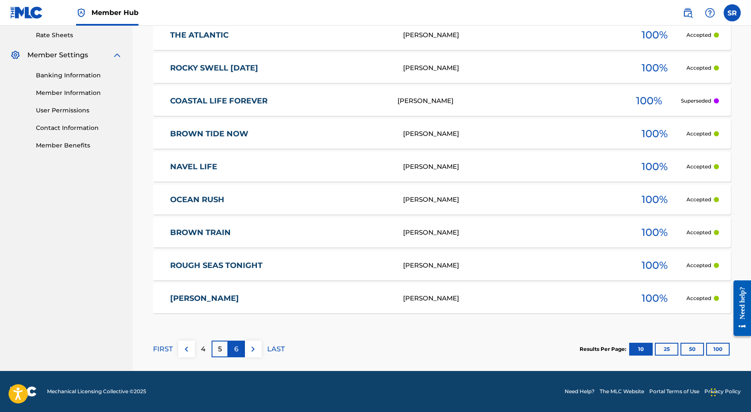
click at [233, 350] on div "6" at bounding box center [236, 349] width 17 height 17
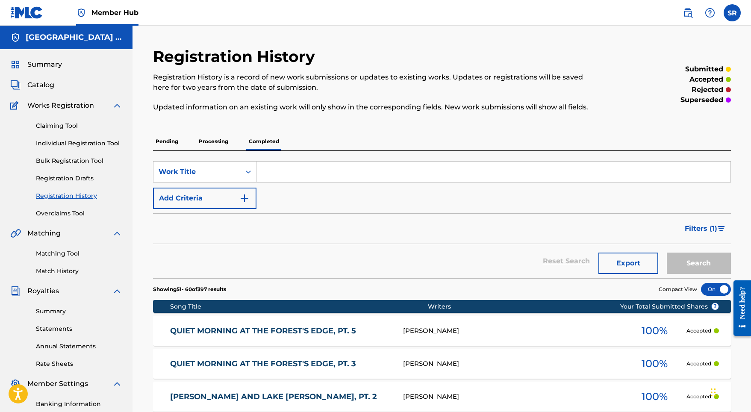
scroll to position [0, 0]
